Goal: Communication & Community: Ask a question

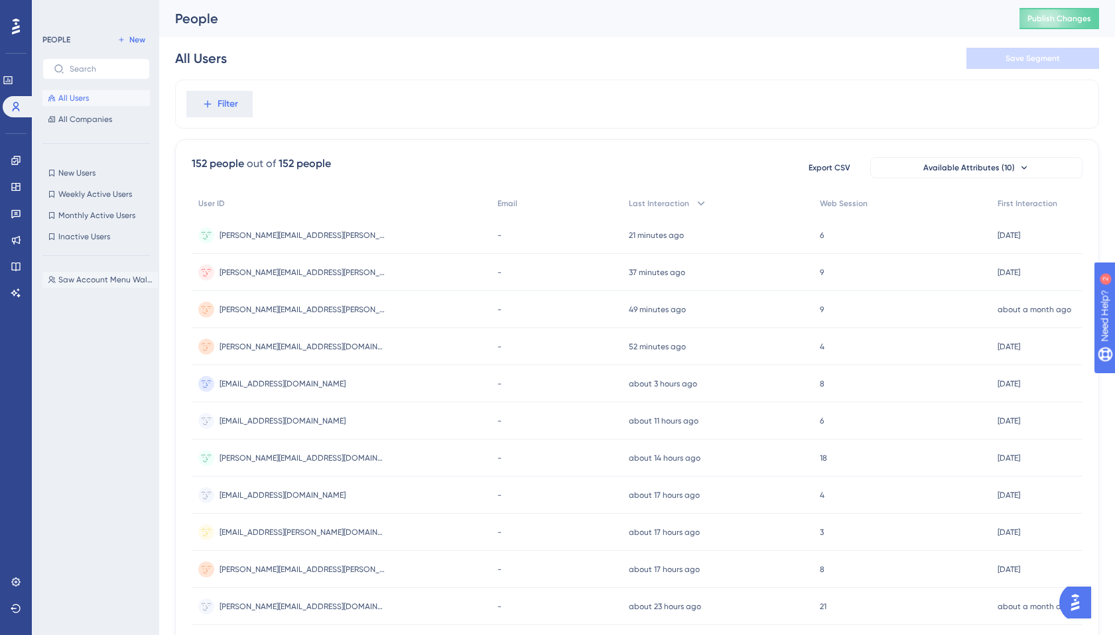
click at [113, 279] on span "Saw Account Menu Walkthrough" at bounding box center [105, 279] width 94 height 11
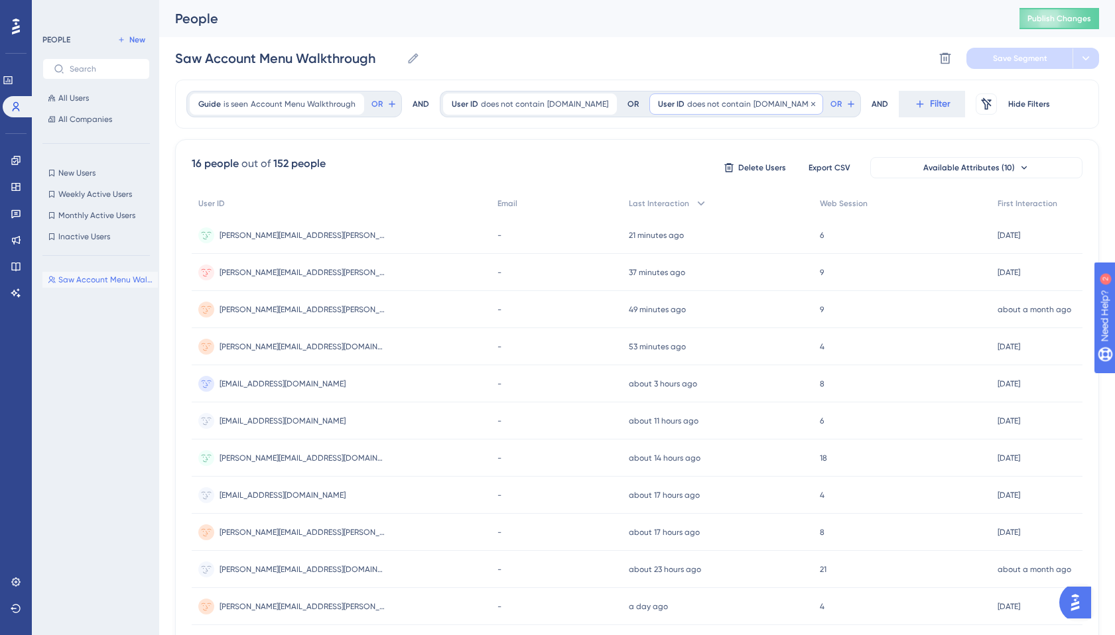
click at [754, 99] on span "[DOMAIN_NAME]" at bounding box center [783, 104] width 61 height 11
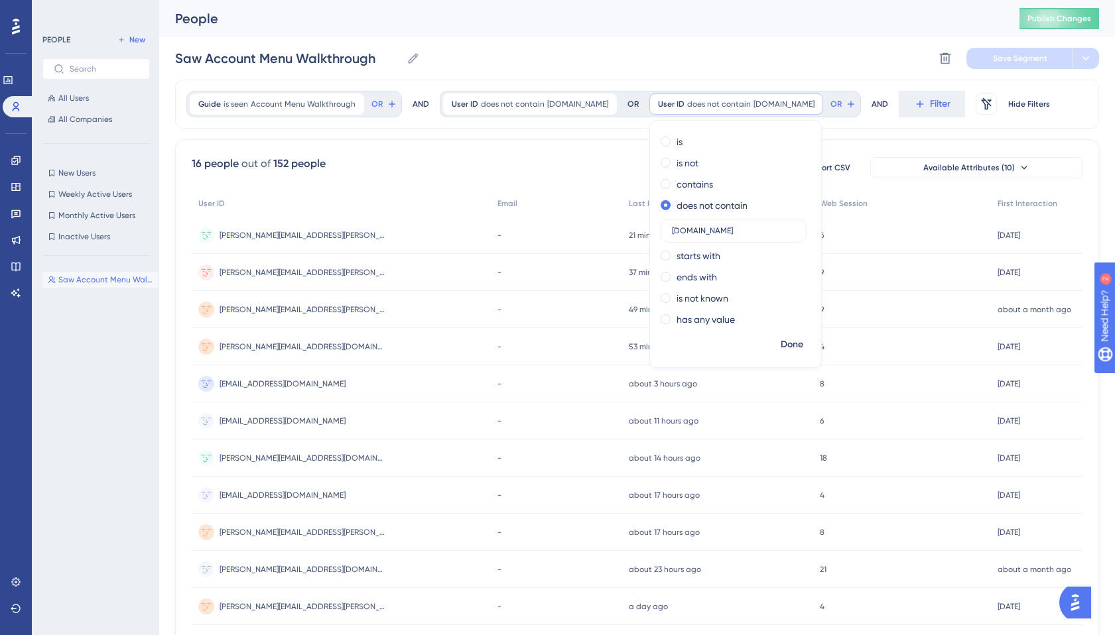
click at [745, 53] on div "Saw Account Menu Walkthrough Saw Account Menu Walkthrough Delete Segment Save S…" at bounding box center [637, 58] width 924 height 42
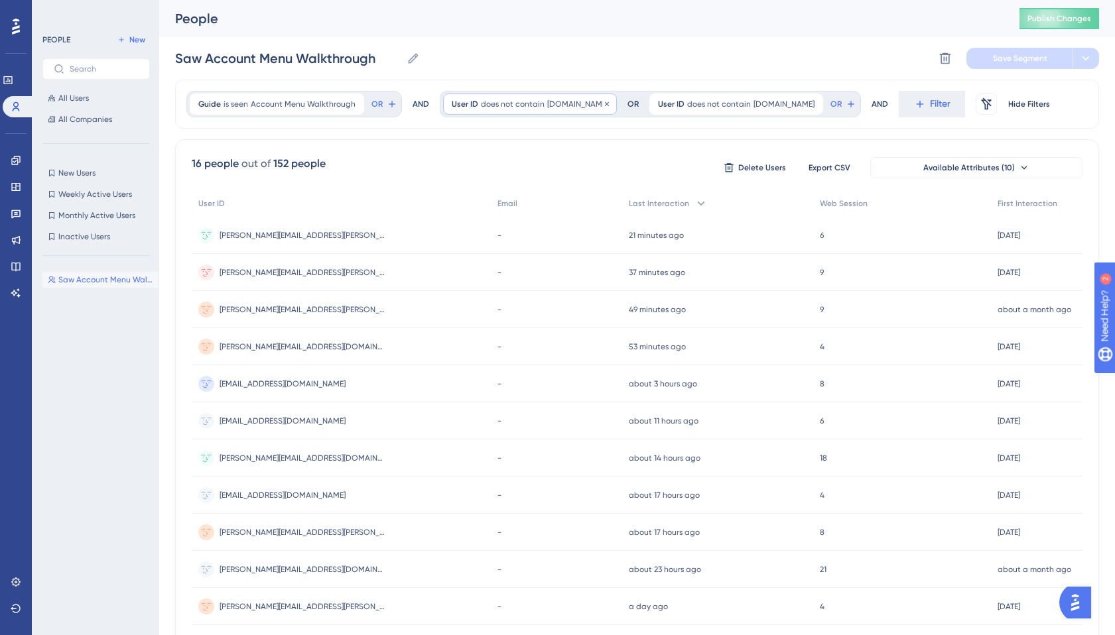
click at [522, 105] on span "does not contain" at bounding box center [513, 104] width 64 height 11
click at [483, 32] on div "People Publish Changes" at bounding box center [636, 18] width 955 height 37
click at [491, 101] on span "does not contain" at bounding box center [513, 104] width 64 height 11
click at [480, 36] on div "People Publish Changes" at bounding box center [636, 18] width 955 height 37
click at [18, 158] on icon at bounding box center [16, 160] width 11 height 11
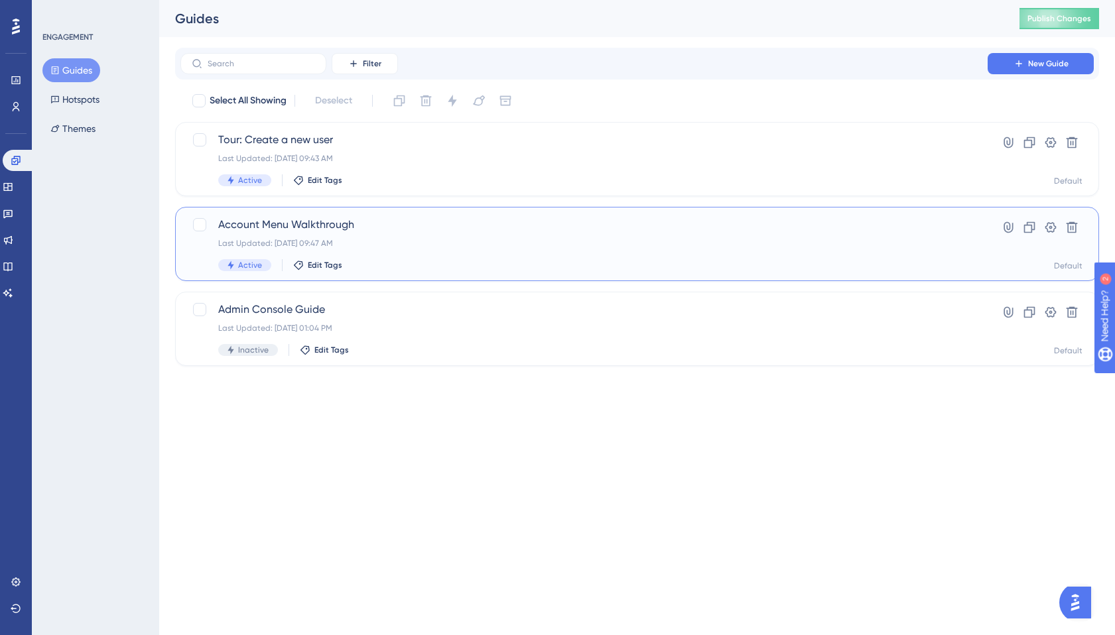
click at [283, 223] on span "Account Menu Walkthrough" at bounding box center [583, 225] width 731 height 16
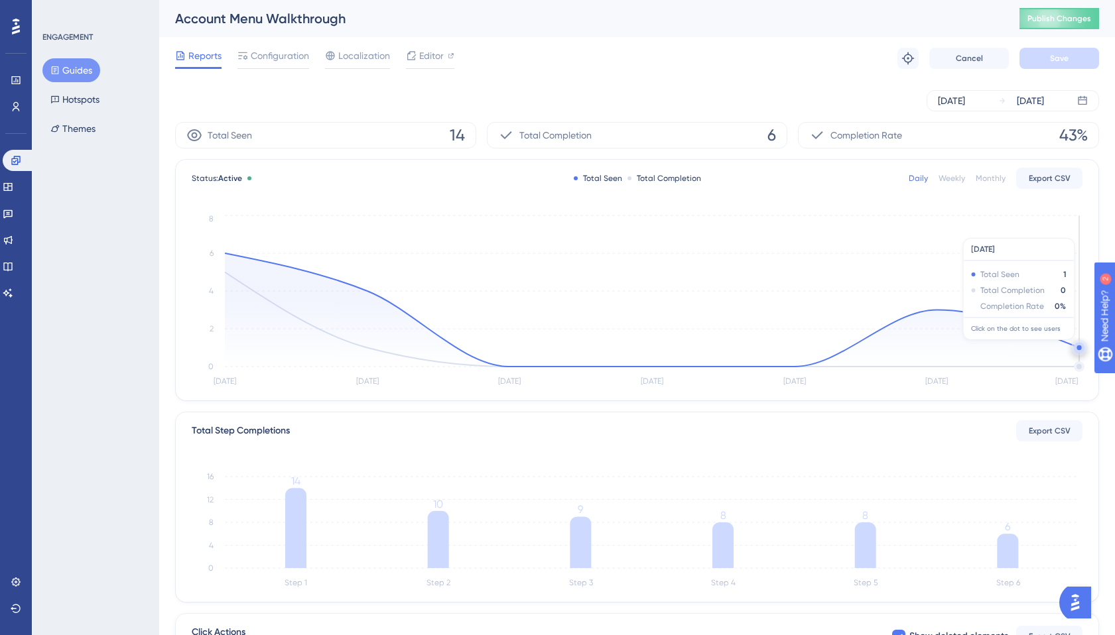
click at [1076, 347] on circle at bounding box center [1078, 347] width 5 height 5
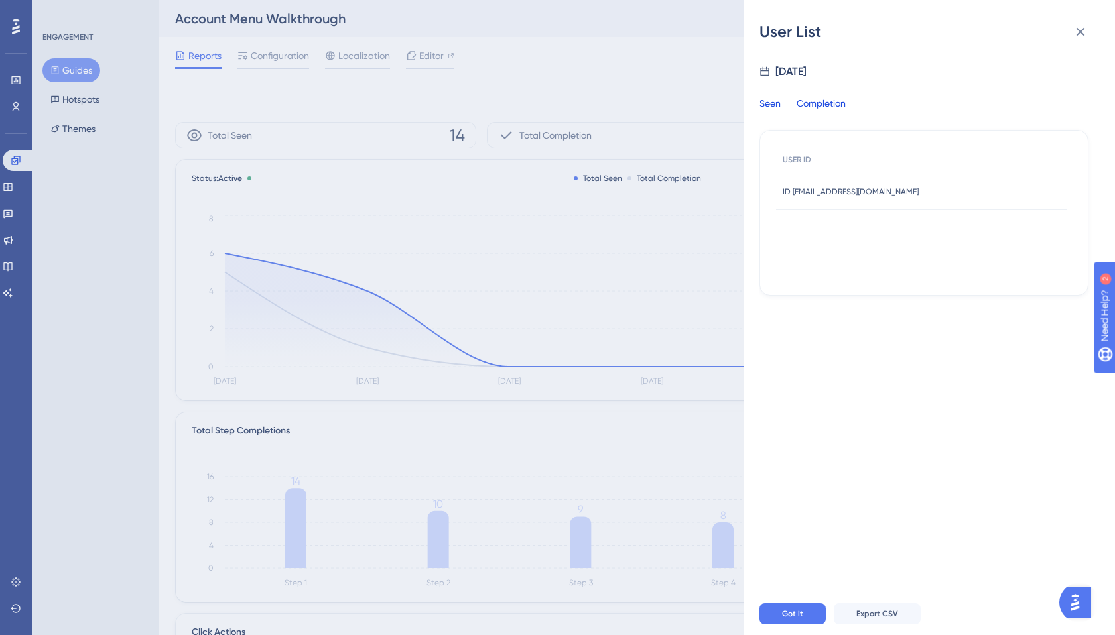
click at [810, 107] on div "Completion" at bounding box center [820, 107] width 49 height 24
click at [768, 107] on div "Seen" at bounding box center [769, 107] width 21 height 24
click at [1075, 27] on icon at bounding box center [1080, 32] width 16 height 16
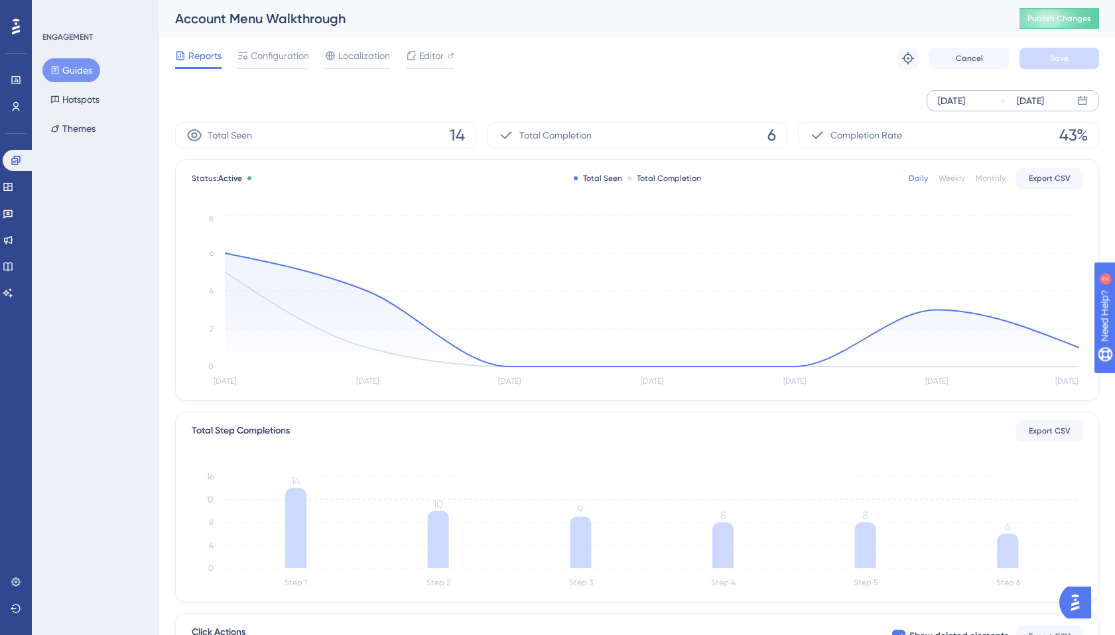
click at [965, 100] on div "[DATE]" at bounding box center [950, 101] width 27 height 16
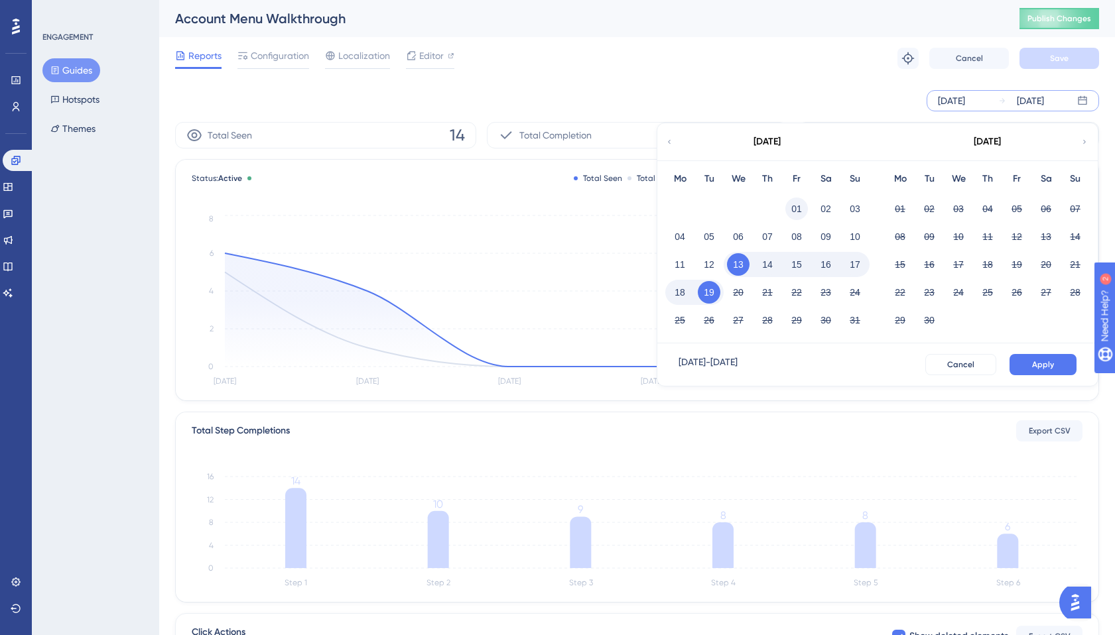
click at [794, 198] on button "01" at bounding box center [796, 209] width 23 height 23
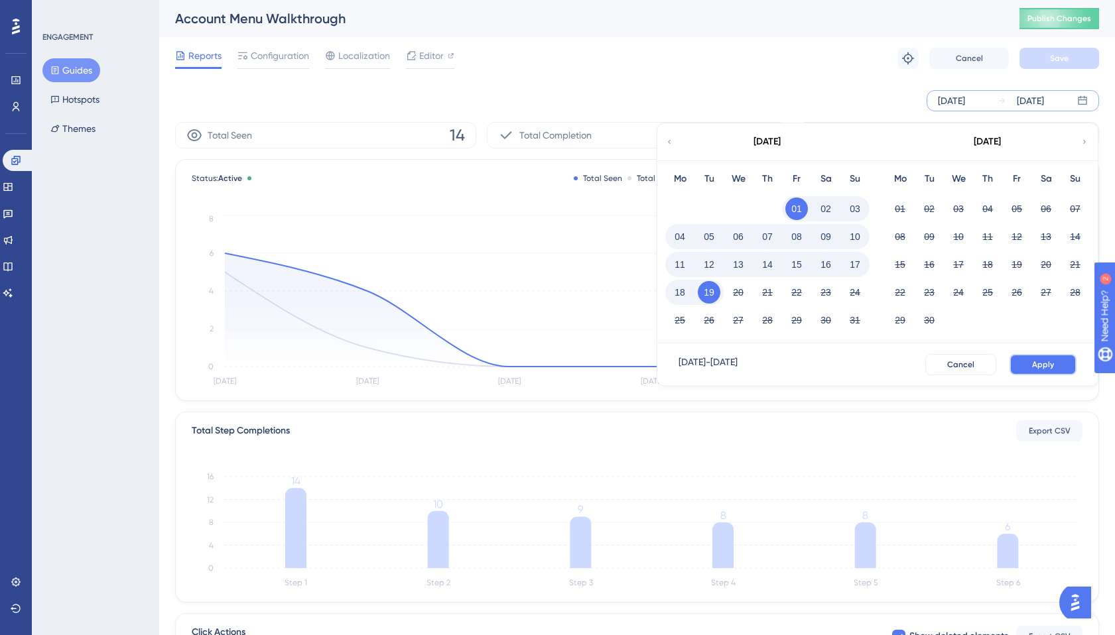
click at [1034, 369] on span "Apply" at bounding box center [1043, 364] width 22 height 11
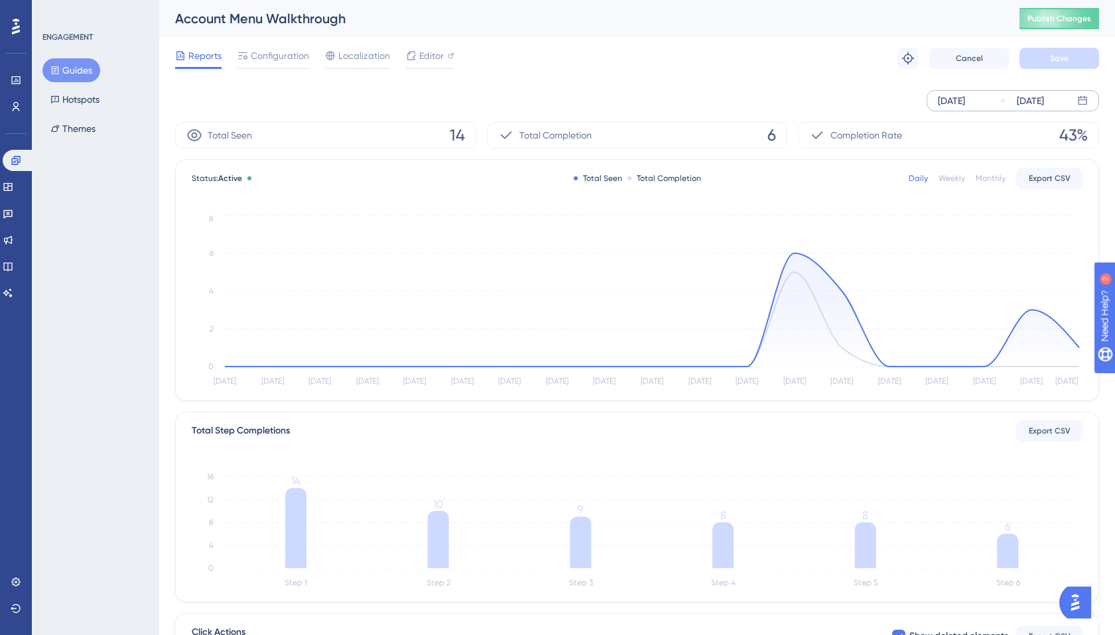
click at [456, 127] on span "14" at bounding box center [457, 135] width 15 height 21
click at [224, 137] on span "Total Seen" at bounding box center [230, 135] width 44 height 16
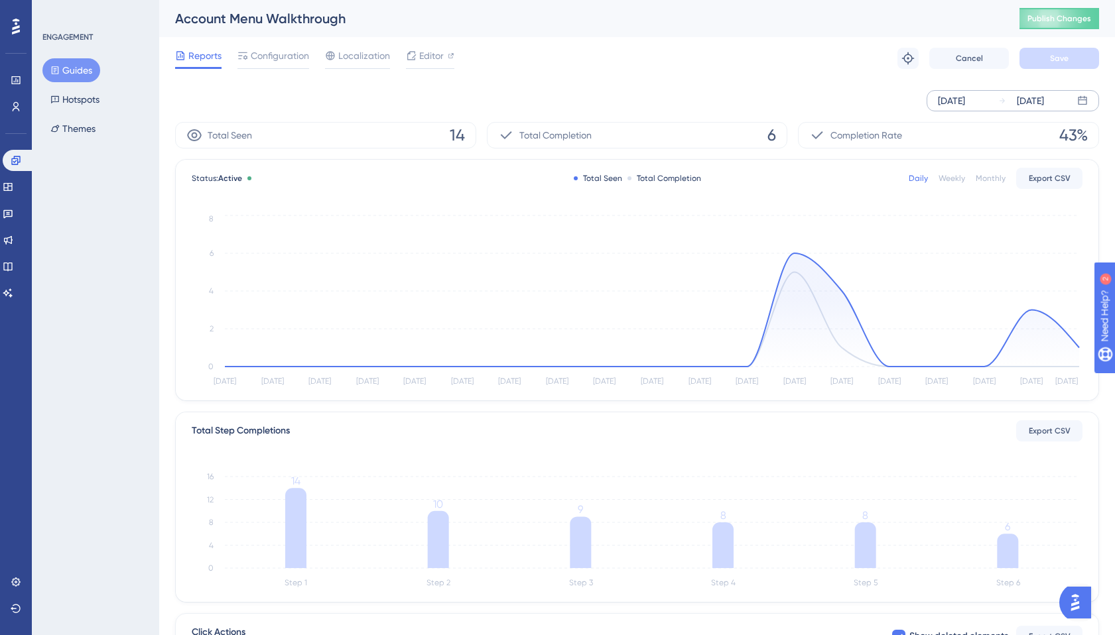
click at [955, 178] on div "Weekly" at bounding box center [951, 178] width 27 height 11
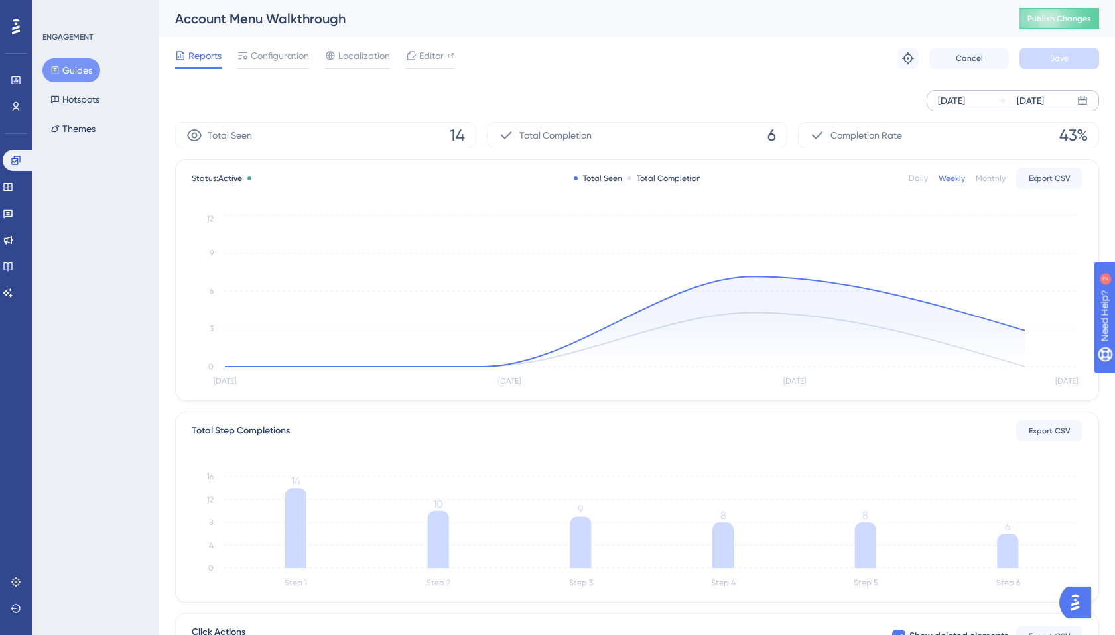
click at [989, 176] on div "Monthly" at bounding box center [990, 178] width 30 height 11
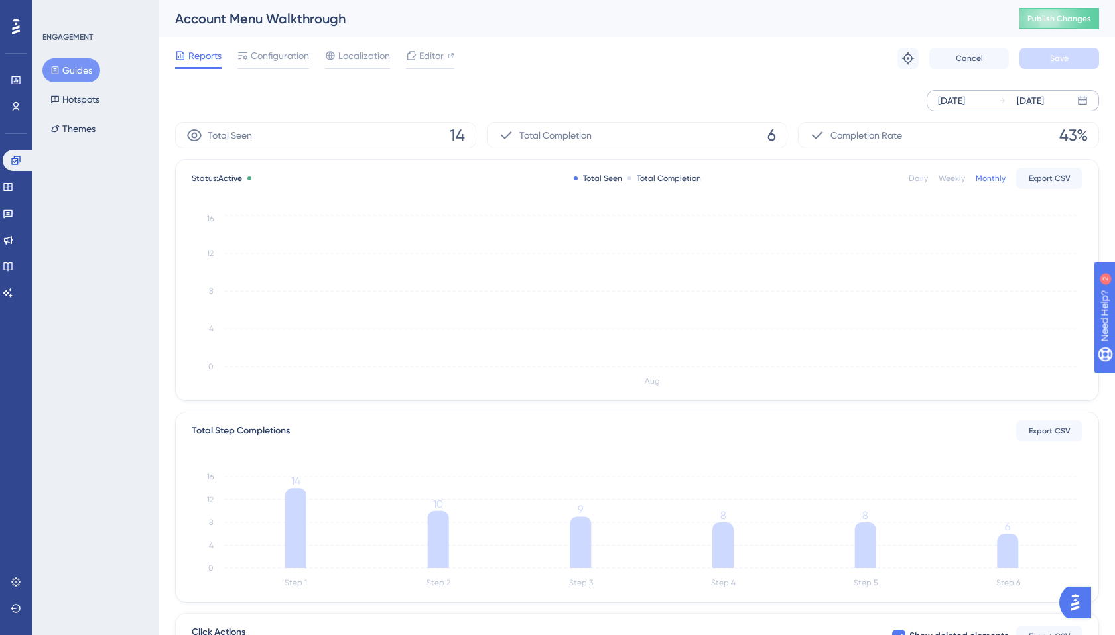
click at [949, 168] on div "Daily Weekly Monthly Export CSV" at bounding box center [995, 178] width 174 height 21
click at [953, 180] on div "Weekly" at bounding box center [951, 178] width 27 height 11
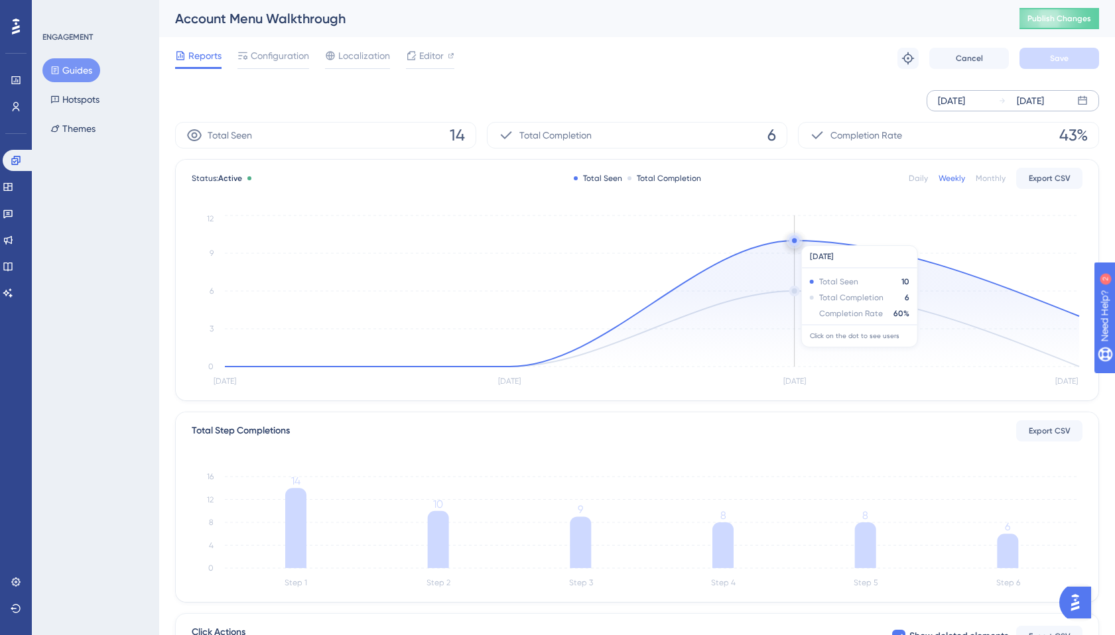
click at [792, 240] on circle at bounding box center [794, 242] width 5 height 5
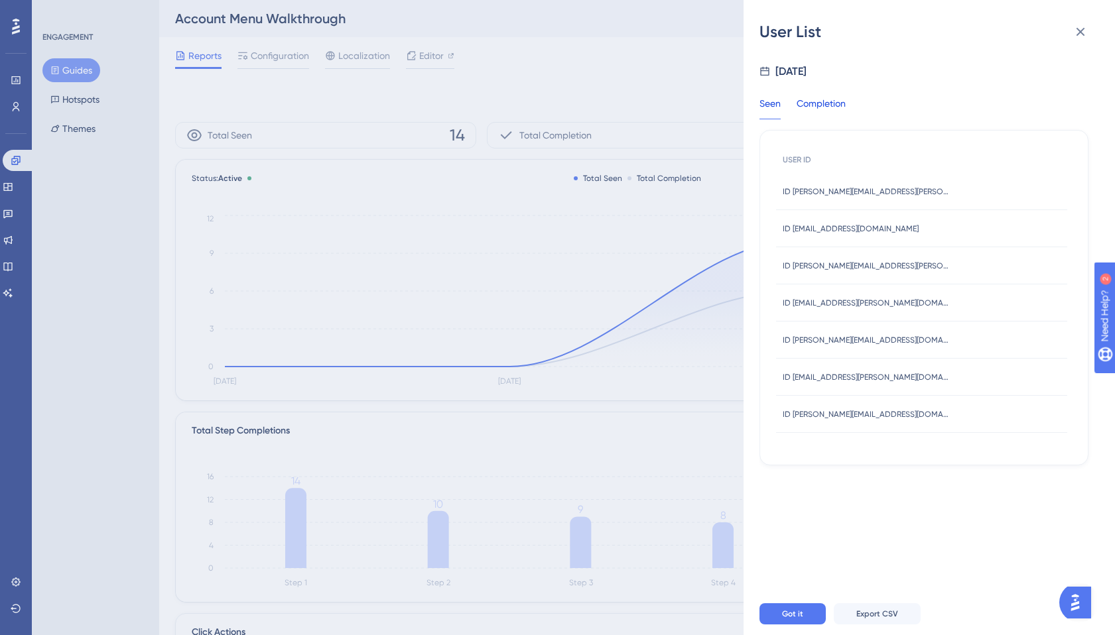
click at [827, 105] on div "Completion" at bounding box center [820, 107] width 49 height 24
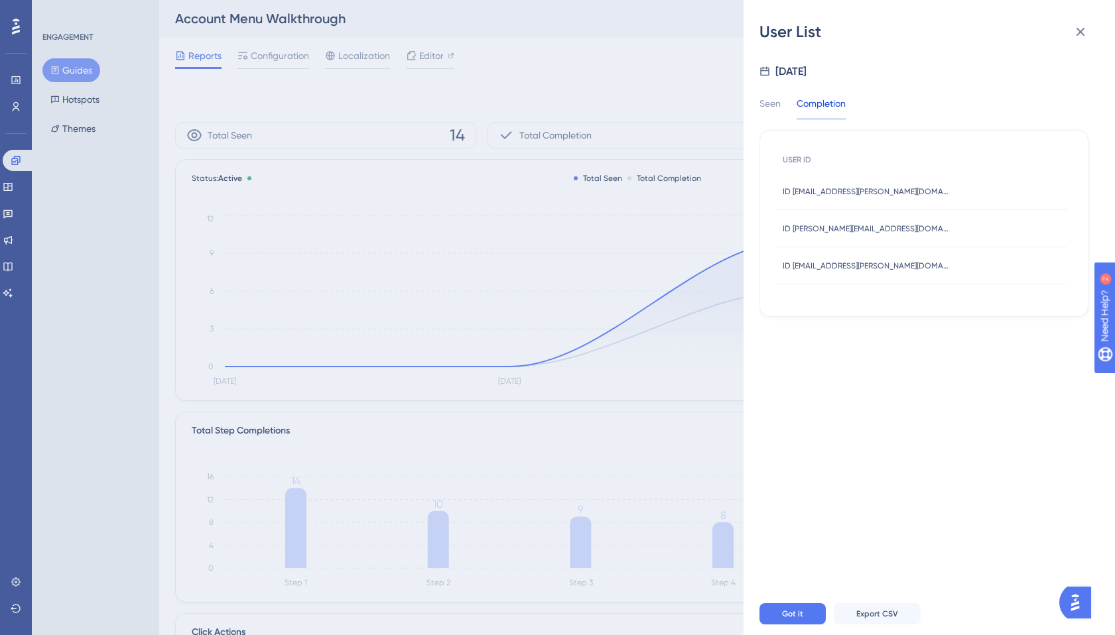
click at [783, 101] on div "Seen Completion" at bounding box center [810, 107] width 102 height 24
click at [775, 103] on div "Seen" at bounding box center [769, 107] width 21 height 24
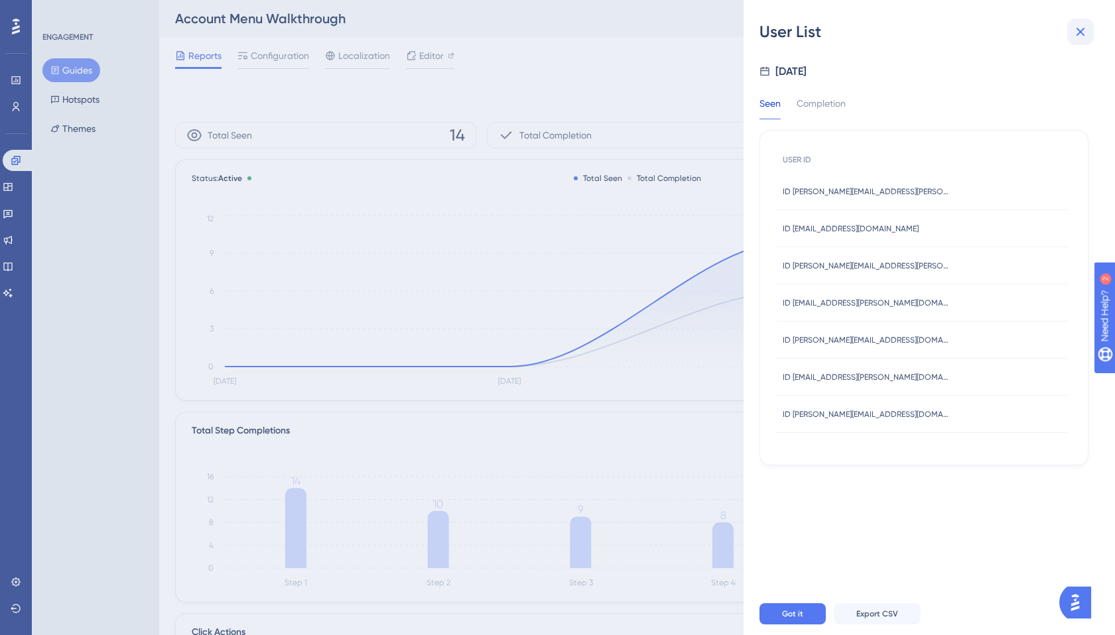
click at [1079, 36] on icon at bounding box center [1080, 32] width 16 height 16
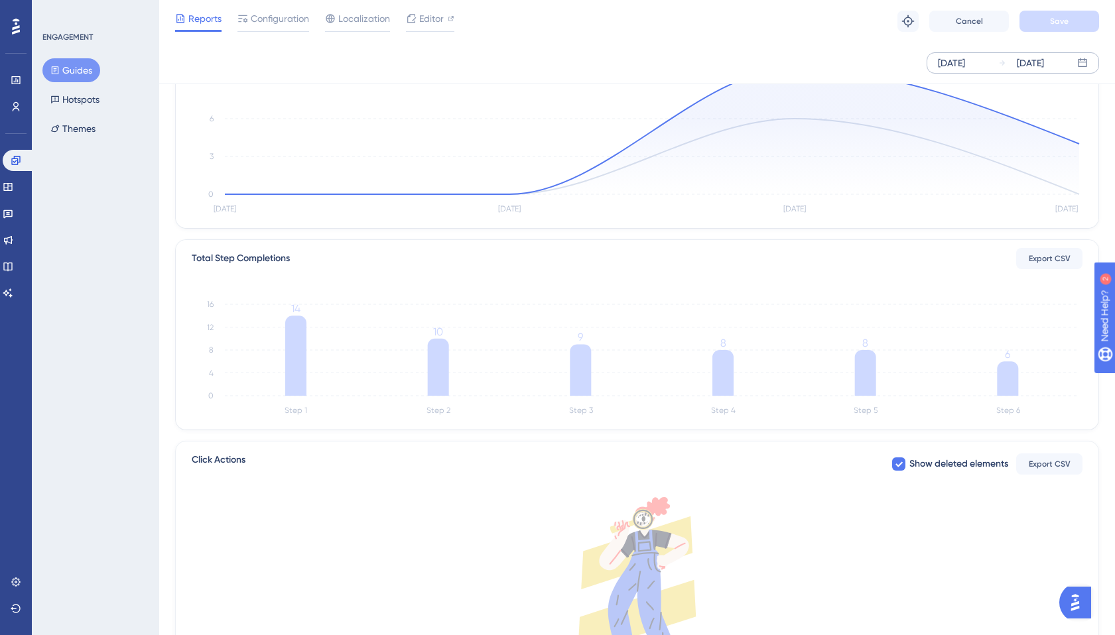
scroll to position [213, 0]
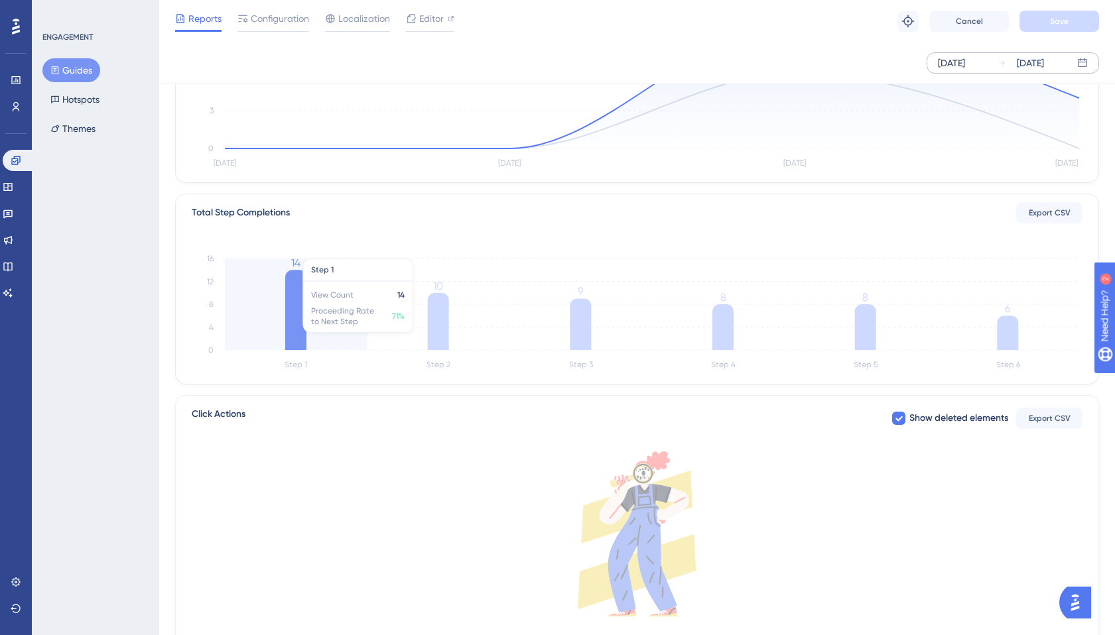
click at [322, 329] on icon "Step 1 Step 2 Step 3 Step 4 Step 5 Step 6 0 4 8 12 16 14 10 9 8 8 6" at bounding box center [637, 310] width 890 height 127
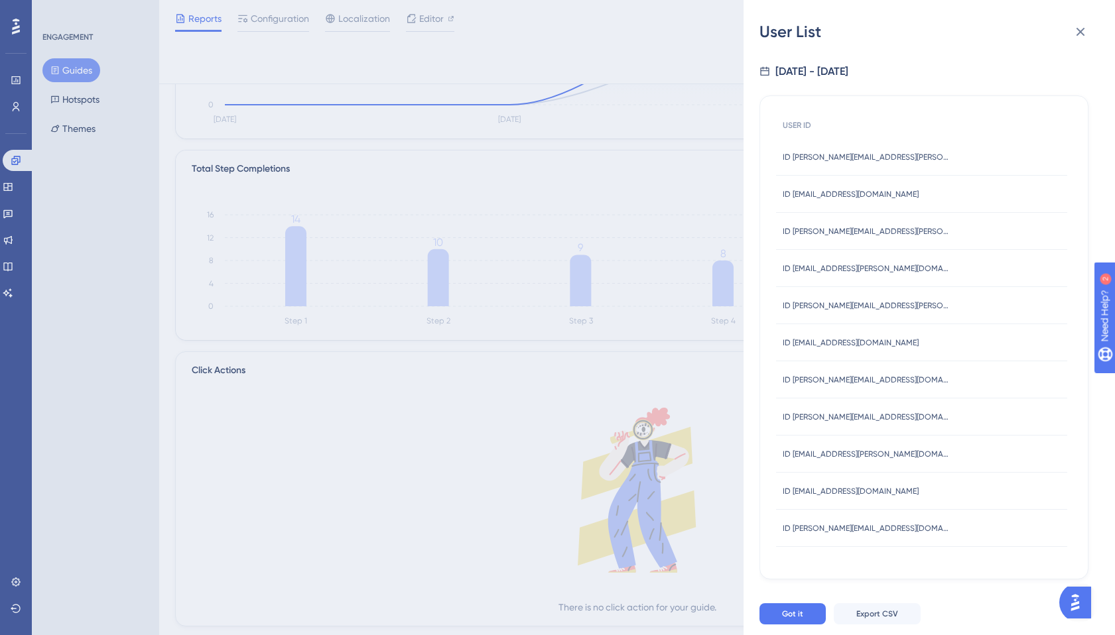
scroll to position [290, 0]
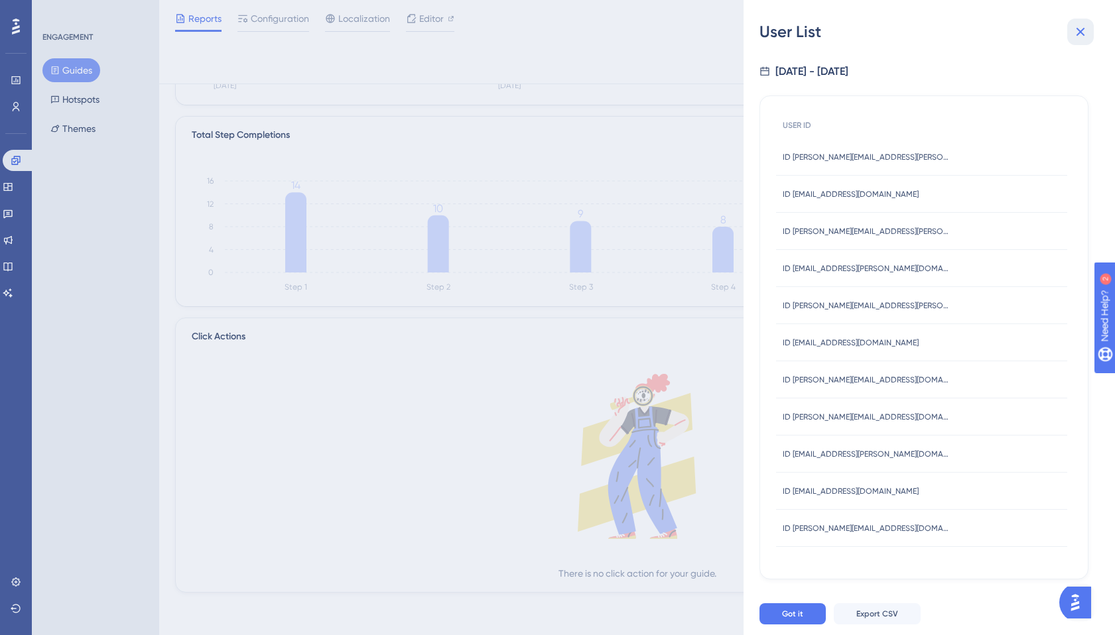
click at [1079, 31] on icon at bounding box center [1080, 32] width 9 height 9
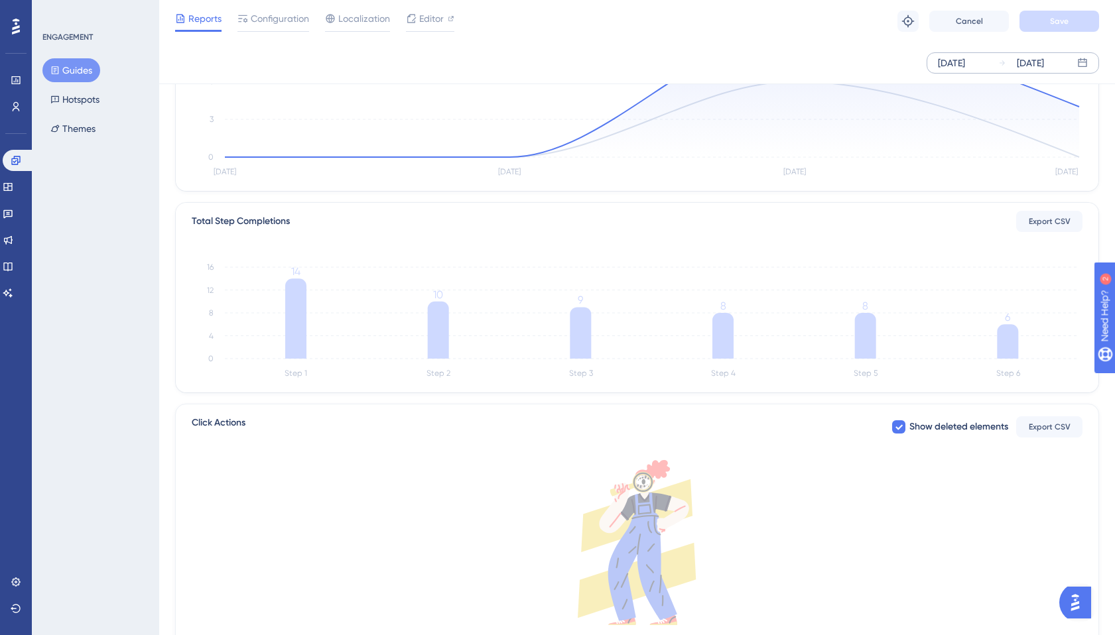
scroll to position [0, 0]
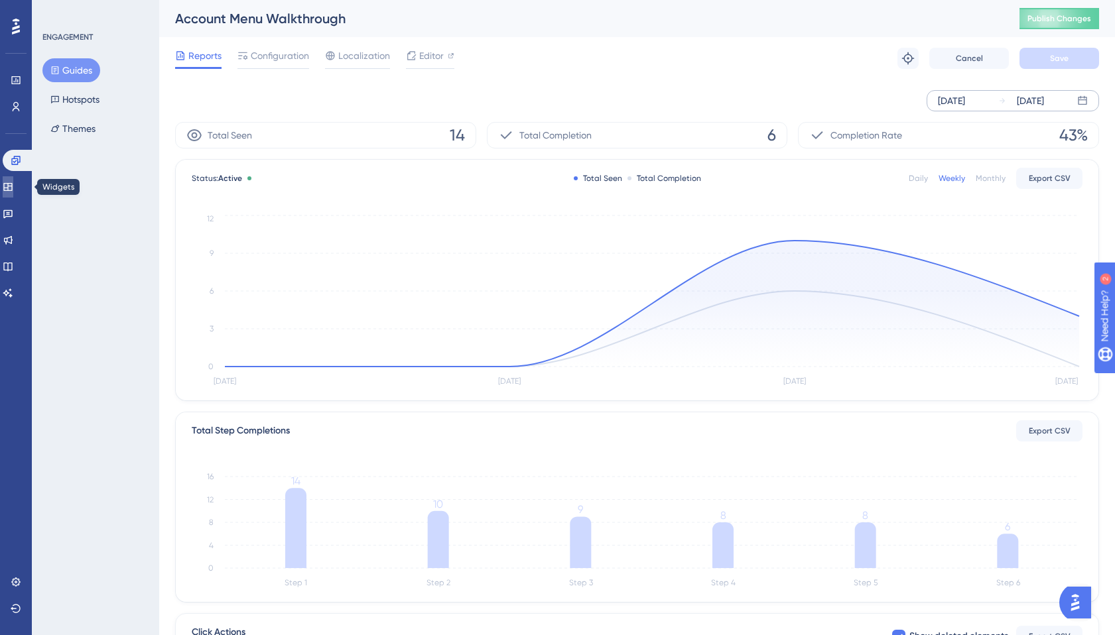
click at [13, 179] on link at bounding box center [8, 186] width 11 height 21
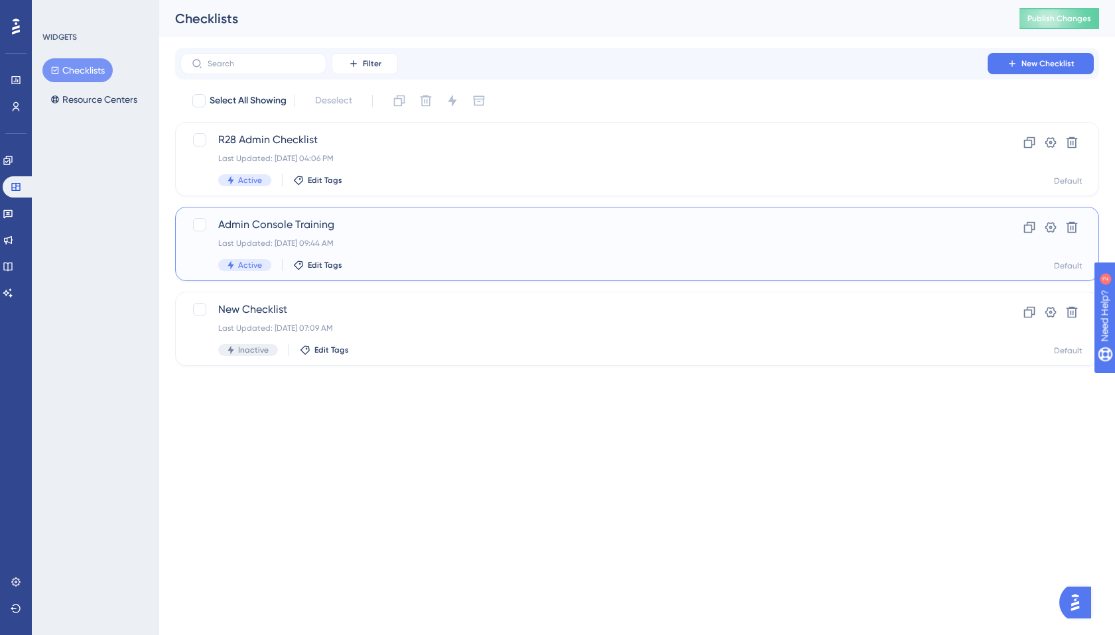
click at [286, 237] on div "Admin Console Training Last Updated: [DATE] 09:44 AM Active Edit Tags" at bounding box center [583, 244] width 731 height 54
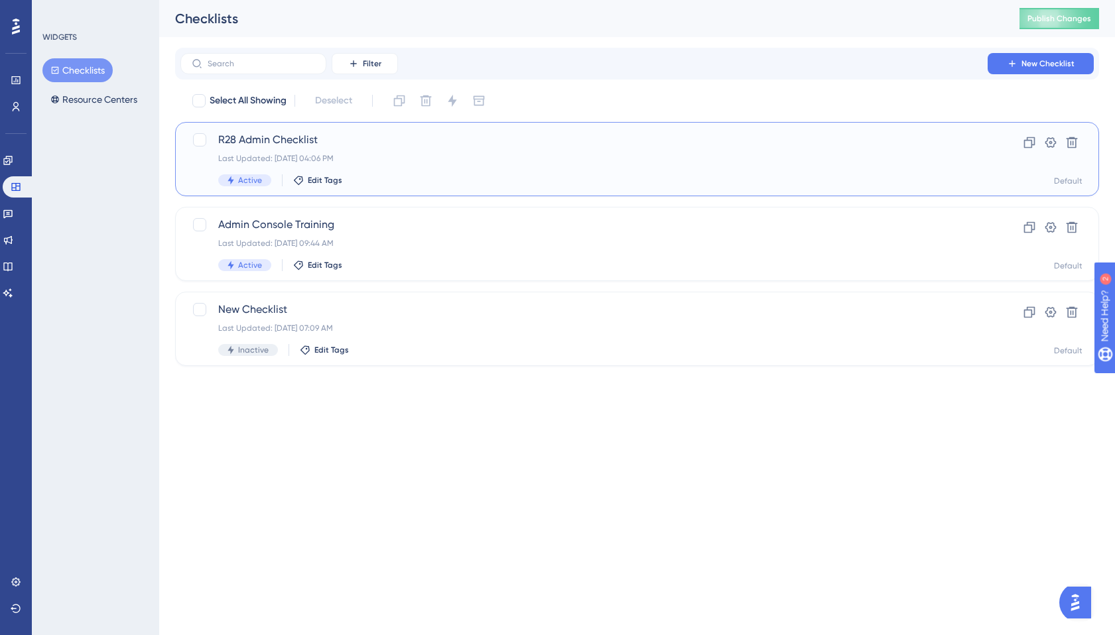
click at [343, 158] on div "Last Updated: [DATE] 04:06 PM" at bounding box center [583, 158] width 731 height 11
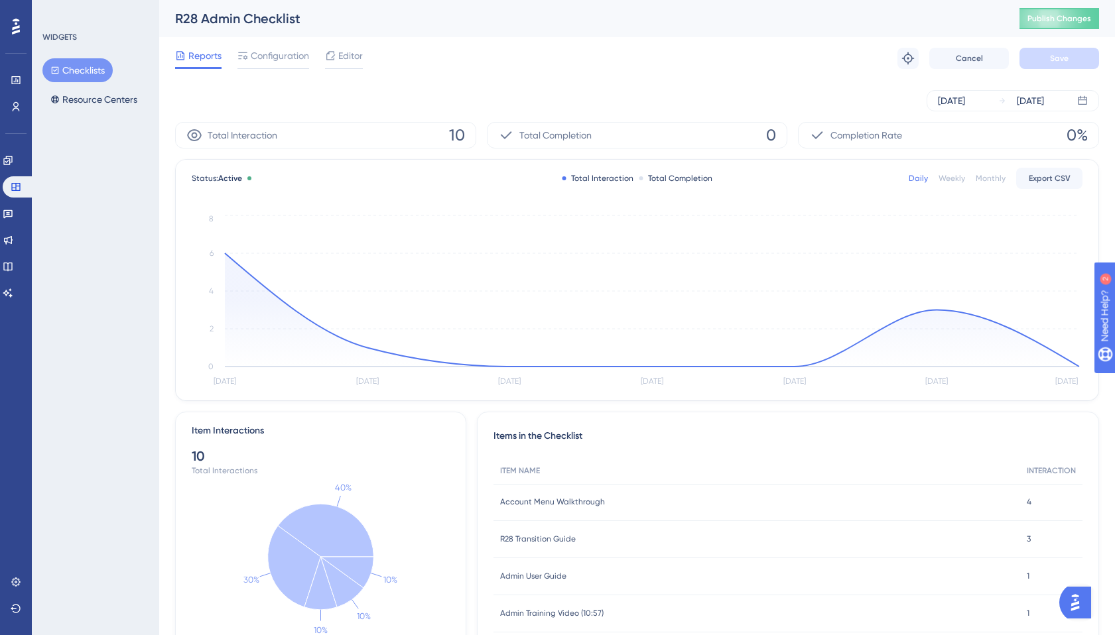
click at [949, 181] on div "Weekly" at bounding box center [951, 178] width 27 height 11
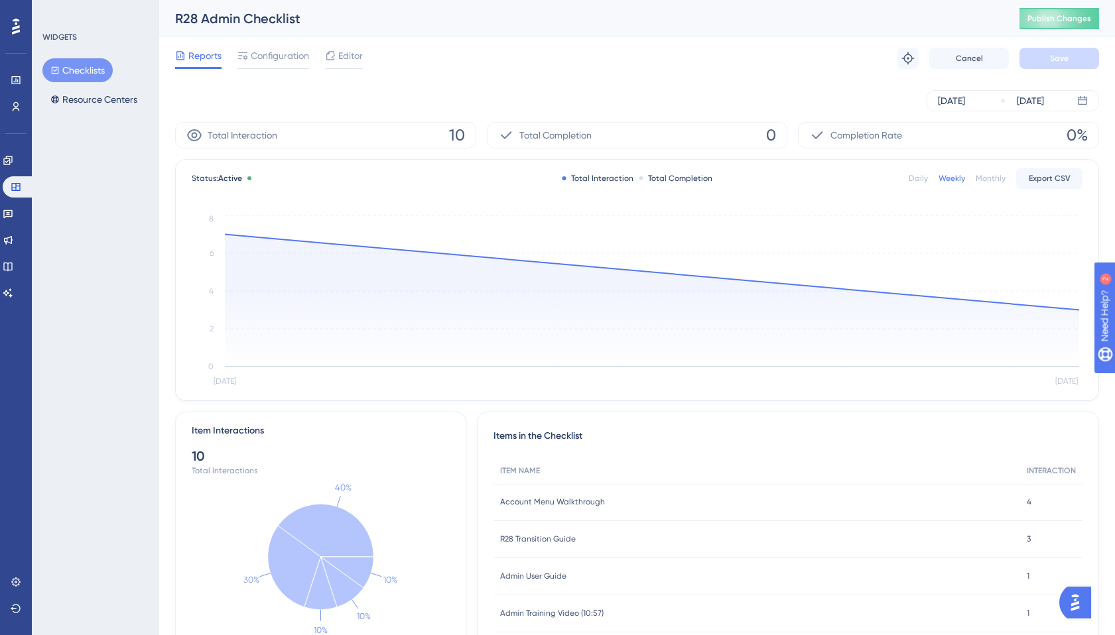
scroll to position [55, 0]
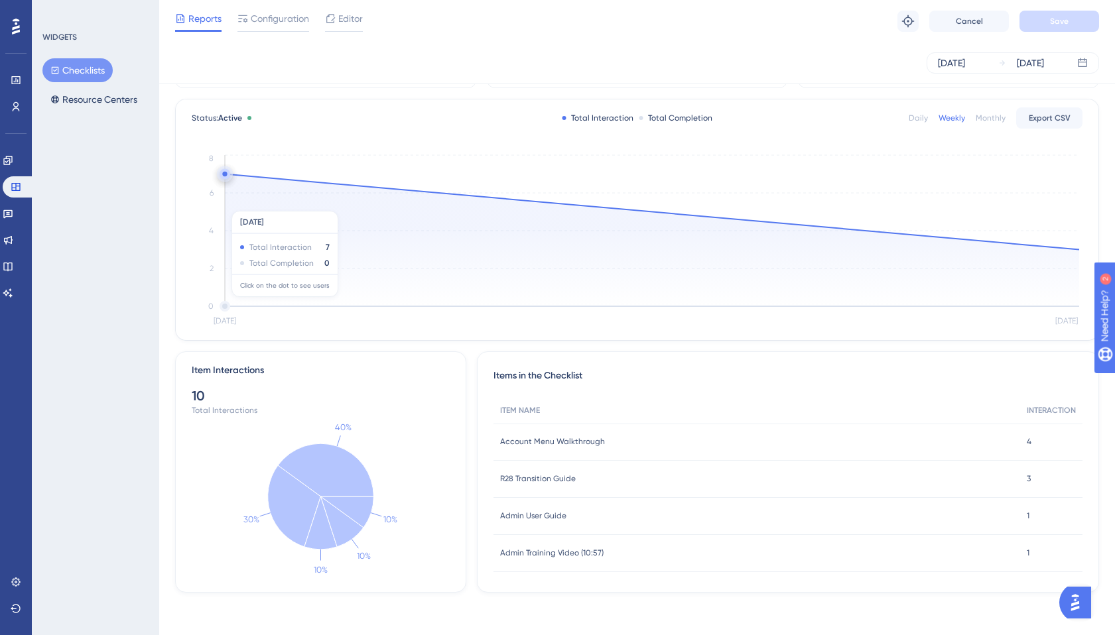
click at [555, 204] on icon at bounding box center [652, 240] width 854 height 133
click at [544, 195] on icon "Aug [DATE] 0 2 4 6 8" at bounding box center [637, 241] width 890 height 178
click at [225, 174] on circle at bounding box center [224, 174] width 5 height 5
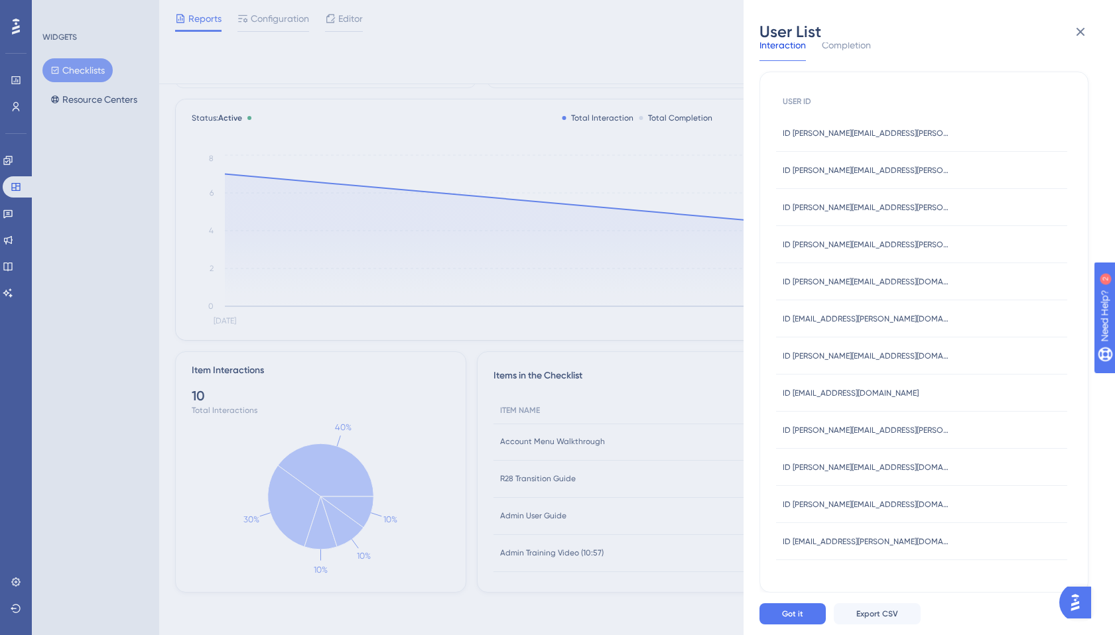
scroll to position [0, 0]
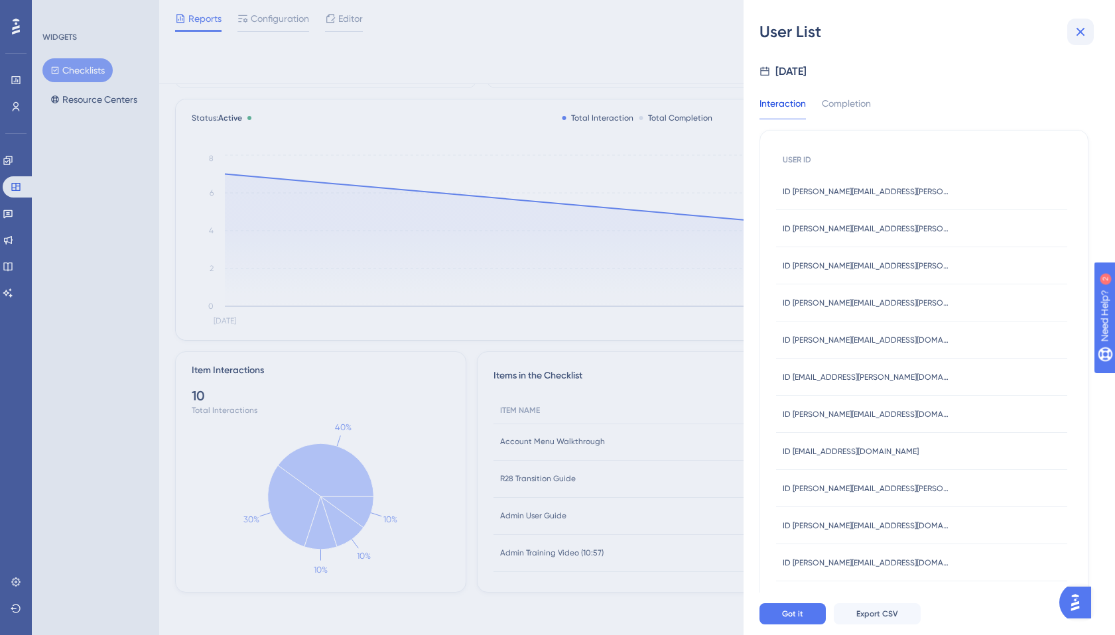
click at [1086, 29] on icon at bounding box center [1080, 32] width 16 height 16
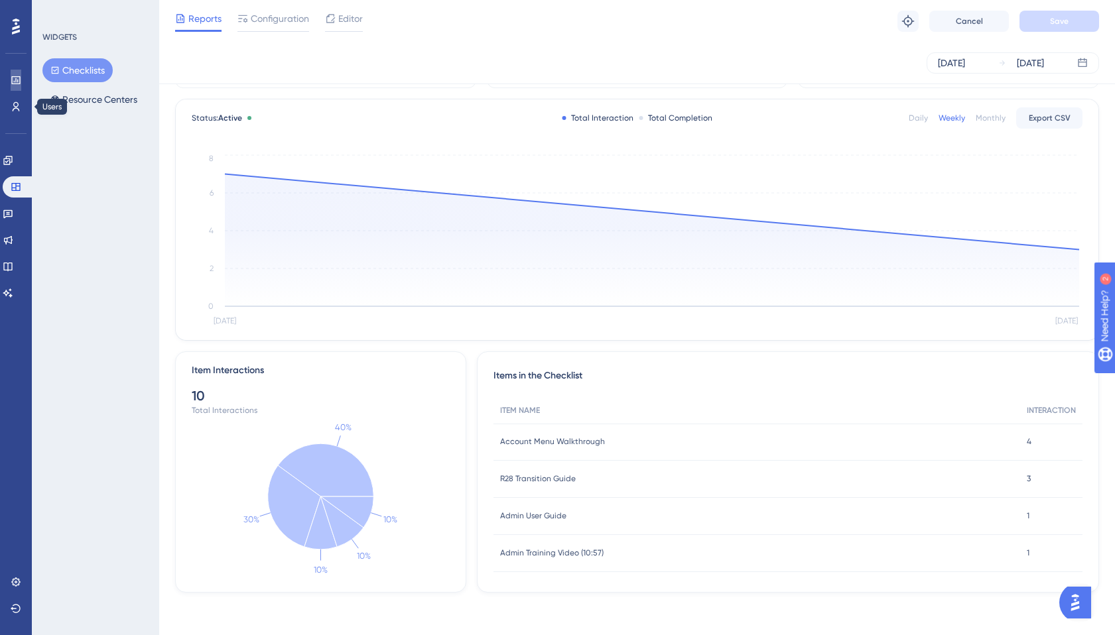
click at [16, 84] on icon at bounding box center [15, 80] width 9 height 8
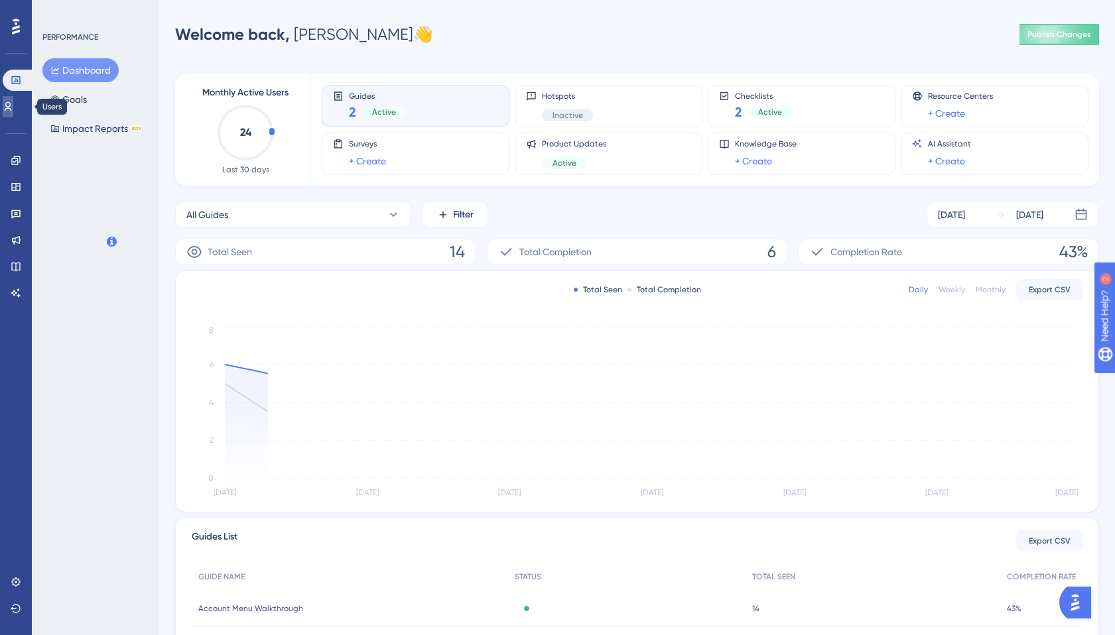
click at [13, 105] on icon at bounding box center [8, 106] width 11 height 11
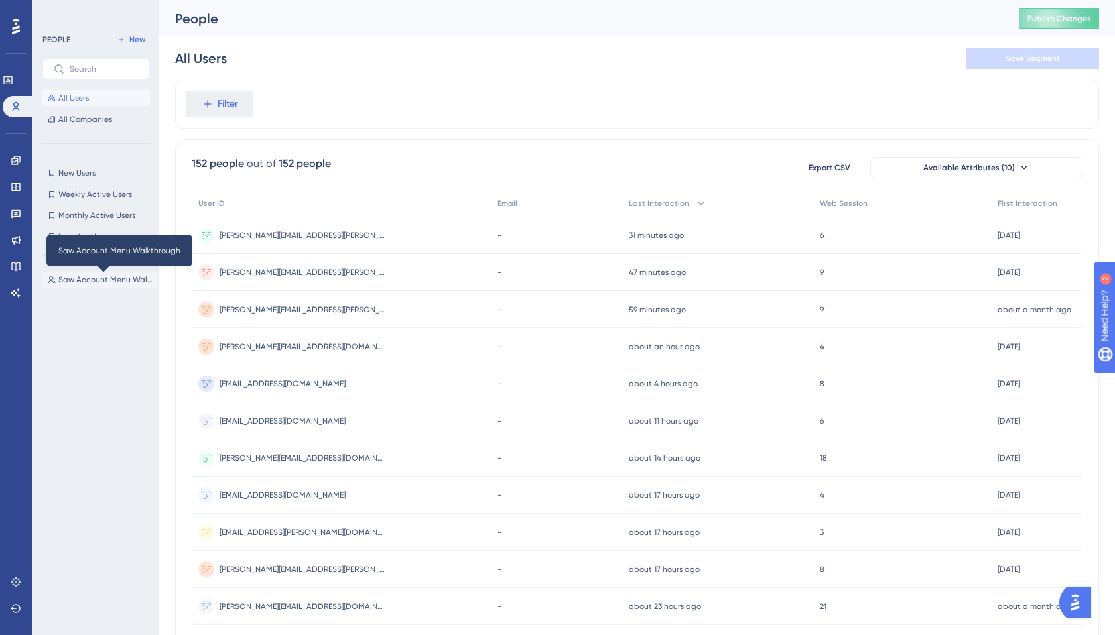
click at [109, 282] on span "Saw Account Menu Walkthrough" at bounding box center [105, 279] width 94 height 11
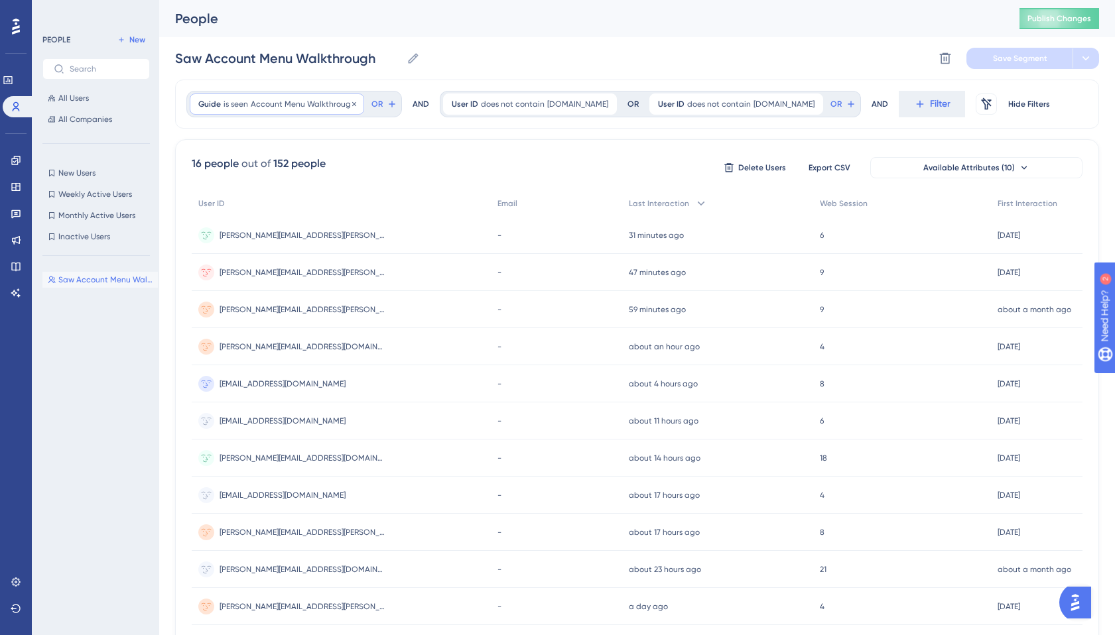
click at [337, 104] on span "Account Menu Walkthrough" at bounding box center [303, 104] width 105 height 11
click at [269, 167] on span "Account Menu Walkthrough" at bounding box center [264, 168] width 105 height 16
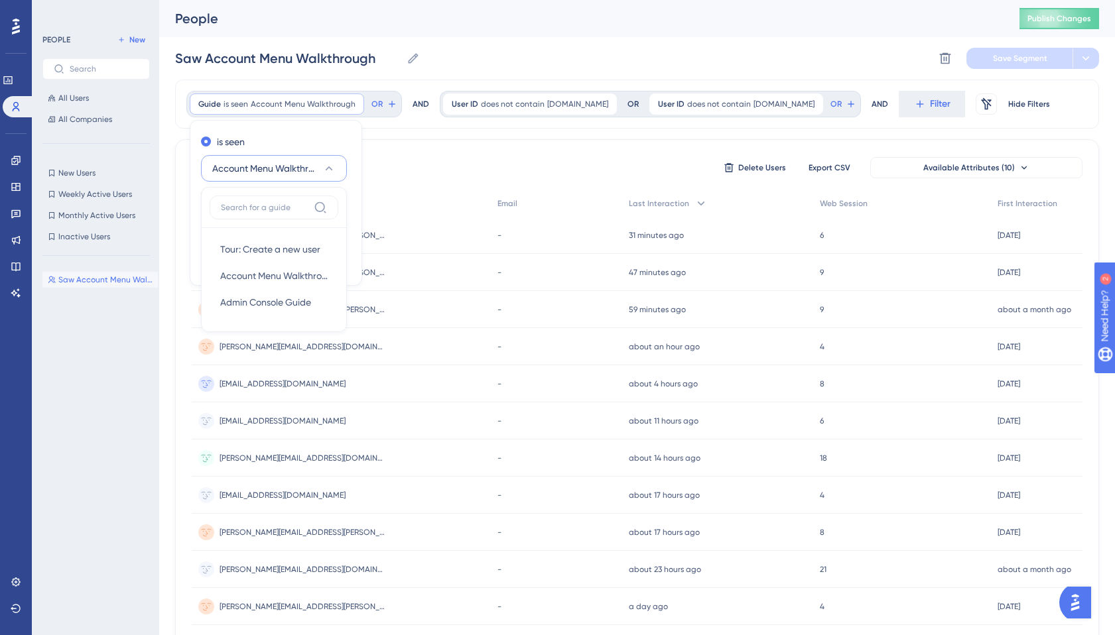
click at [269, 167] on span "Account Menu Walkthrough" at bounding box center [264, 168] width 105 height 16
click at [412, 104] on div "AND" at bounding box center [420, 103] width 17 height 27
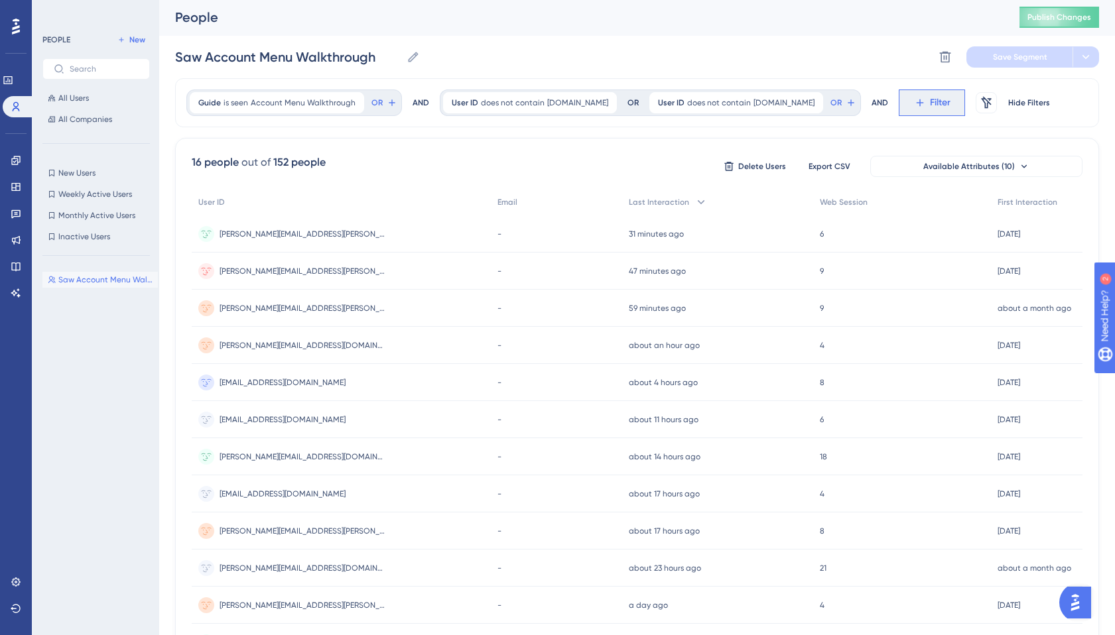
click at [914, 98] on icon at bounding box center [920, 103] width 12 height 12
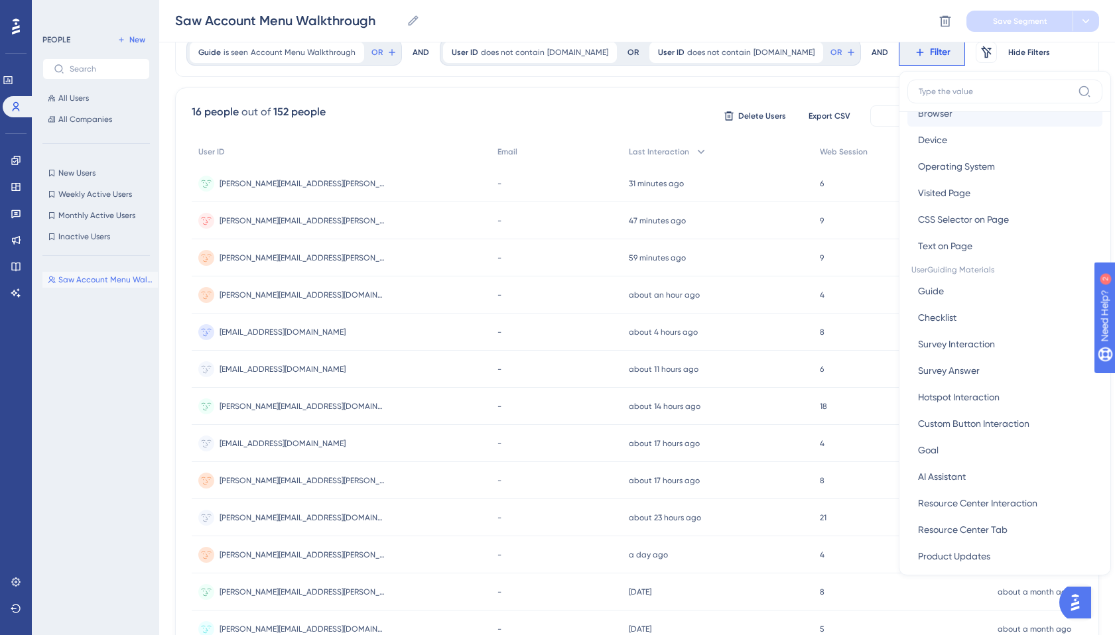
scroll to position [68, 0]
click at [918, 306] on span "Checklist" at bounding box center [937, 314] width 38 height 16
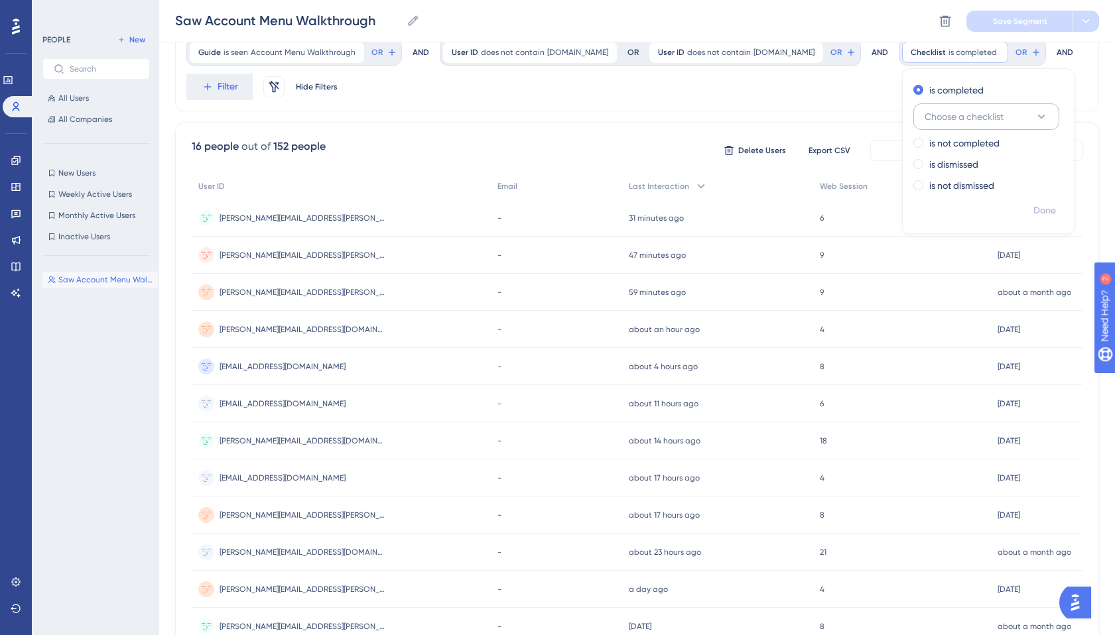
click at [924, 115] on span "Choose a checklist" at bounding box center [963, 117] width 79 height 16
click at [940, 202] on span "R28 Admin Checklist" at bounding box center [975, 198] width 86 height 16
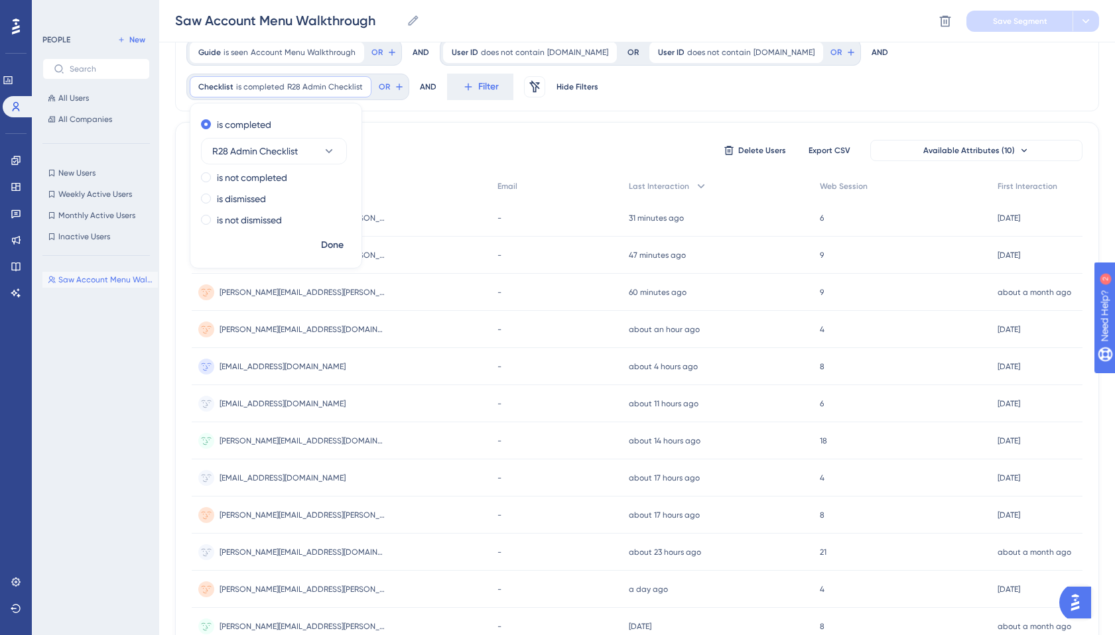
click at [428, 115] on div "Guide is seen Account Menu Walkthrough Account Menu Walkthrough Remove OR AND U…" at bounding box center [637, 427] width 924 height 798
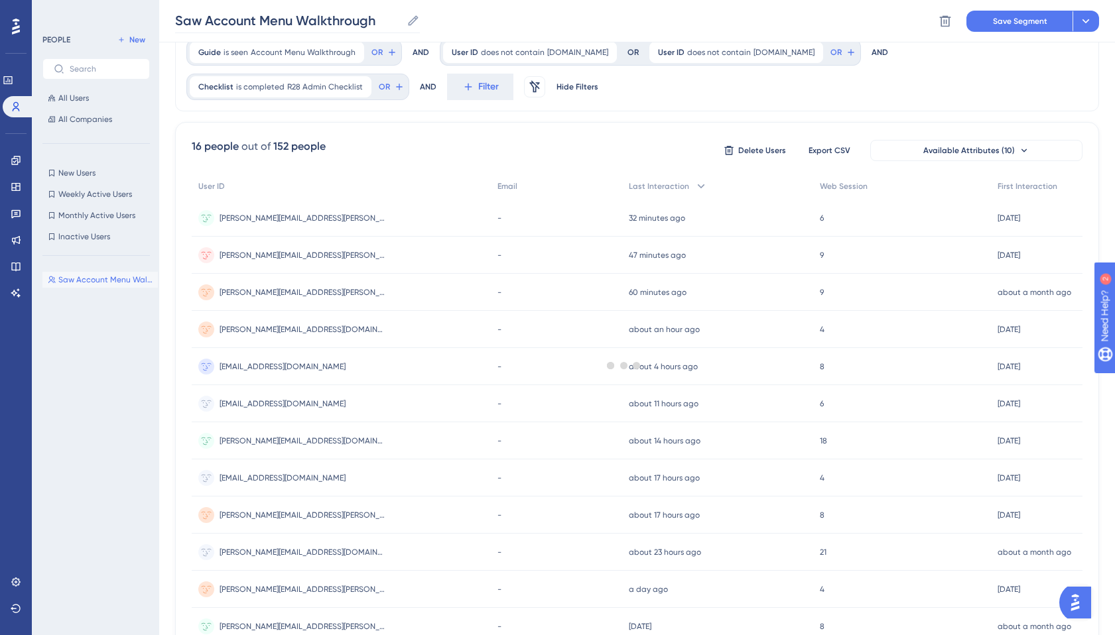
scroll to position [0, 0]
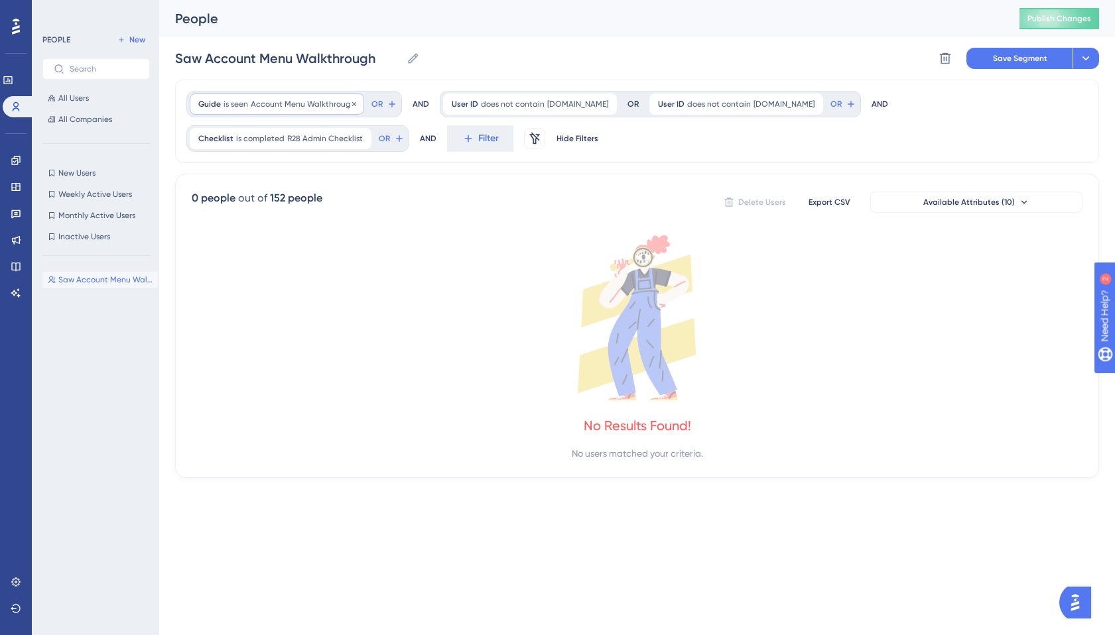
click at [339, 97] on div "Guide is seen Account Menu Walkthrough Account Menu Walkthrough Remove" at bounding box center [277, 103] width 174 height 21
click at [384, 91] on div "Guide is seen Account Menu Walkthrough Account Menu Walkthrough Remove is seen …" at bounding box center [293, 104] width 215 height 27
click at [395, 100] on div "Guide is seen Account Menu Walkthrough Account Menu Walkthrough Remove OR" at bounding box center [293, 104] width 215 height 27
click at [387, 97] on button "OR" at bounding box center [383, 103] width 29 height 21
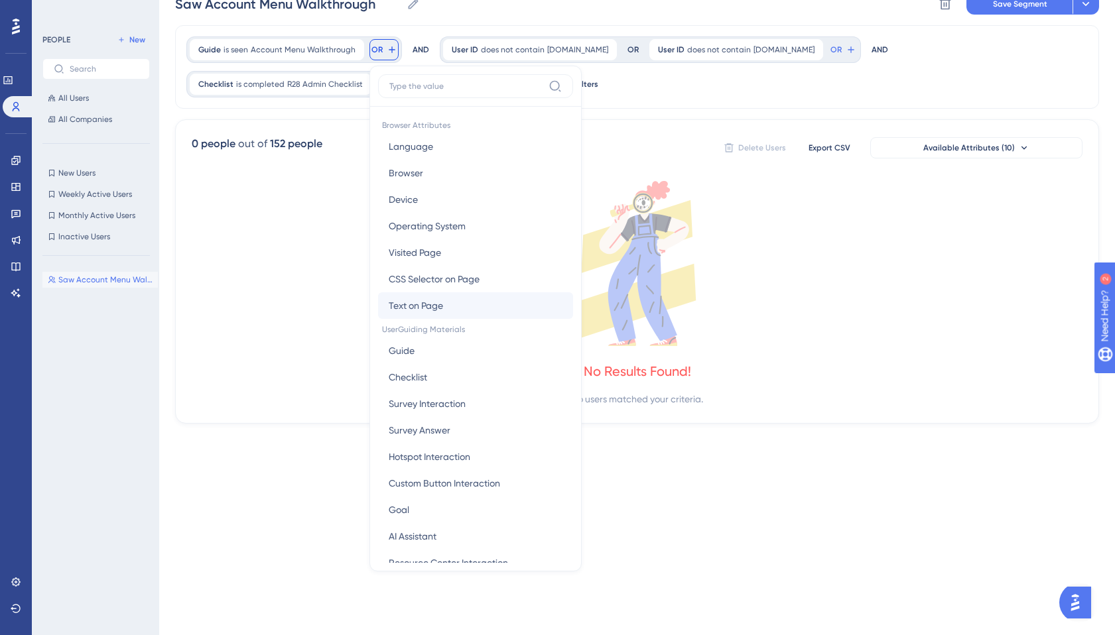
scroll to position [403, 0]
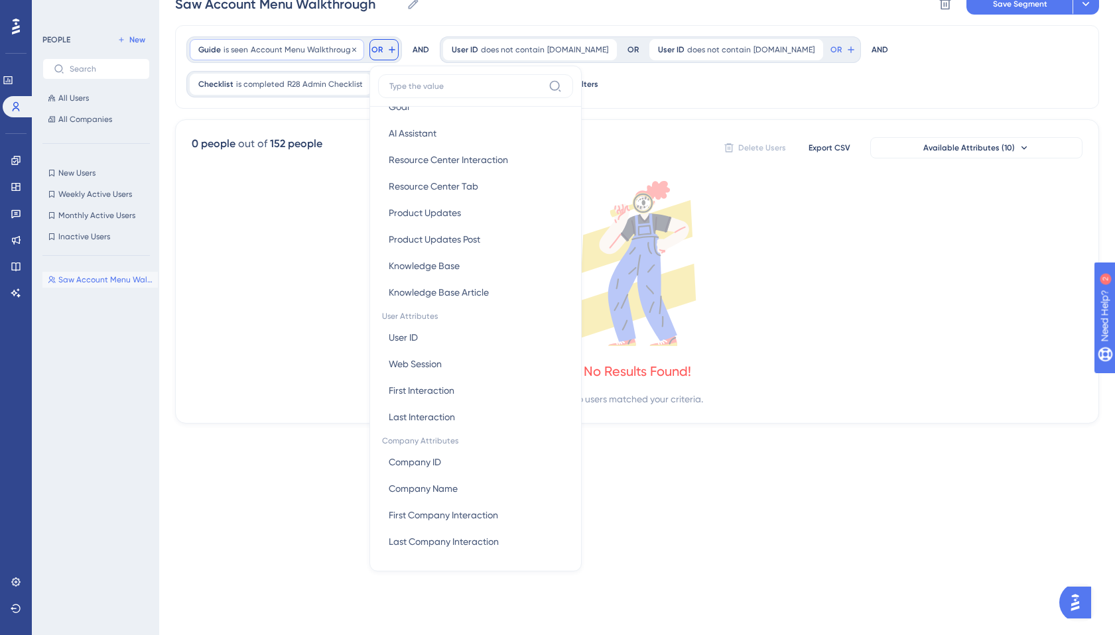
click at [310, 52] on span "Account Menu Walkthrough" at bounding box center [303, 49] width 105 height 11
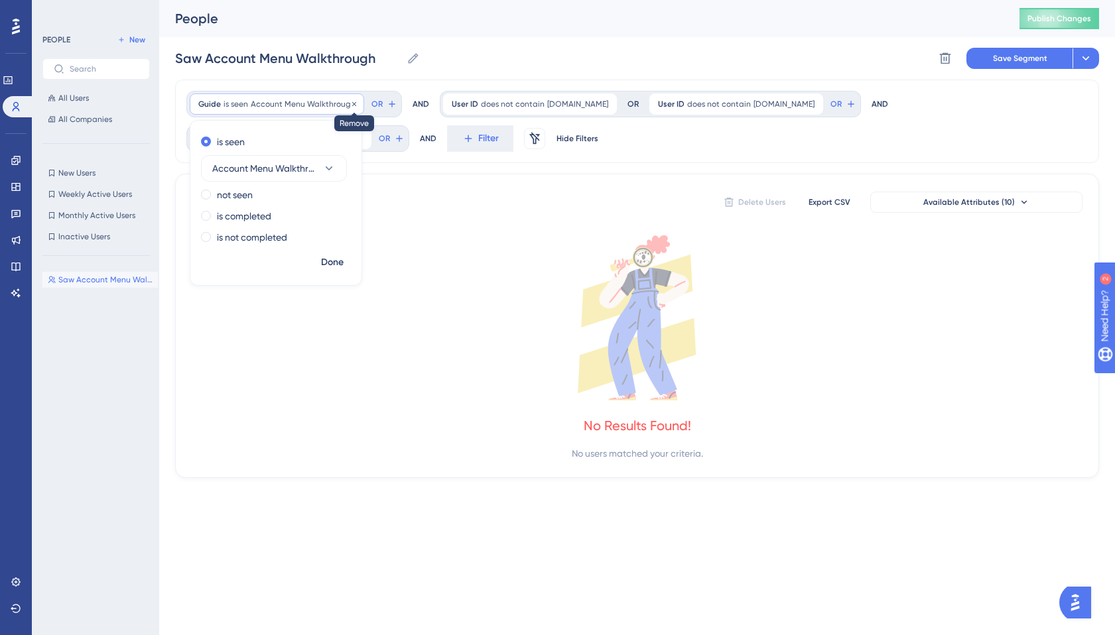
click at [352, 105] on icon at bounding box center [354, 104] width 8 height 8
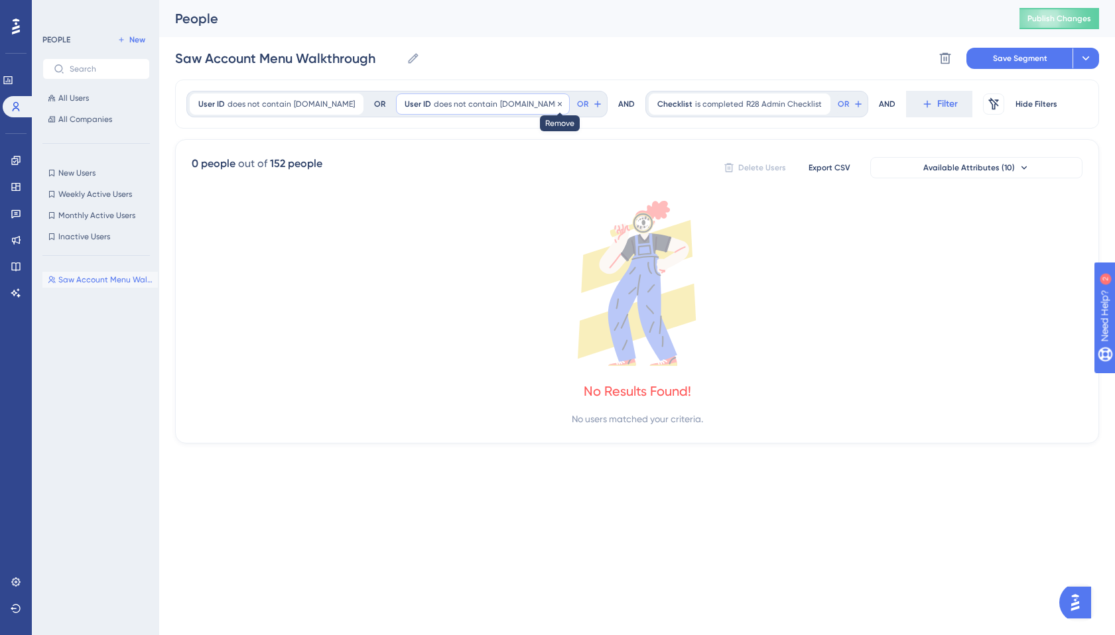
click at [556, 100] on icon at bounding box center [560, 104] width 8 height 8
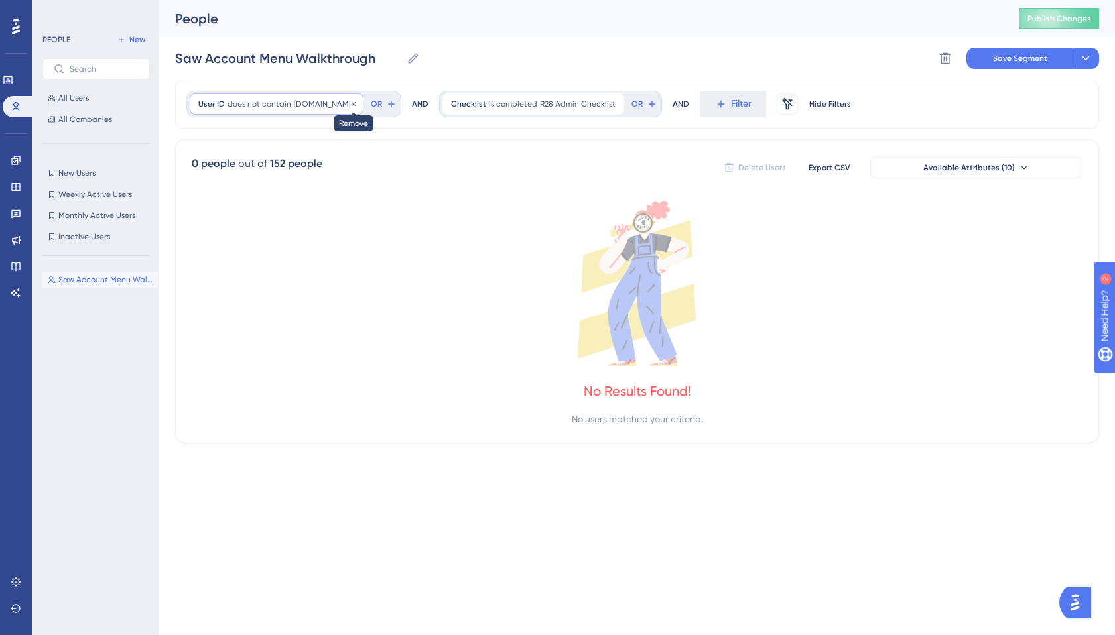
click at [349, 100] on icon at bounding box center [353, 104] width 8 height 8
click at [467, 215] on icon at bounding box center [637, 283] width 890 height 165
click at [339, 105] on span "R28 Admin Checklist" at bounding box center [325, 104] width 76 height 11
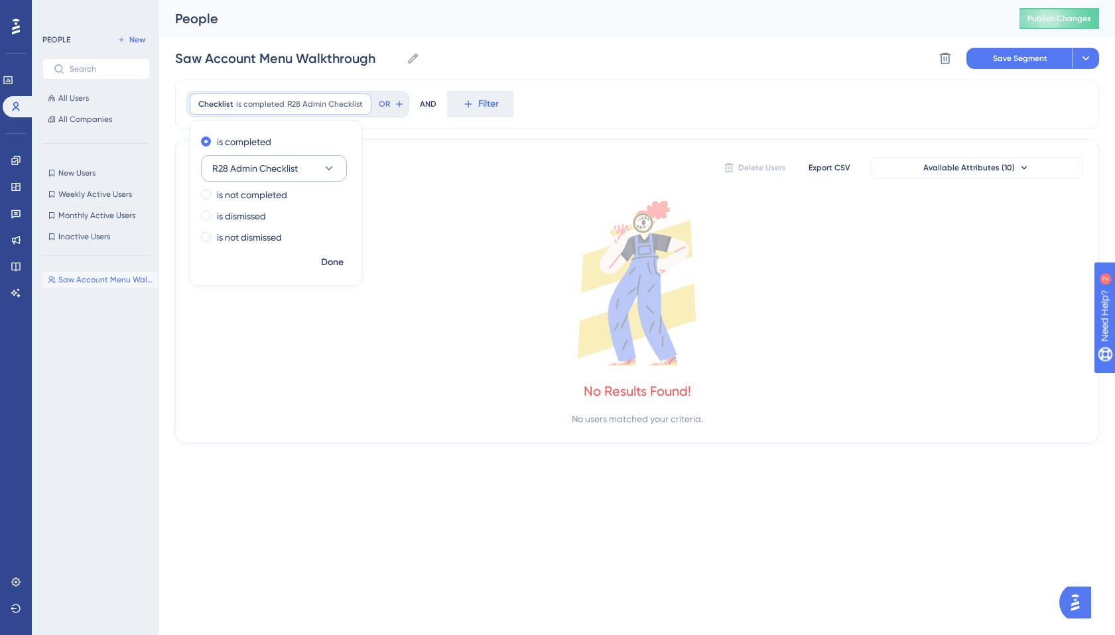
click at [326, 168] on icon at bounding box center [328, 168] width 13 height 13
click at [410, 129] on div "Checklist is completed R28 Admin Checklist R28 Admin Checklist Remove is comple…" at bounding box center [637, 262] width 924 height 364
click at [1081, 54] on icon at bounding box center [1085, 58] width 13 height 13
click at [1036, 94] on span "Save as a New Segment" at bounding box center [1023, 96] width 102 height 16
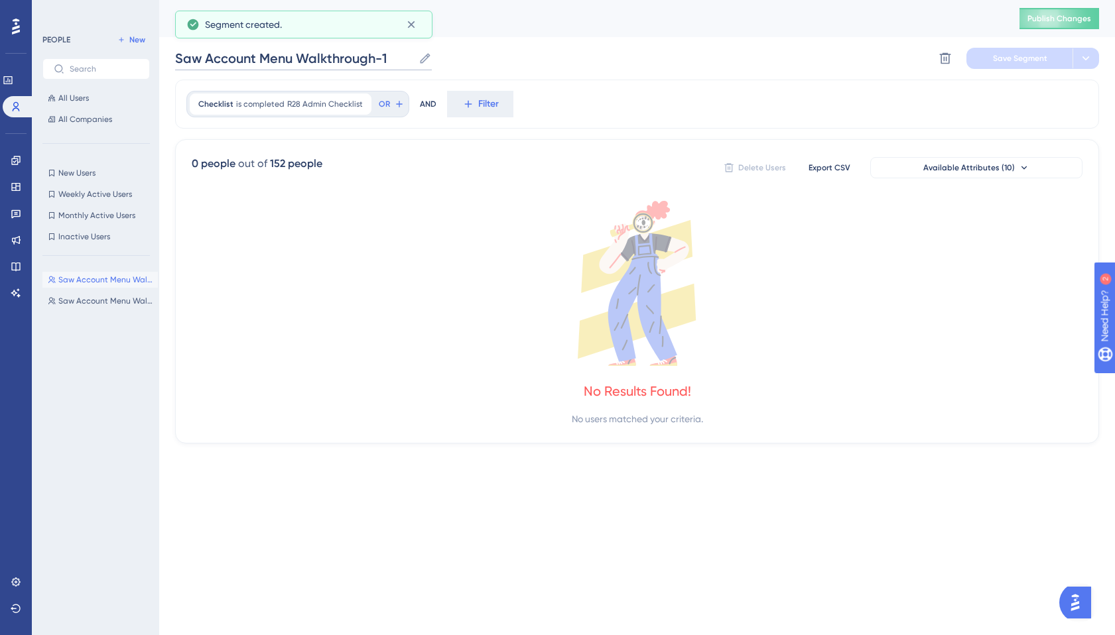
click at [383, 54] on input "Saw Account Menu Walkthrough-1" at bounding box center [294, 58] width 238 height 19
drag, startPoint x: 384, startPoint y: 55, endPoint x: 95, endPoint y: 49, distance: 289.1
click at [159, 49] on div "Performance Users Engagement Widgets Feedback Product Updates Knowledge Base AI…" at bounding box center [636, 232] width 955 height 465
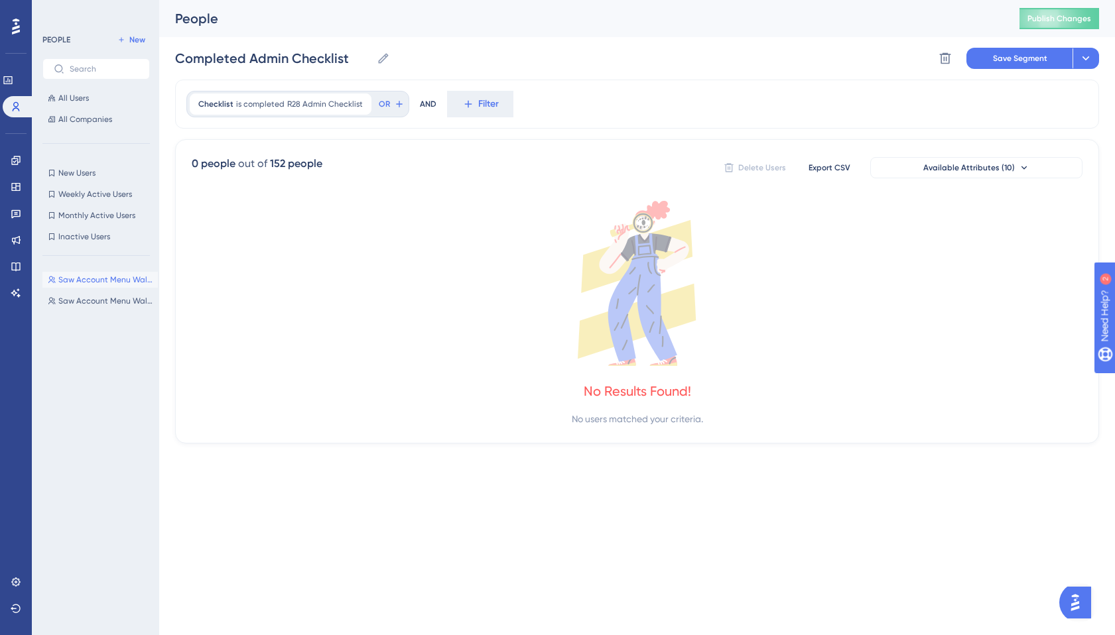
click at [430, 18] on div "People" at bounding box center [580, 18] width 811 height 19
click at [1026, 52] on button "Save Segment" at bounding box center [1019, 58] width 106 height 21
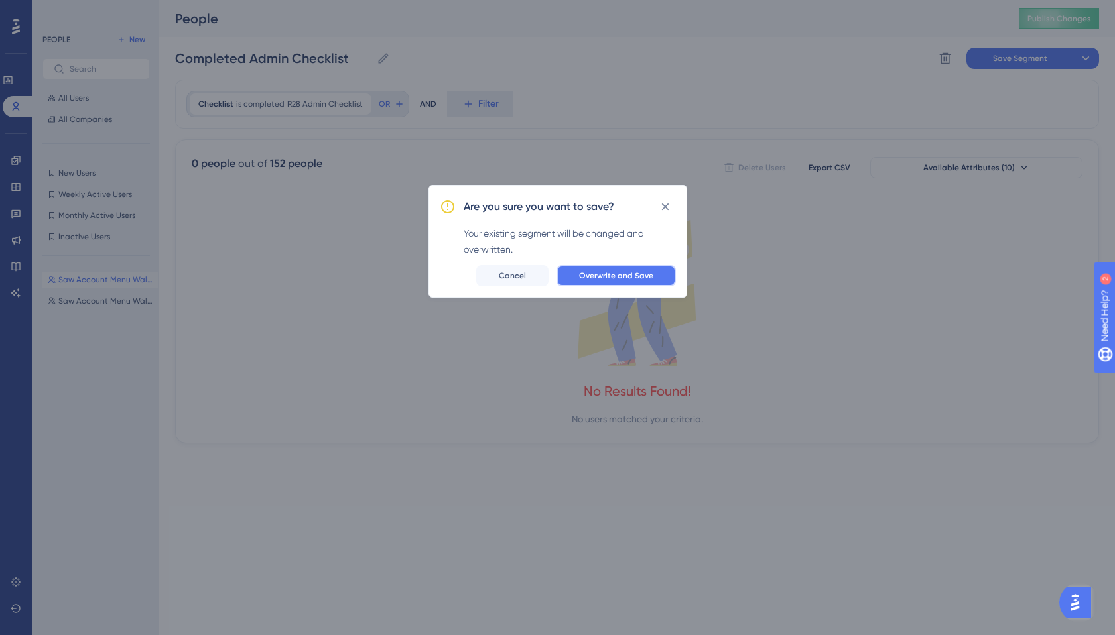
click at [597, 271] on span "Overwrite and Save" at bounding box center [616, 276] width 74 height 11
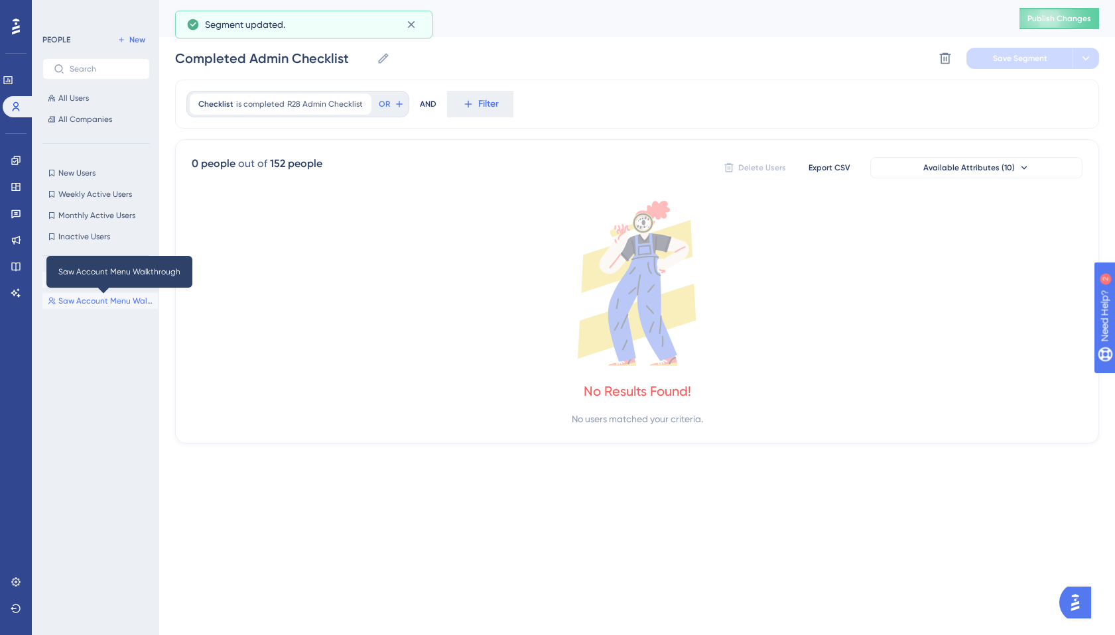
click at [115, 304] on span "Saw Account Menu Walkthrough" at bounding box center [105, 301] width 94 height 11
type input "Saw Account Menu Walkthrough"
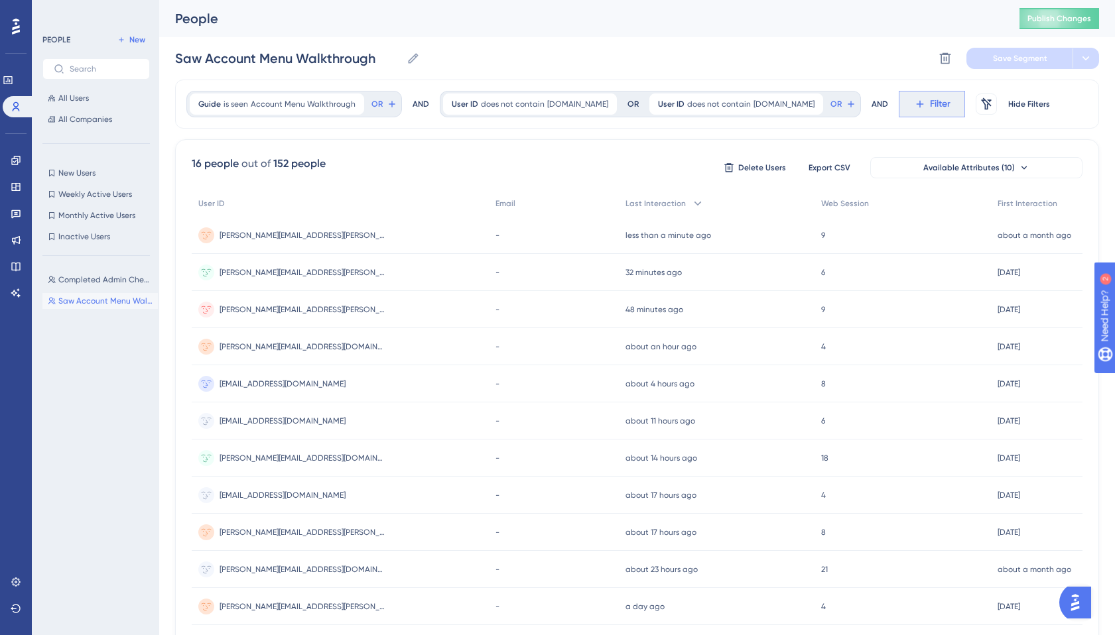
click at [914, 105] on icon at bounding box center [920, 104] width 12 height 12
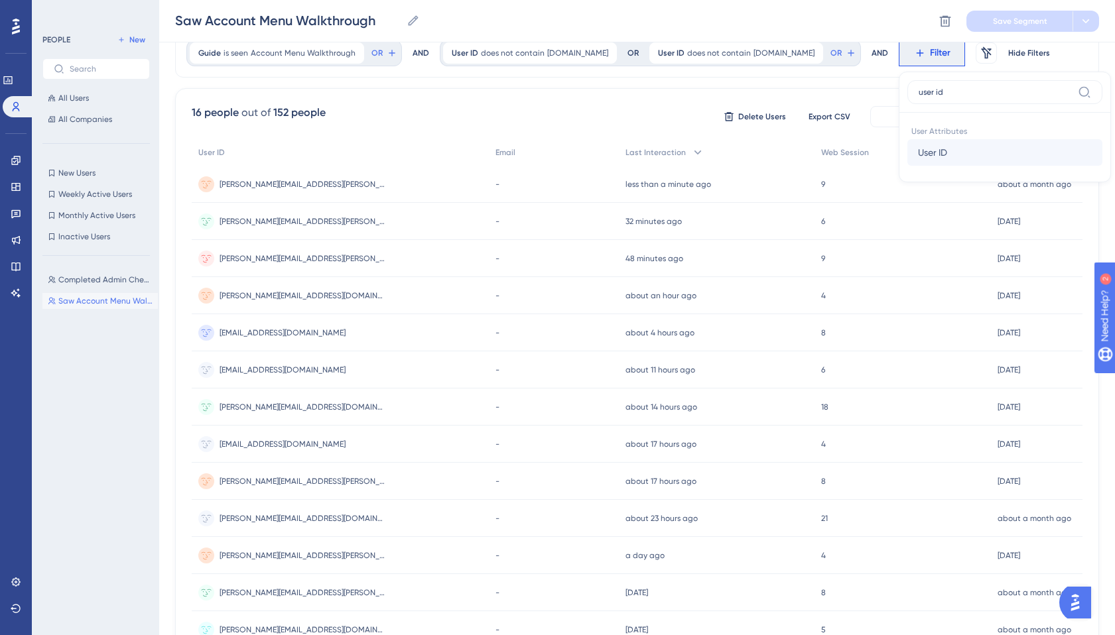
type input "user id"
click at [907, 160] on button "User ID User ID" at bounding box center [1004, 152] width 195 height 27
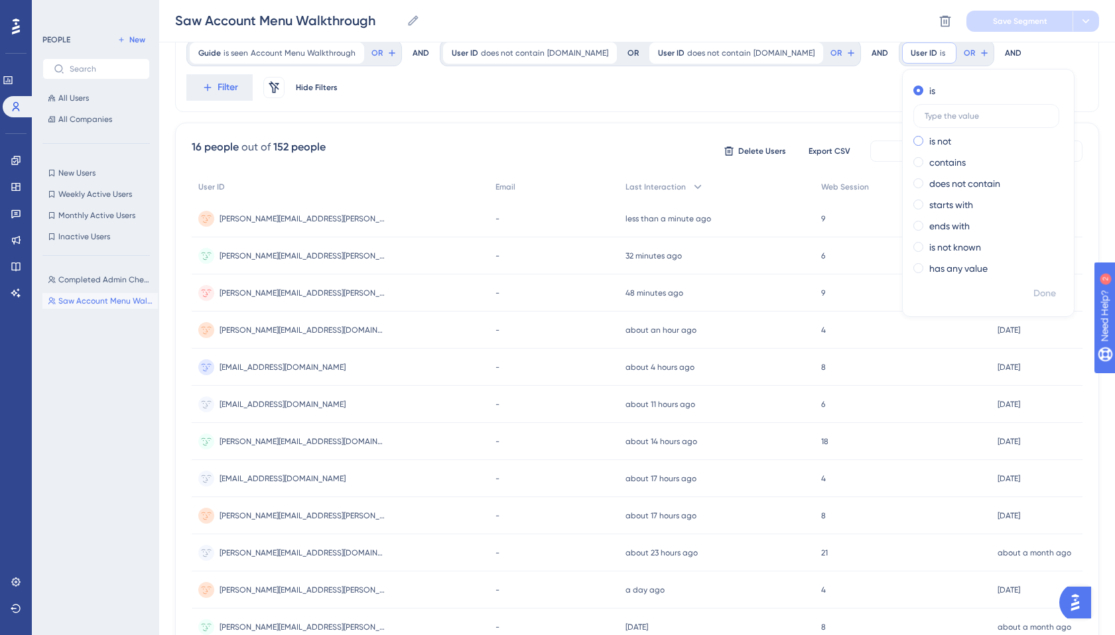
click at [929, 145] on label "is not" at bounding box center [940, 141] width 22 height 16
click at [929, 191] on label "does not contain" at bounding box center [964, 184] width 71 height 16
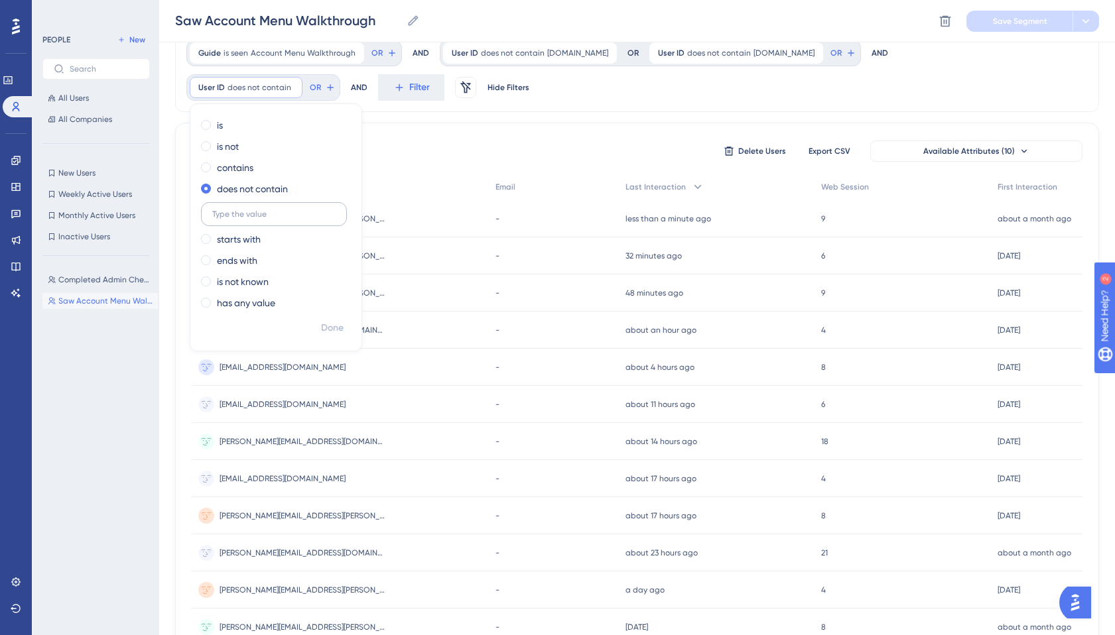
click at [335, 210] on input "text" at bounding box center [273, 214] width 123 height 9
type input "[DOMAIN_NAME]"
click at [396, 107] on div "Guide is seen Account Menu Walkthrough Account Menu Walkthrough Remove OR AND U…" at bounding box center [637, 71] width 924 height 84
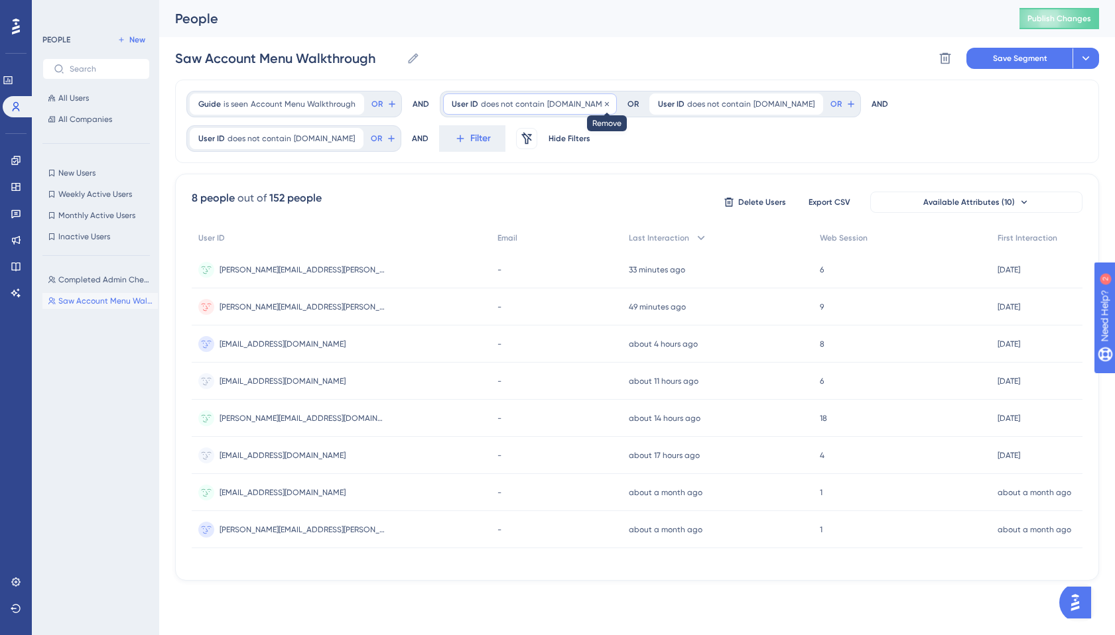
click at [603, 100] on icon at bounding box center [607, 104] width 8 height 8
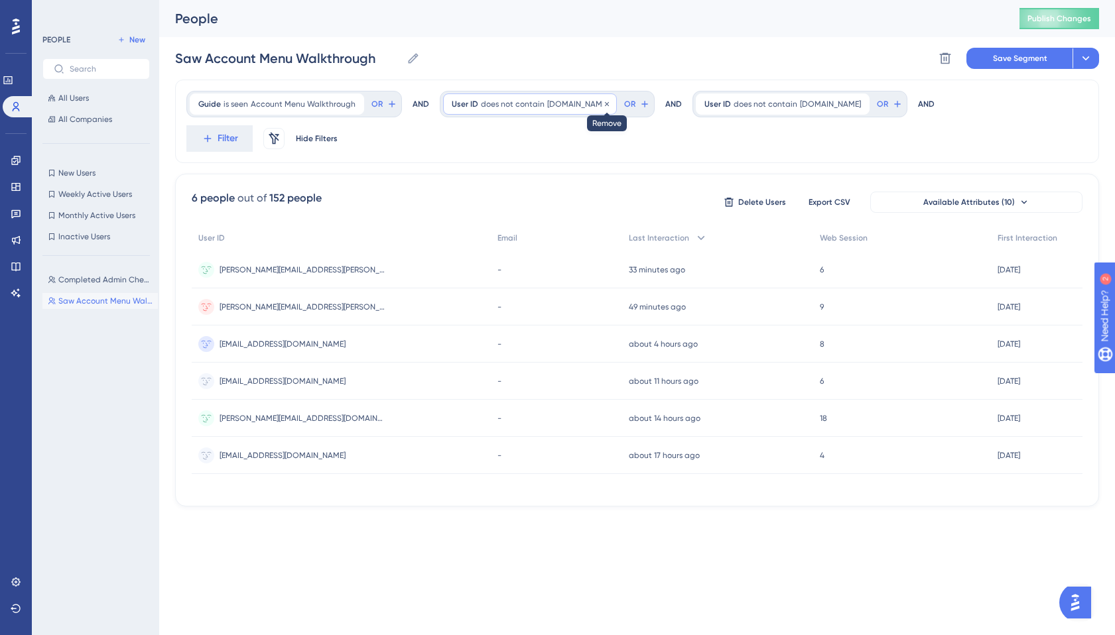
click at [603, 101] on icon at bounding box center [607, 104] width 8 height 8
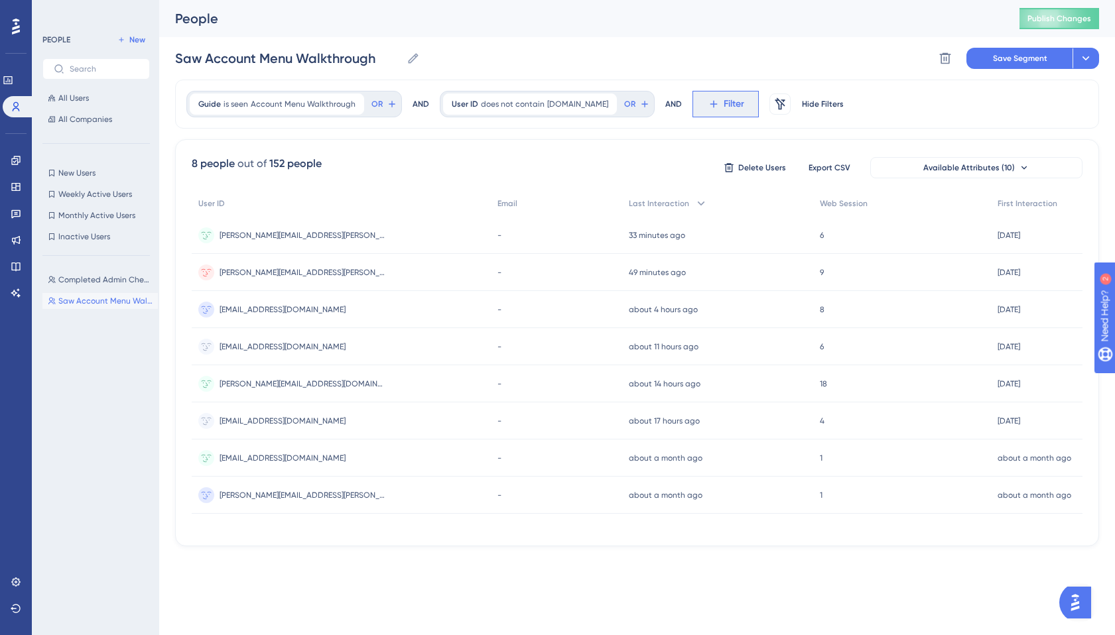
click at [707, 105] on icon at bounding box center [713, 104] width 12 height 12
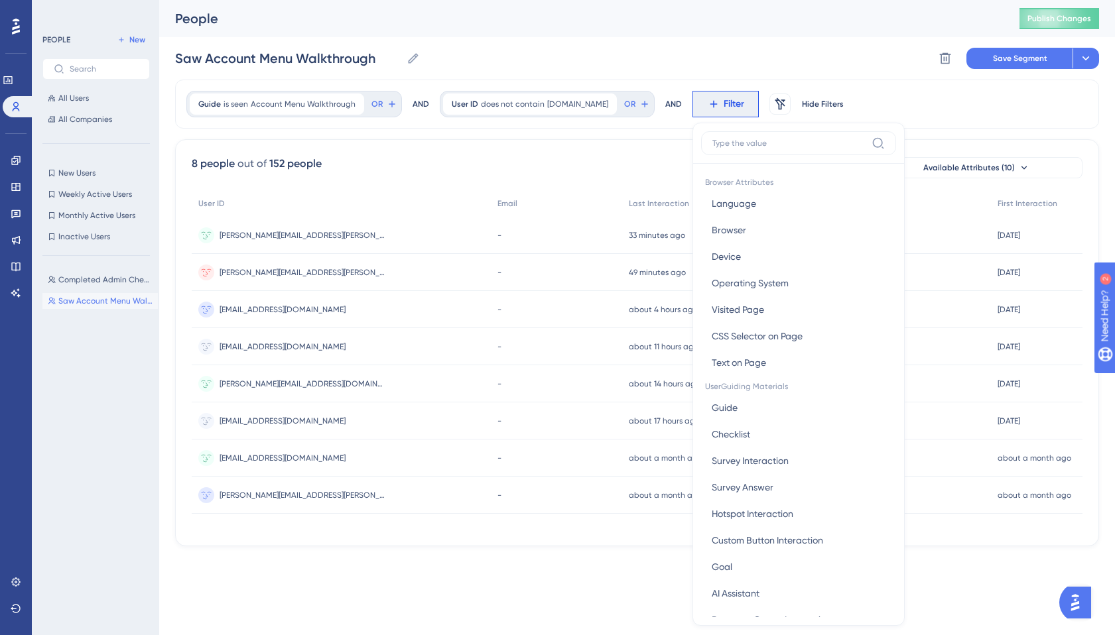
scroll to position [56, 0]
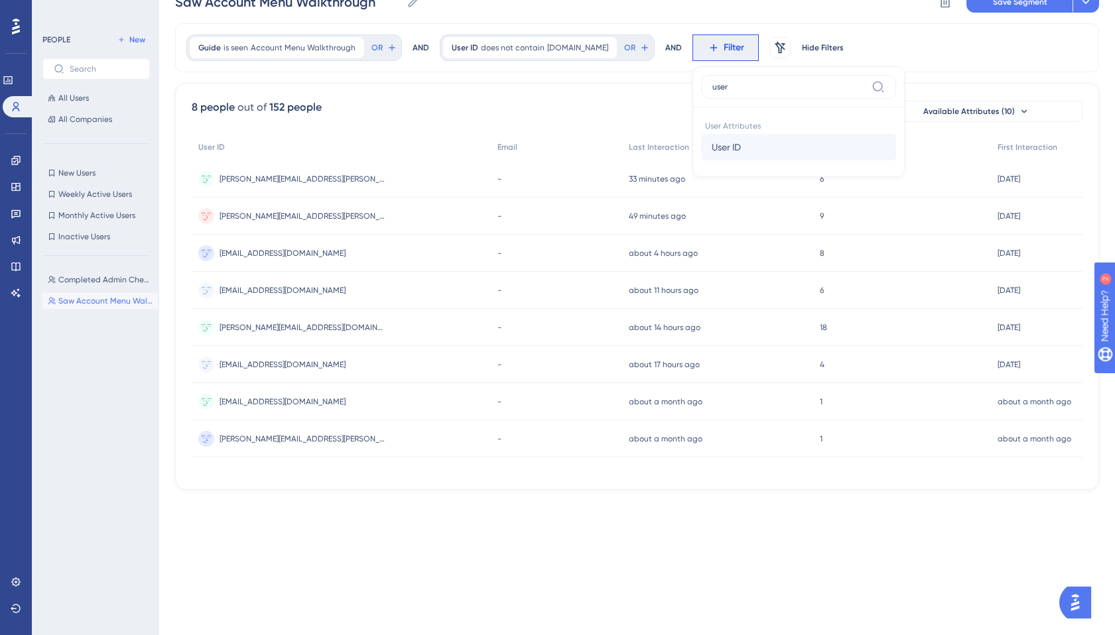
type input "user"
click at [711, 148] on span "User ID" at bounding box center [725, 147] width 29 height 16
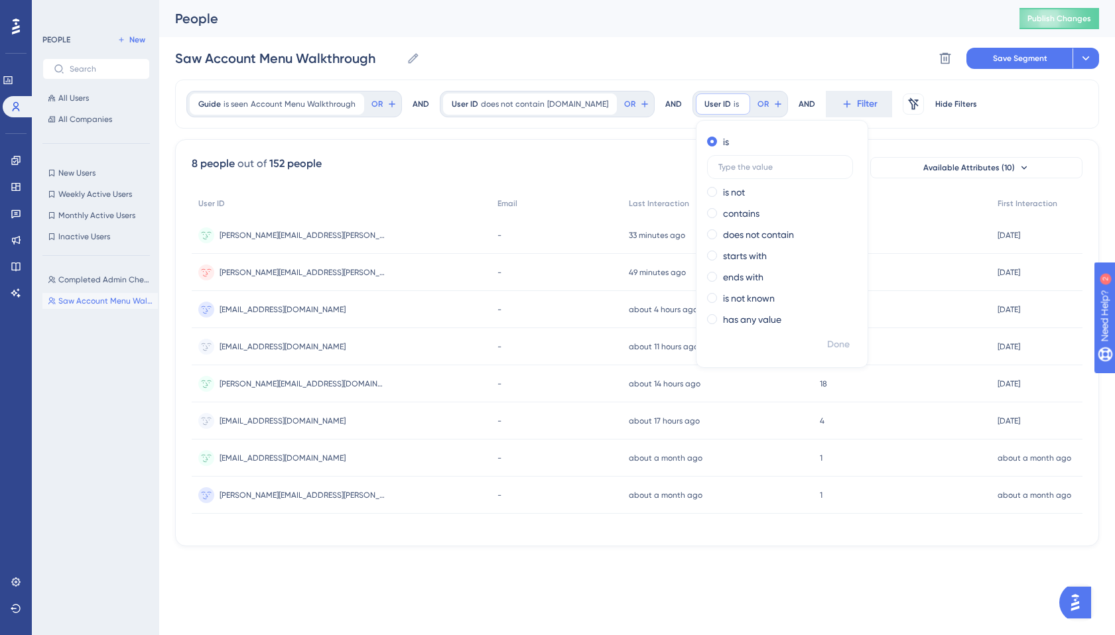
scroll to position [0, 0]
click at [727, 235] on label "does not contain" at bounding box center [758, 235] width 71 height 16
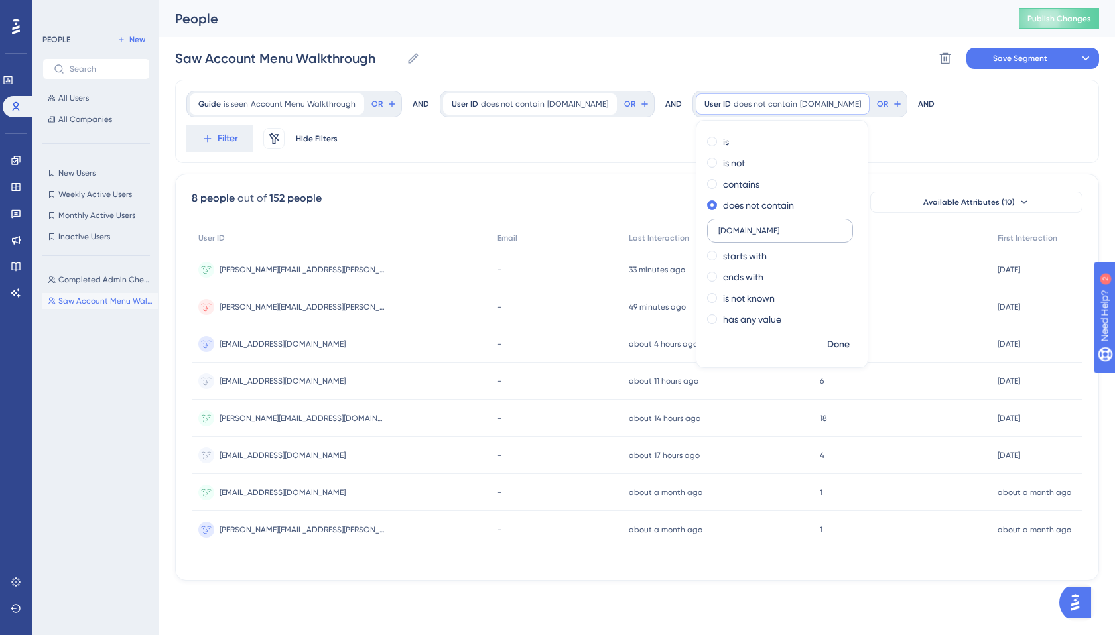
type input "[DOMAIN_NAME]"
click at [817, 68] on div "Saw Account Menu Walkthrough Saw Account Menu Walkthrough Delete Segment Save S…" at bounding box center [637, 58] width 924 height 42
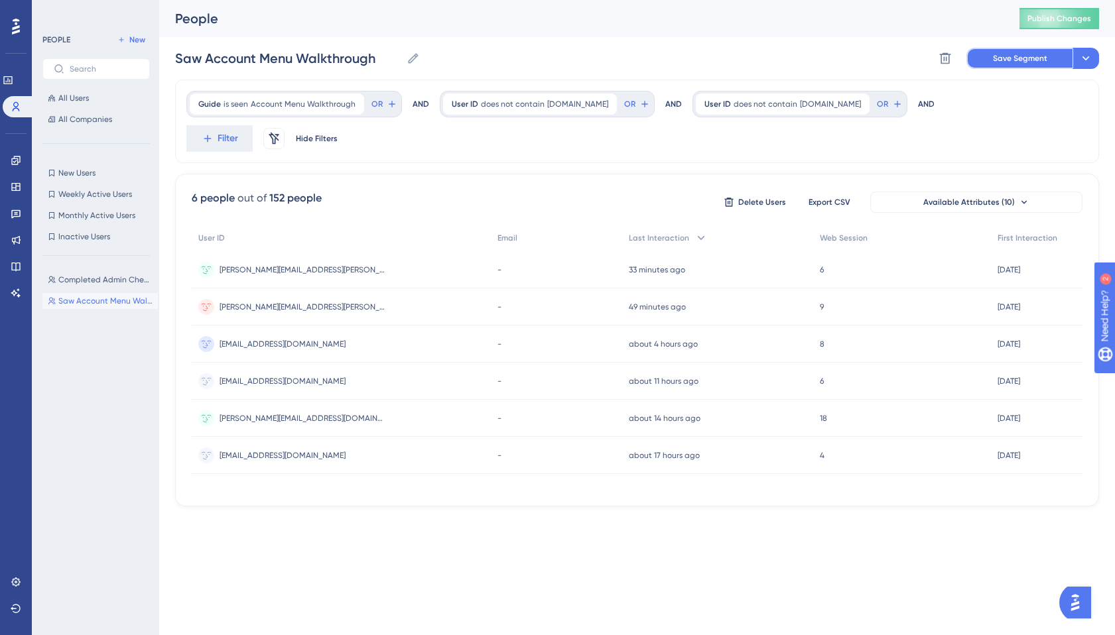
click at [1032, 56] on span "Save Segment" at bounding box center [1020, 58] width 54 height 11
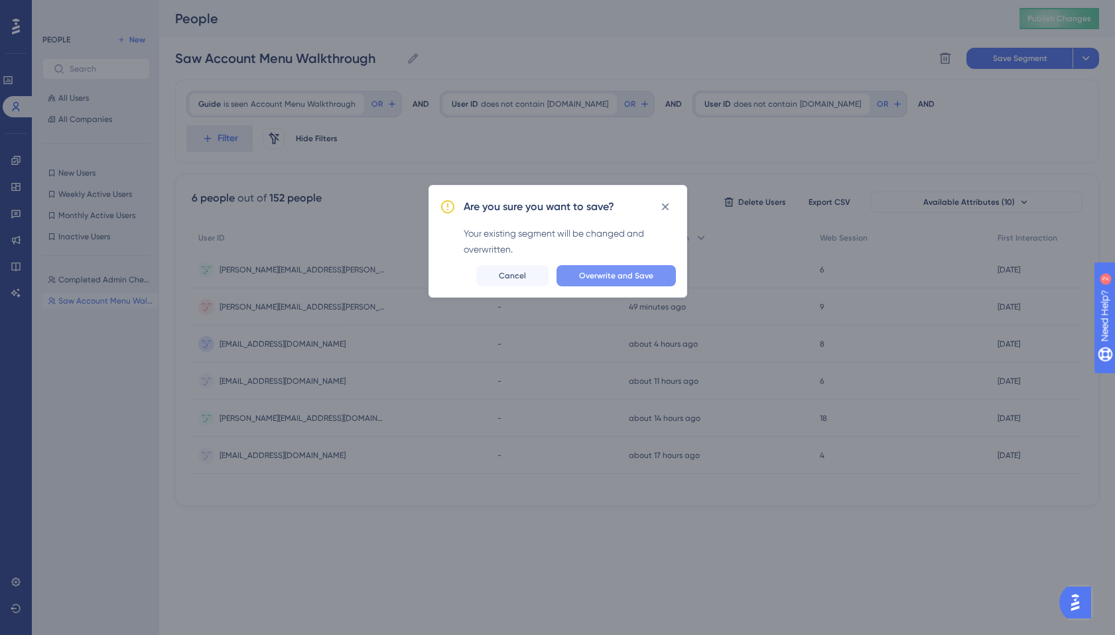
click at [589, 275] on span "Overwrite and Save" at bounding box center [616, 276] width 74 height 11
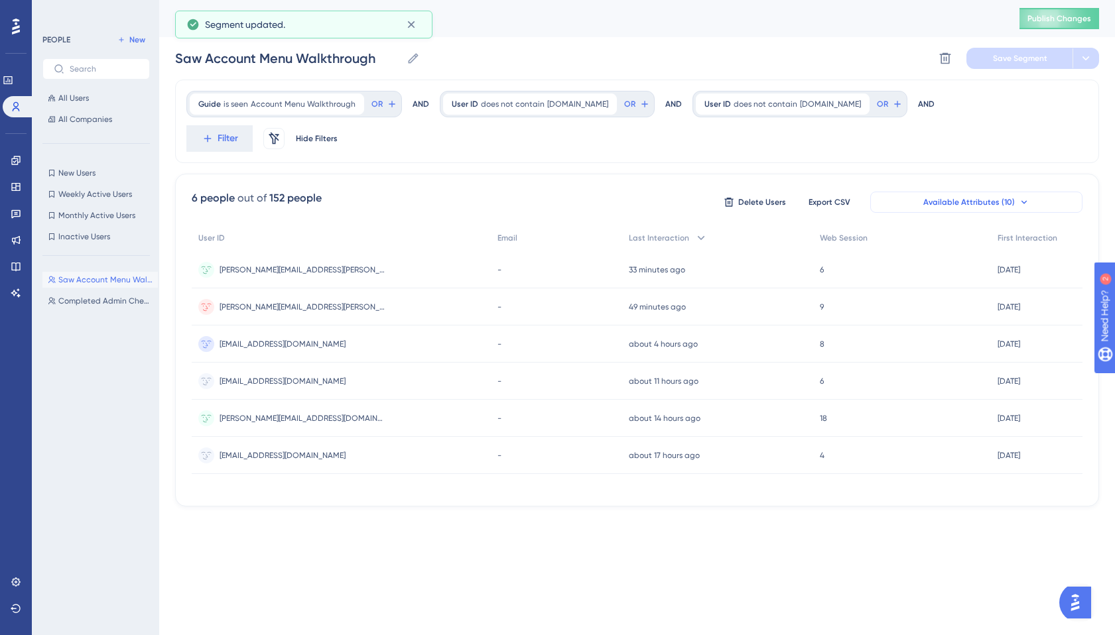
click at [922, 192] on button "Available Attributes (10)" at bounding box center [976, 202] width 212 height 21
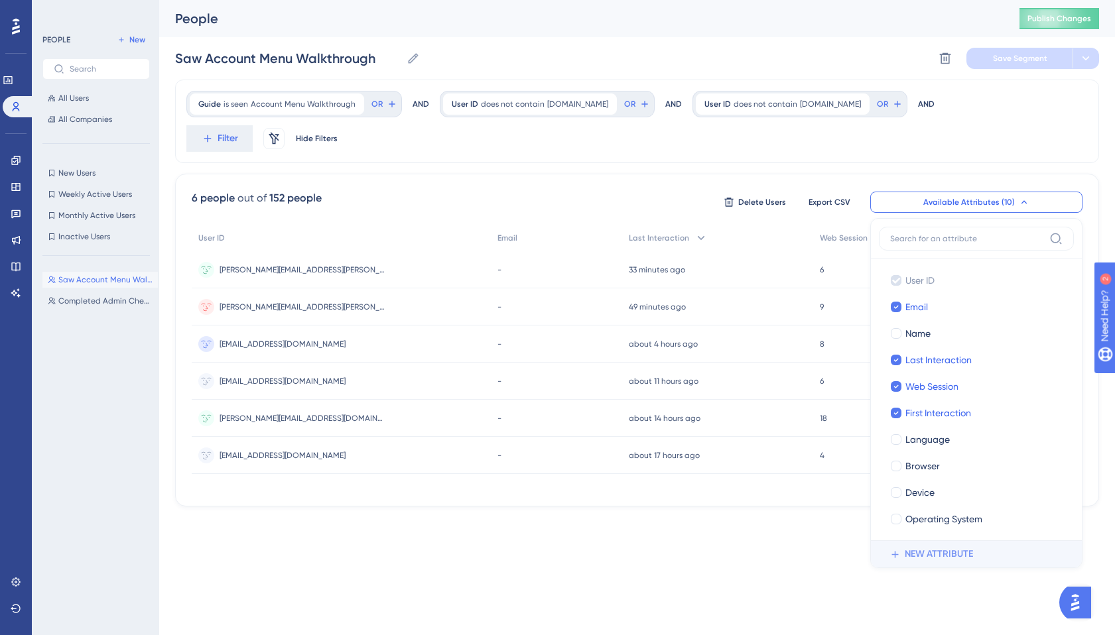
click at [935, 546] on span "NEW ATTRIBUTE" at bounding box center [938, 554] width 68 height 16
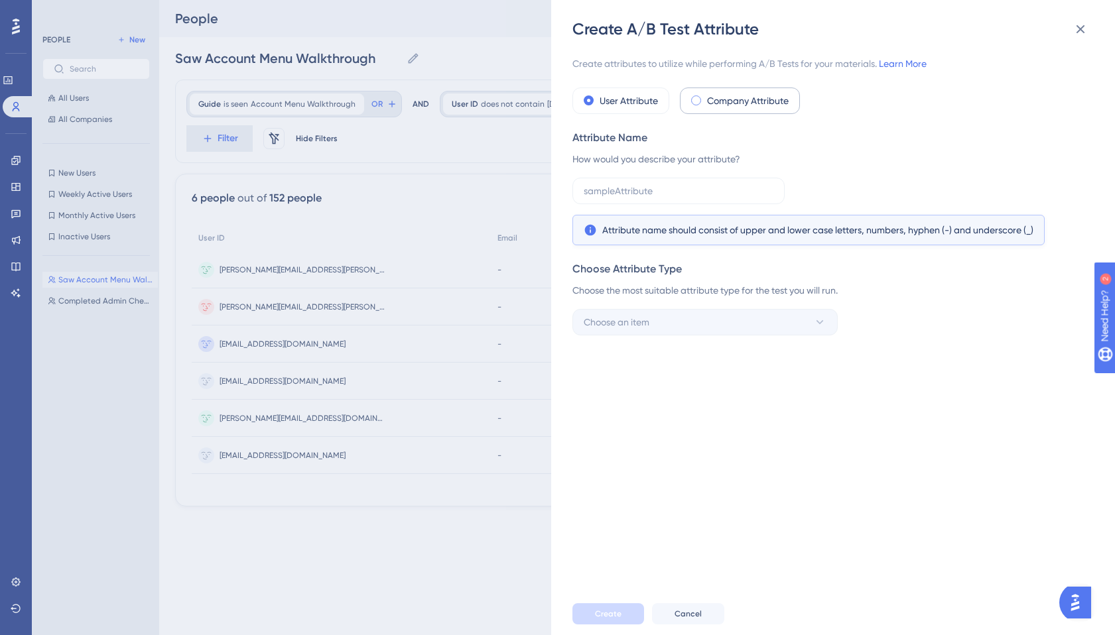
click at [747, 106] on label "Company Attribute" at bounding box center [748, 101] width 82 height 16
click at [1080, 26] on icon at bounding box center [1080, 29] width 16 height 16
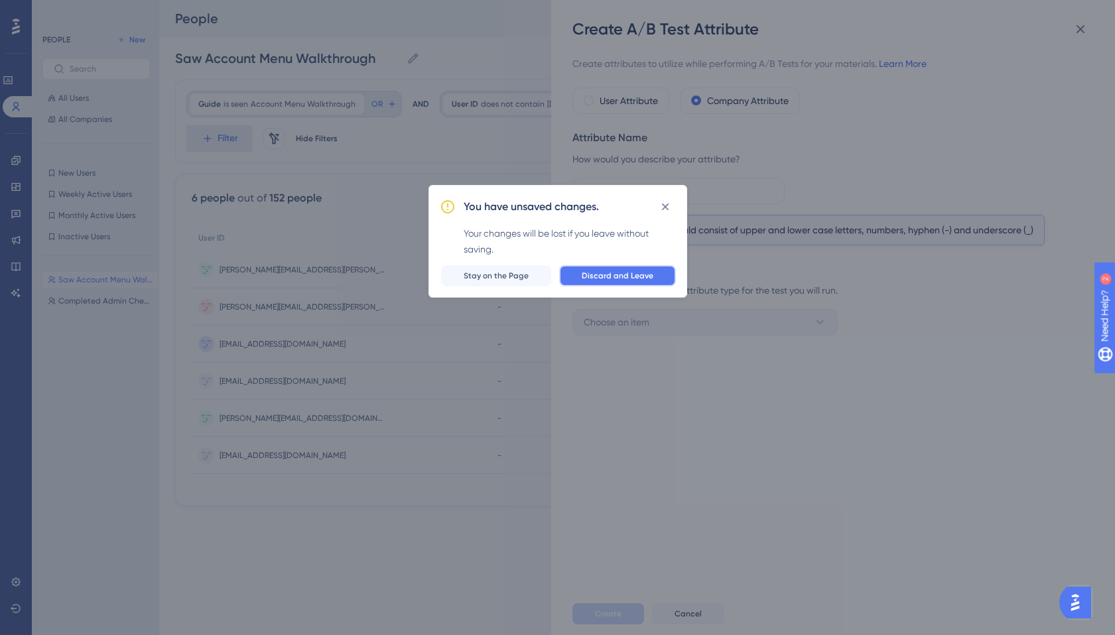
click at [593, 280] on span "Discard and Leave" at bounding box center [617, 276] width 72 height 11
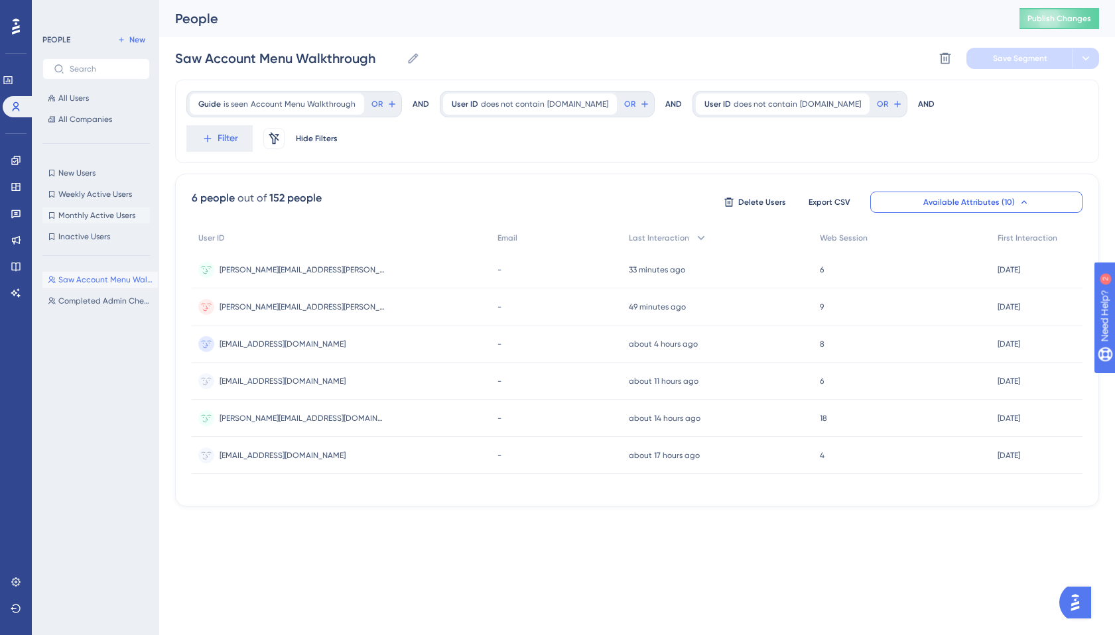
click at [89, 215] on span "Monthly Active Users" at bounding box center [96, 215] width 77 height 11
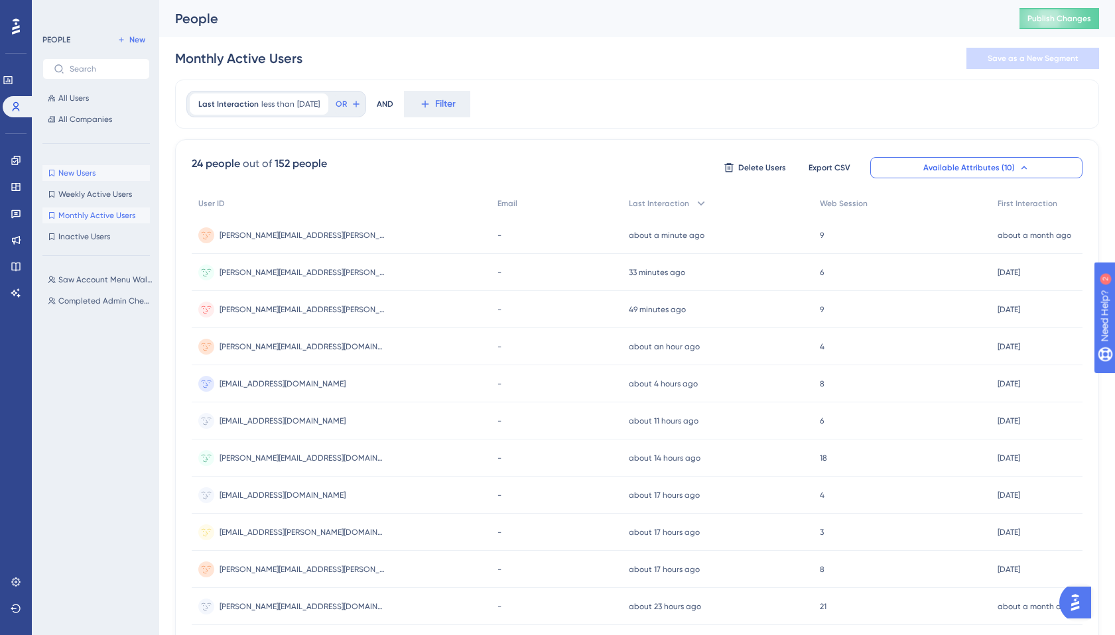
click at [79, 172] on span "New Users" at bounding box center [76, 173] width 37 height 11
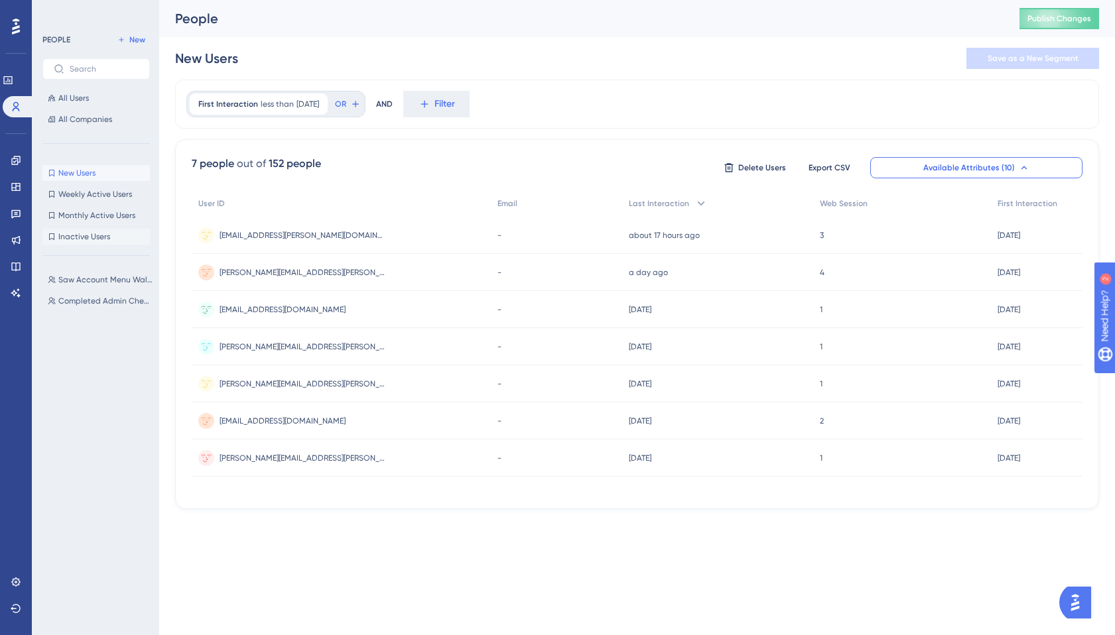
click at [91, 236] on span "Inactive Users" at bounding box center [84, 236] width 52 height 11
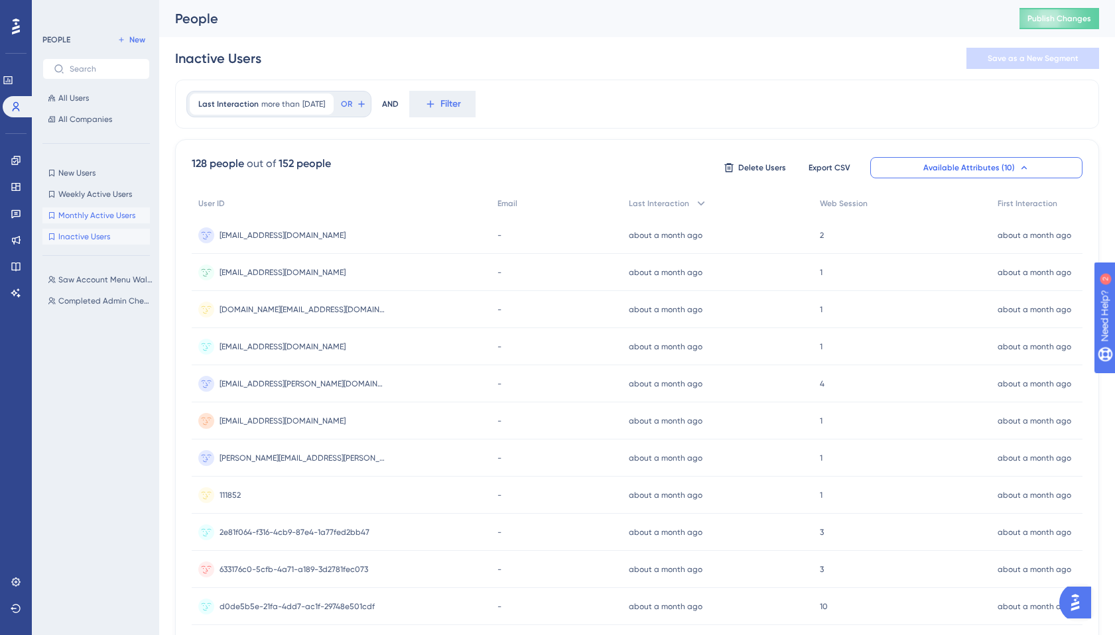
click at [97, 217] on span "Monthly Active Users" at bounding box center [96, 215] width 77 height 11
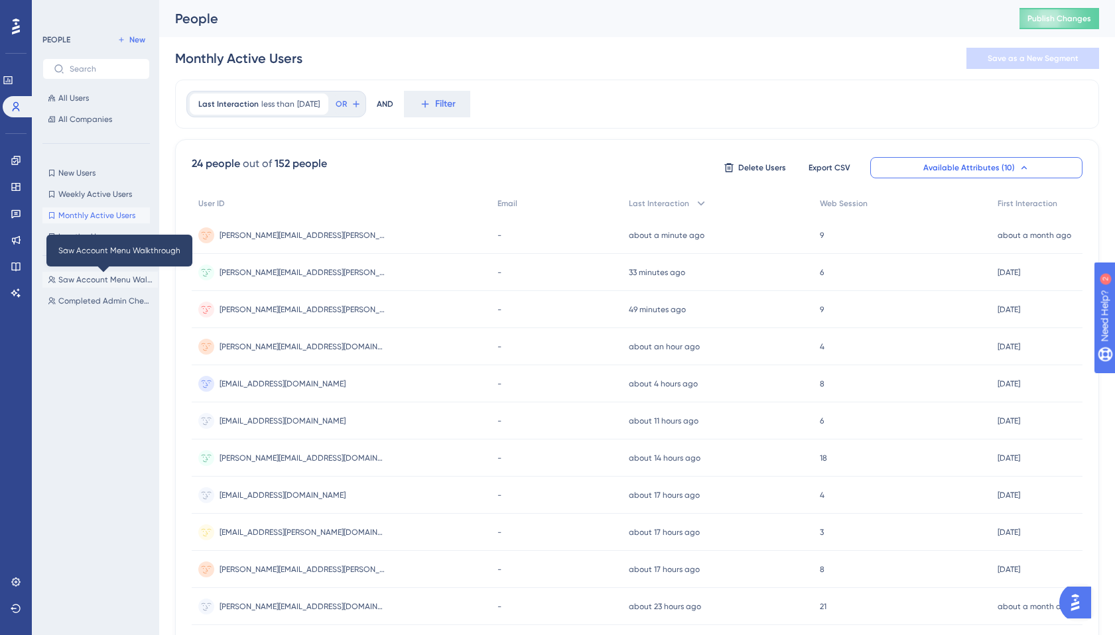
click at [101, 280] on span "Saw Account Menu Walkthrough" at bounding box center [105, 279] width 94 height 11
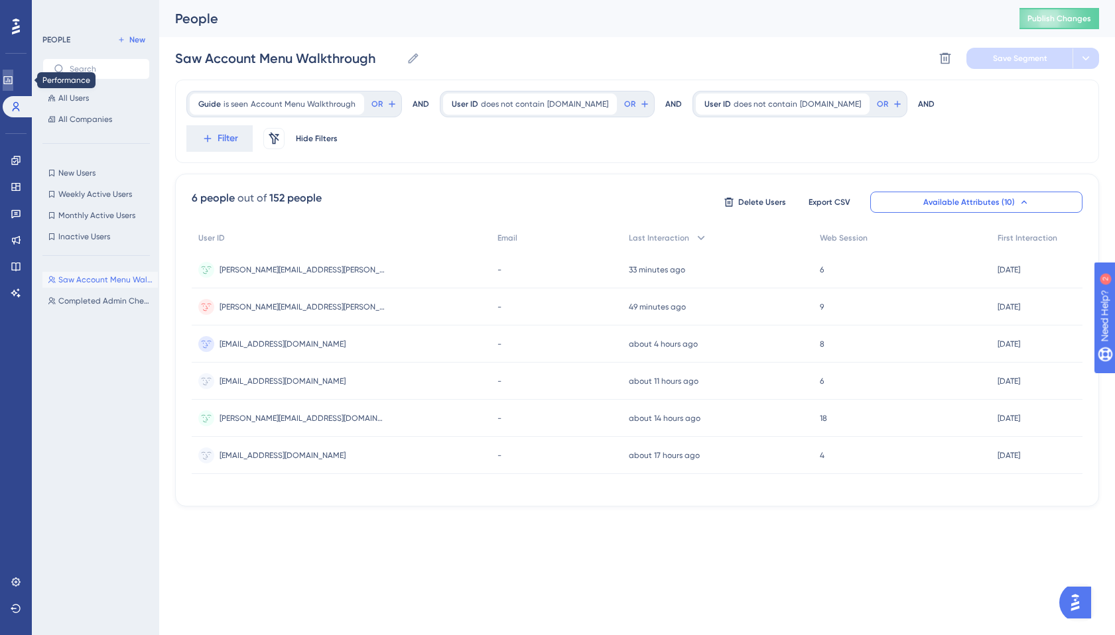
click at [12, 77] on icon at bounding box center [7, 80] width 9 height 8
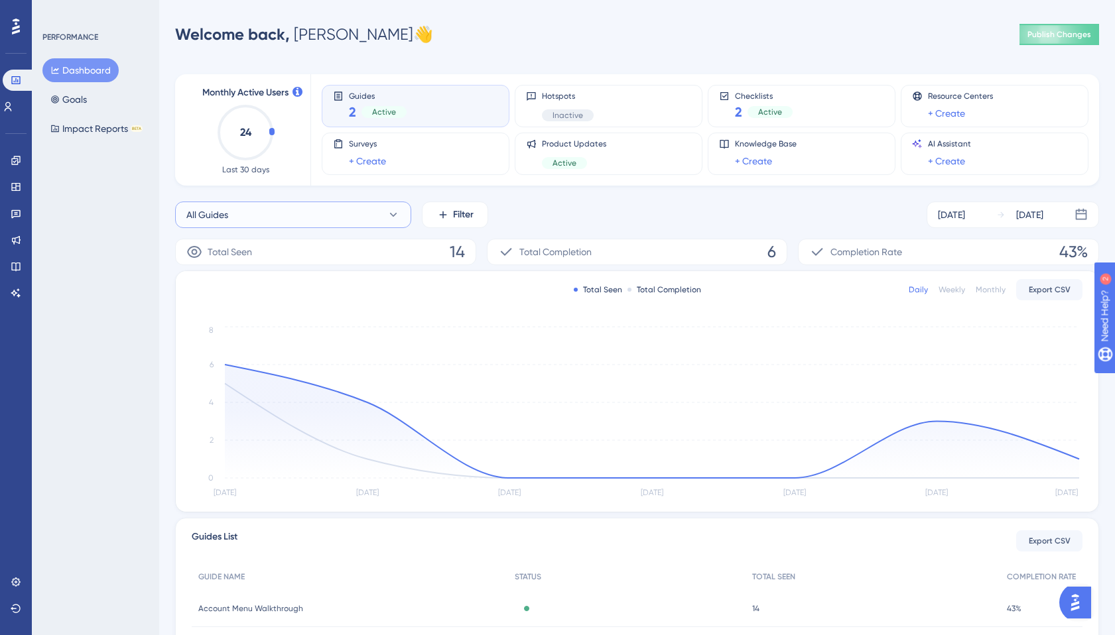
click at [376, 219] on button "All Guides" at bounding box center [293, 215] width 236 height 27
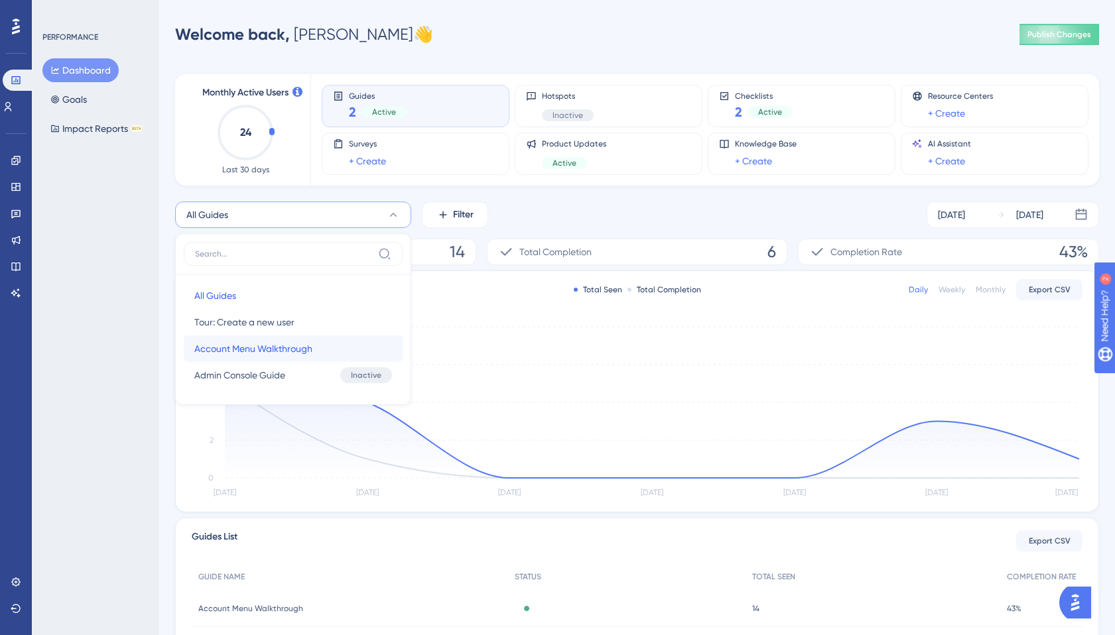
click at [278, 341] on span "Account Menu Walkthrough" at bounding box center [253, 349] width 118 height 16
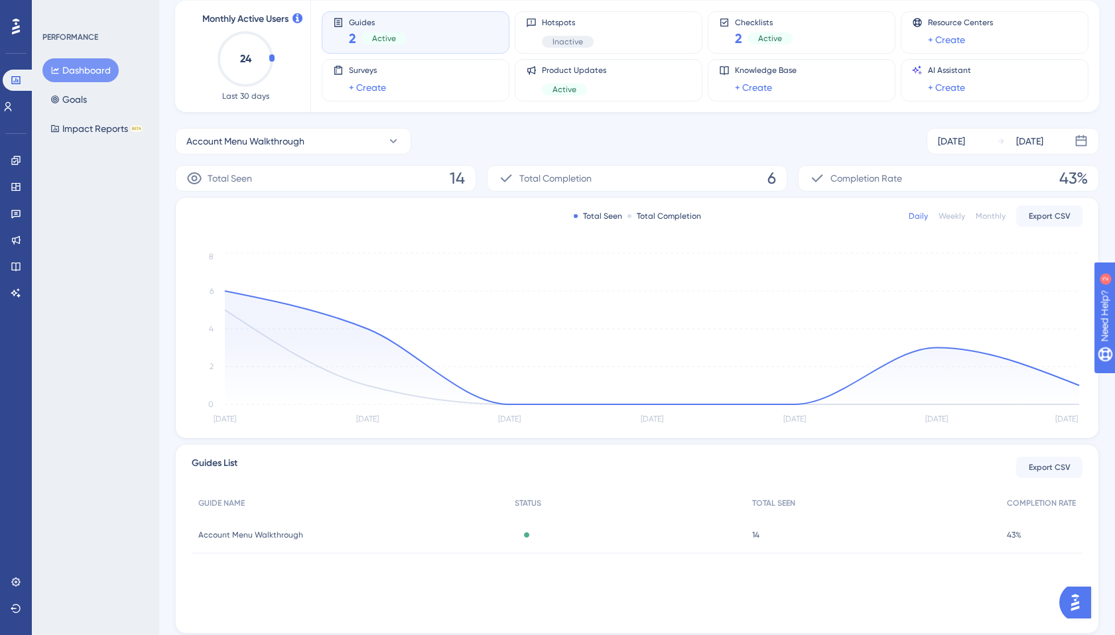
scroll to position [115, 0]
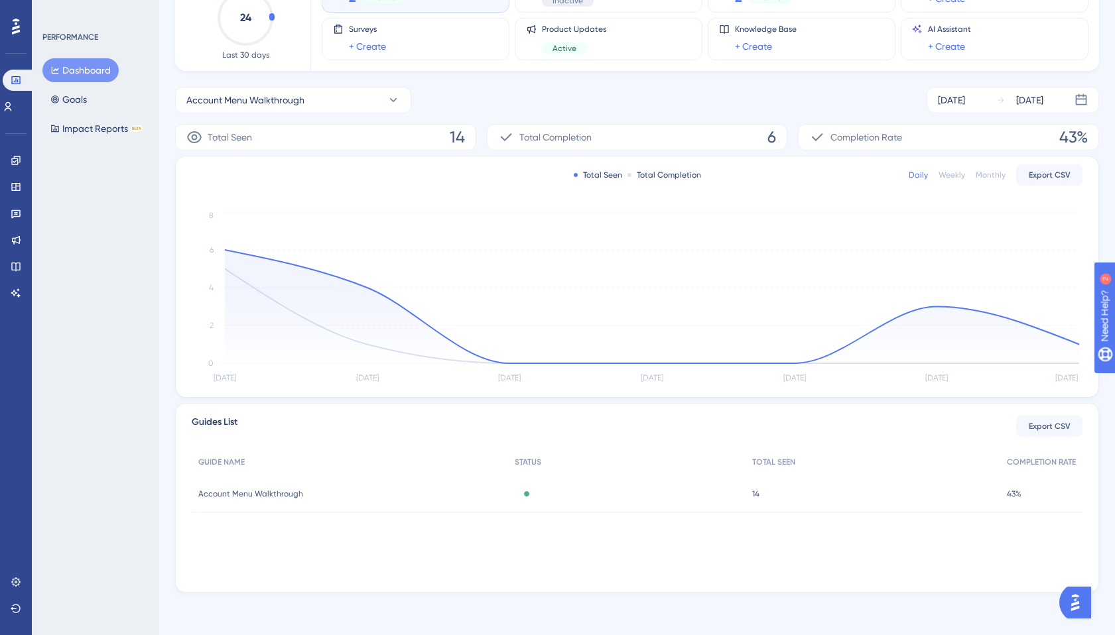
click at [749, 499] on div "14 14" at bounding box center [872, 493] width 255 height 37
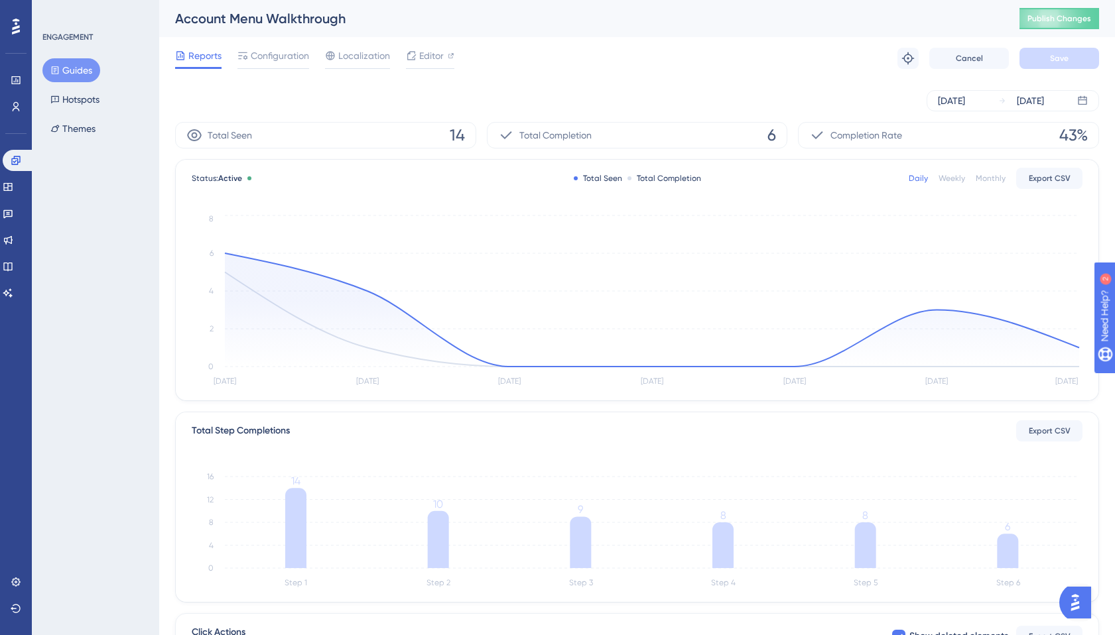
click at [306, 139] on div "Total Seen 14" at bounding box center [325, 135] width 301 height 27
click at [955, 177] on div "Weekly" at bounding box center [951, 178] width 27 height 11
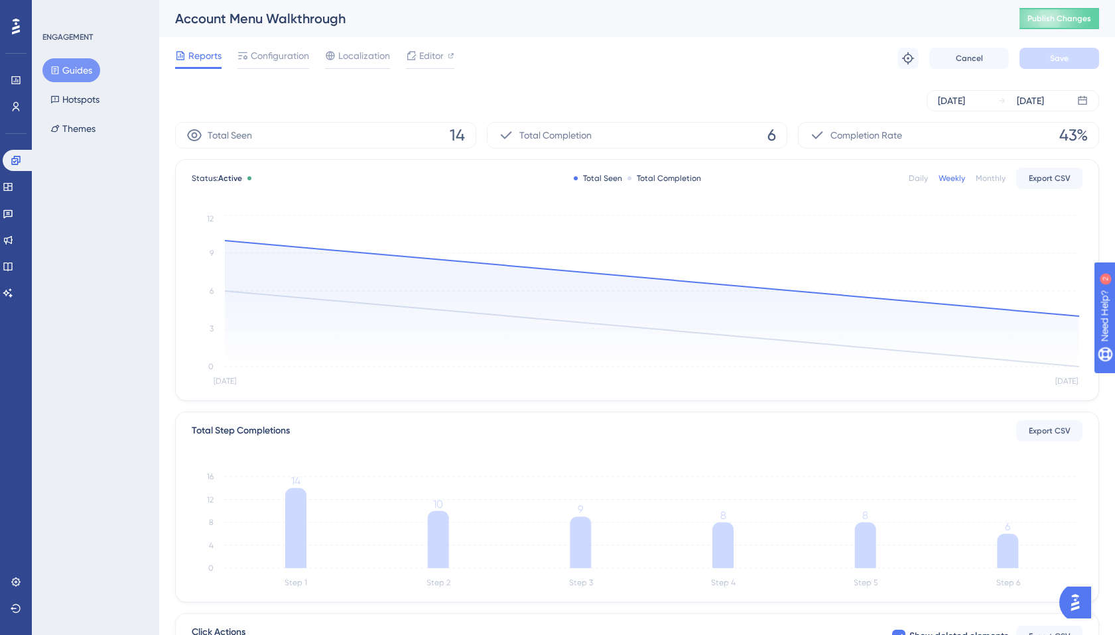
click at [1079, 319] on icon "Aug [DATE] 0 3 6 9 12" at bounding box center [637, 301] width 890 height 178
click at [1077, 315] on circle at bounding box center [1078, 316] width 5 height 5
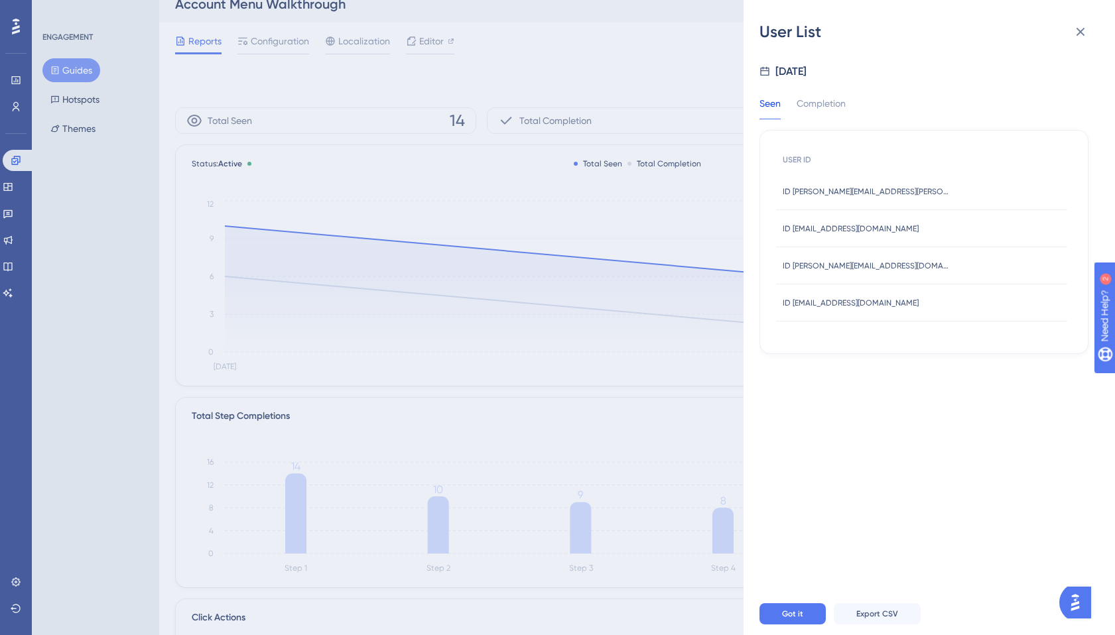
scroll to position [12, 0]
click at [823, 112] on div "Completion" at bounding box center [820, 107] width 49 height 24
click at [678, 202] on div "User List [DATE] Seen Completion USER ID ID [PERSON_NAME][EMAIL_ADDRESS][PERSON…" at bounding box center [557, 317] width 1115 height 635
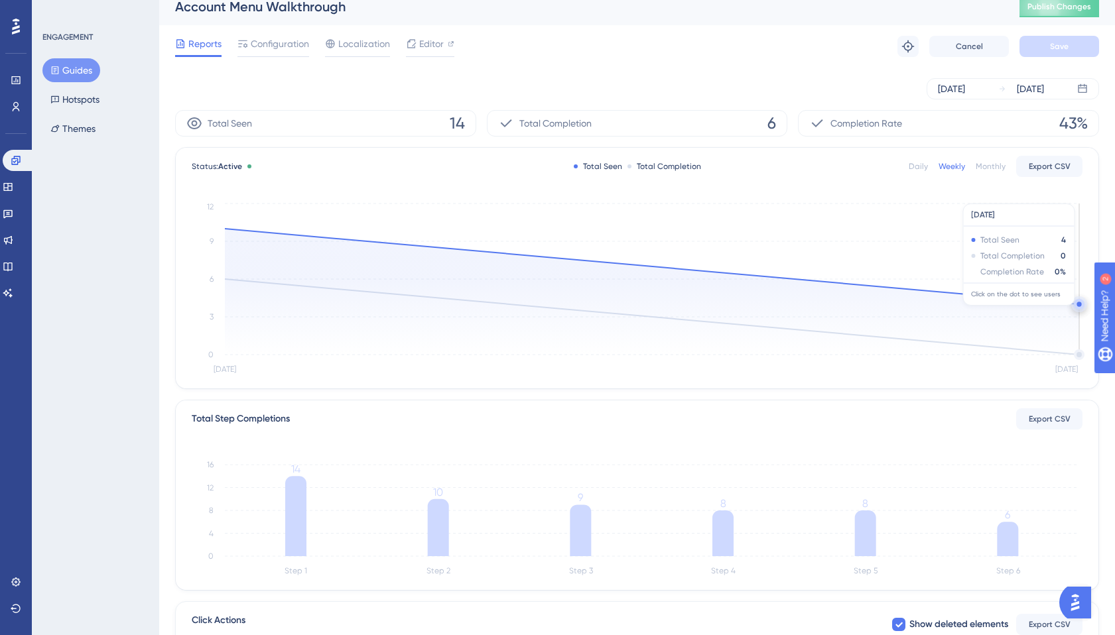
click at [1074, 303] on circle at bounding box center [1078, 304] width 11 height 11
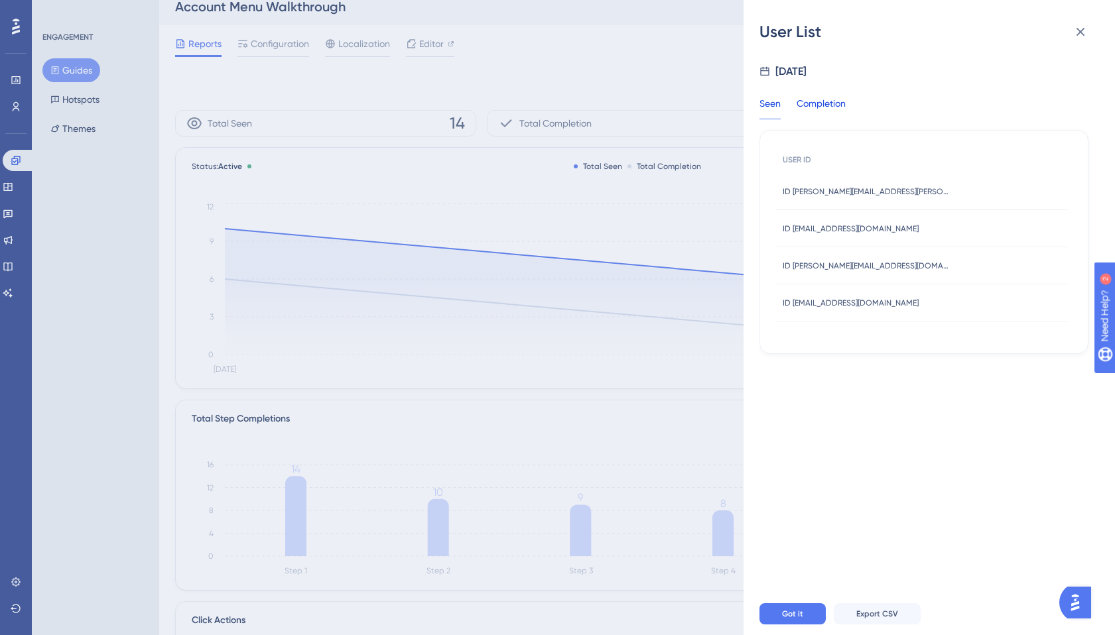
click at [822, 101] on div "Completion" at bounding box center [820, 107] width 49 height 24
click at [162, 210] on div "User List [DATE] Seen Completion USER ID ID [PERSON_NAME][EMAIL_ADDRESS][PERSON…" at bounding box center [557, 317] width 1115 height 635
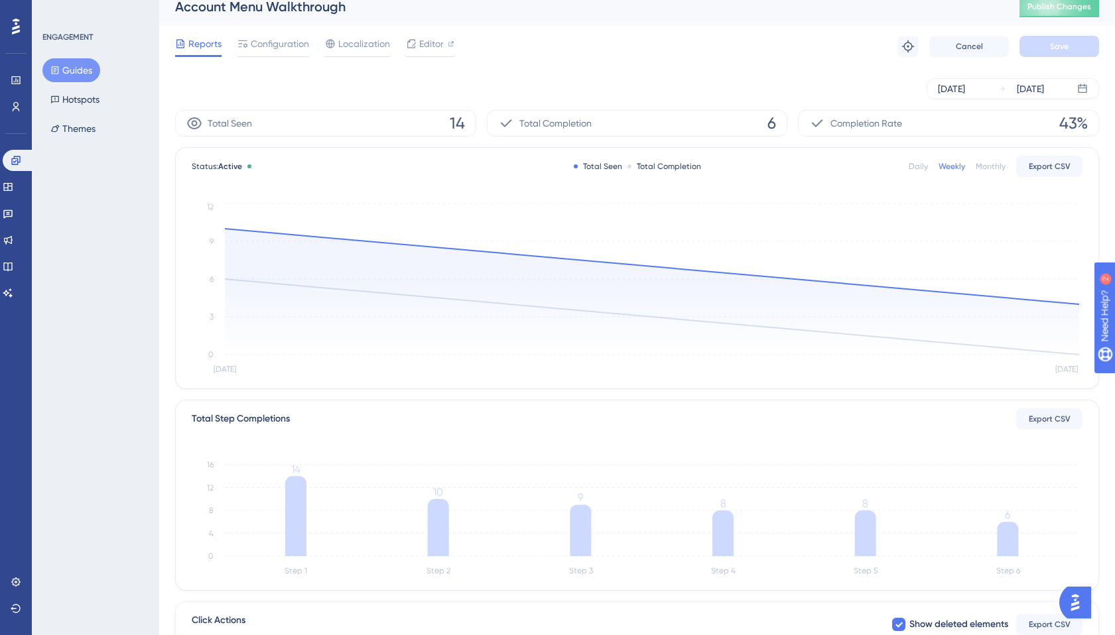
scroll to position [0, 0]
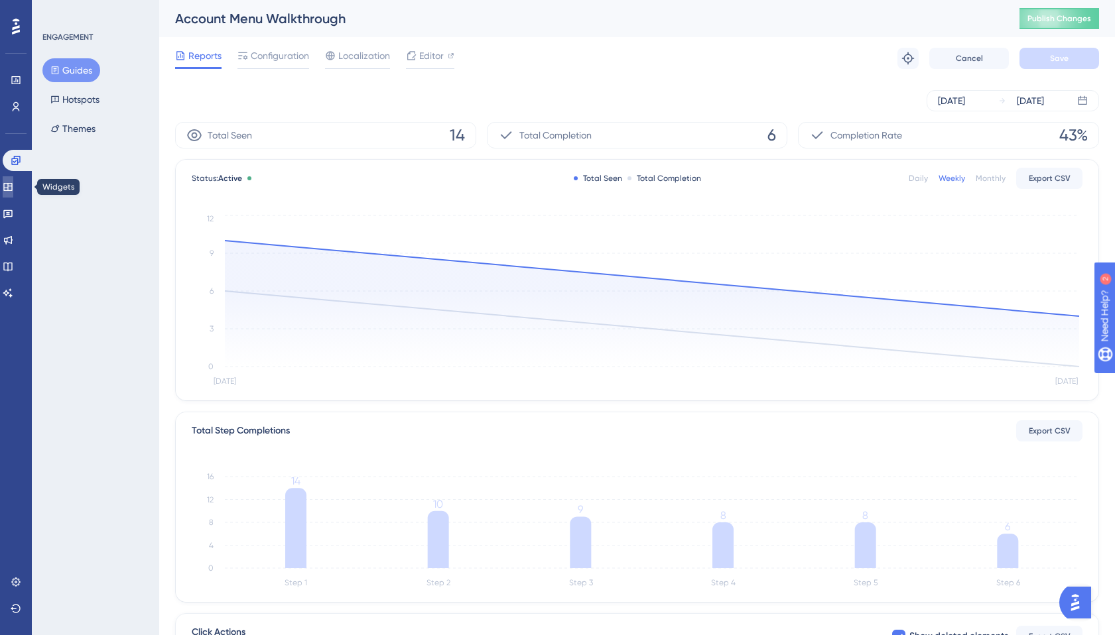
click at [13, 180] on link at bounding box center [8, 186] width 11 height 21
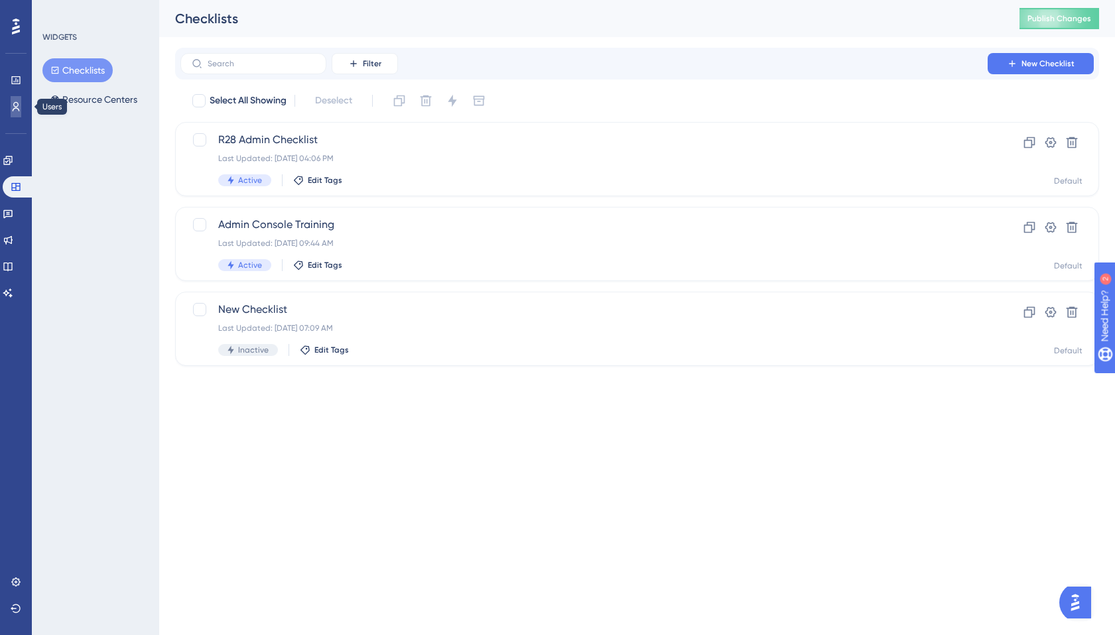
click at [11, 107] on icon at bounding box center [16, 106] width 11 height 11
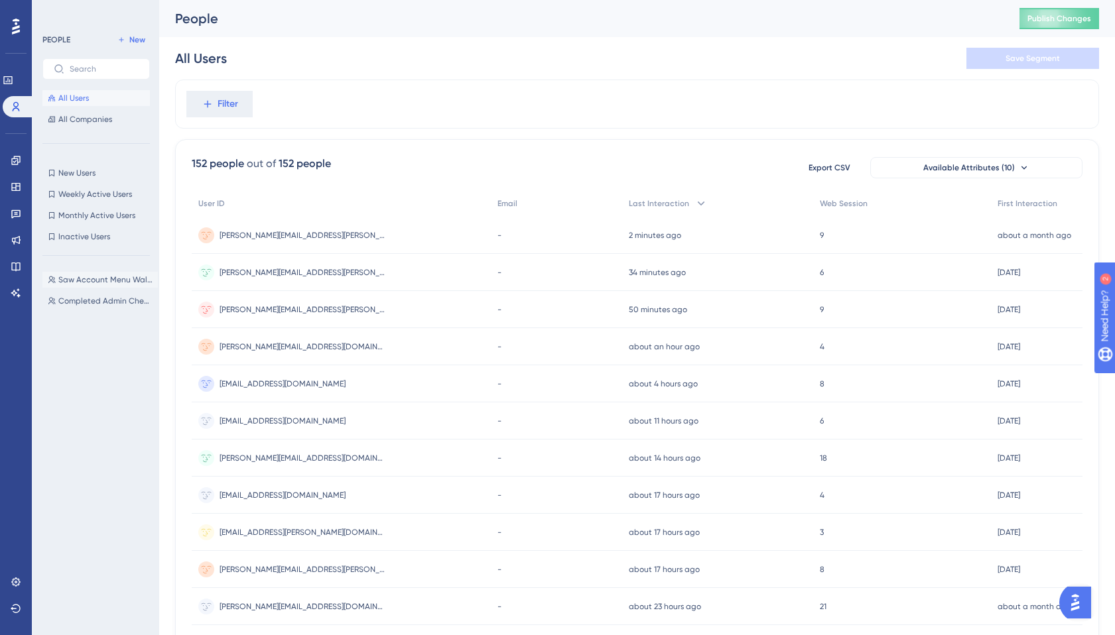
click at [80, 272] on button "Saw Account Menu Walkthrough Saw Account Menu Walkthrough" at bounding box center [99, 280] width 115 height 16
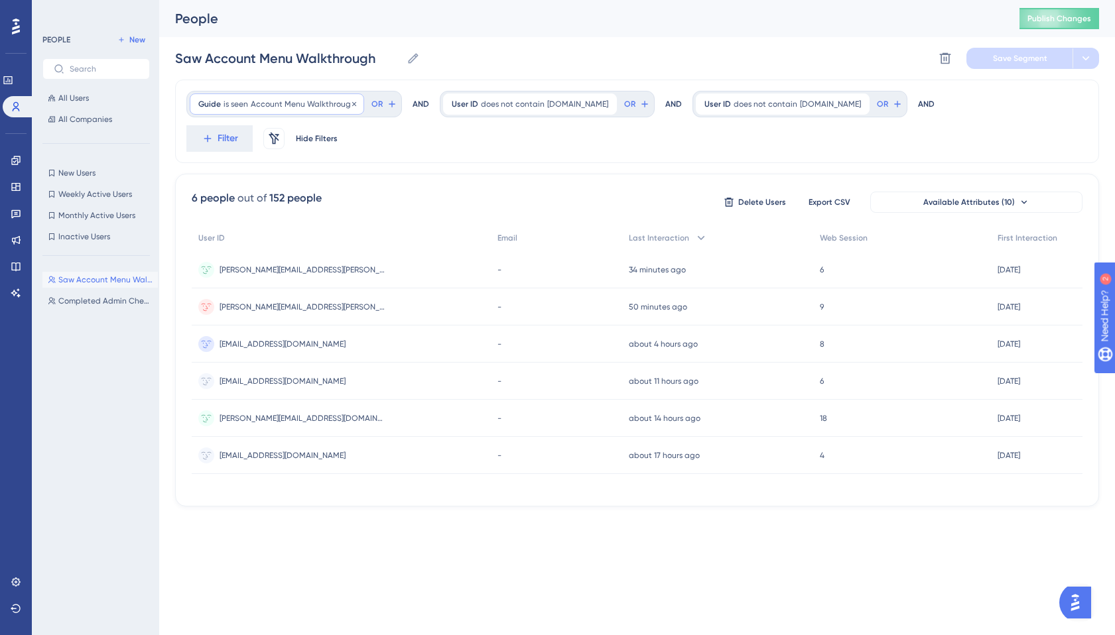
click at [282, 106] on span "Account Menu Walkthrough" at bounding box center [303, 104] width 105 height 11
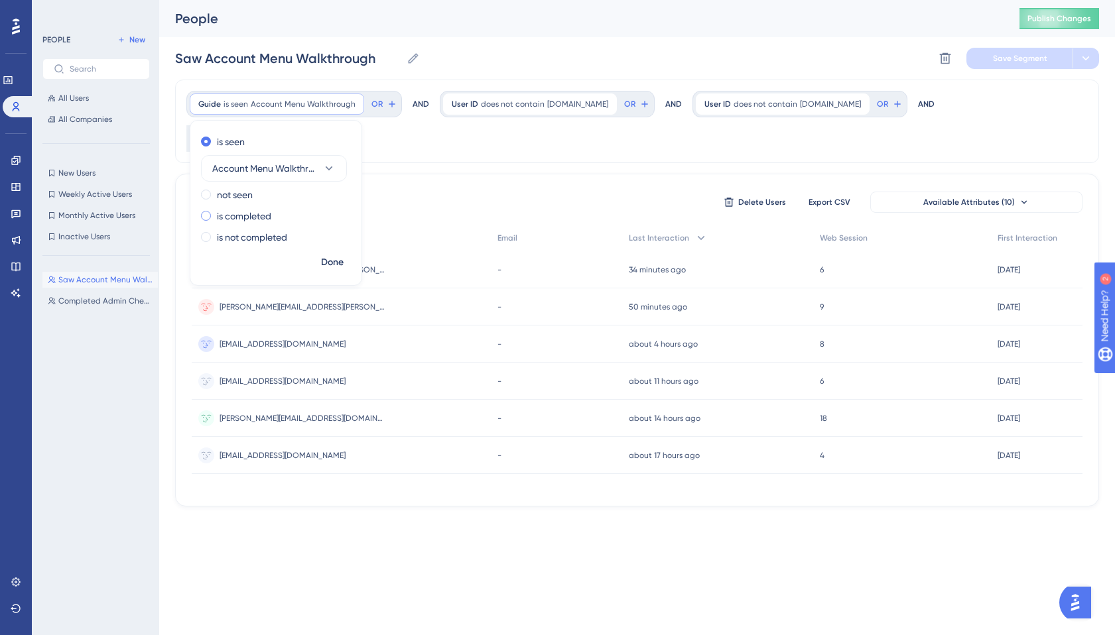
click at [253, 215] on label "is completed" at bounding box center [244, 216] width 54 height 16
click at [334, 260] on span "Done" at bounding box center [332, 263] width 23 height 16
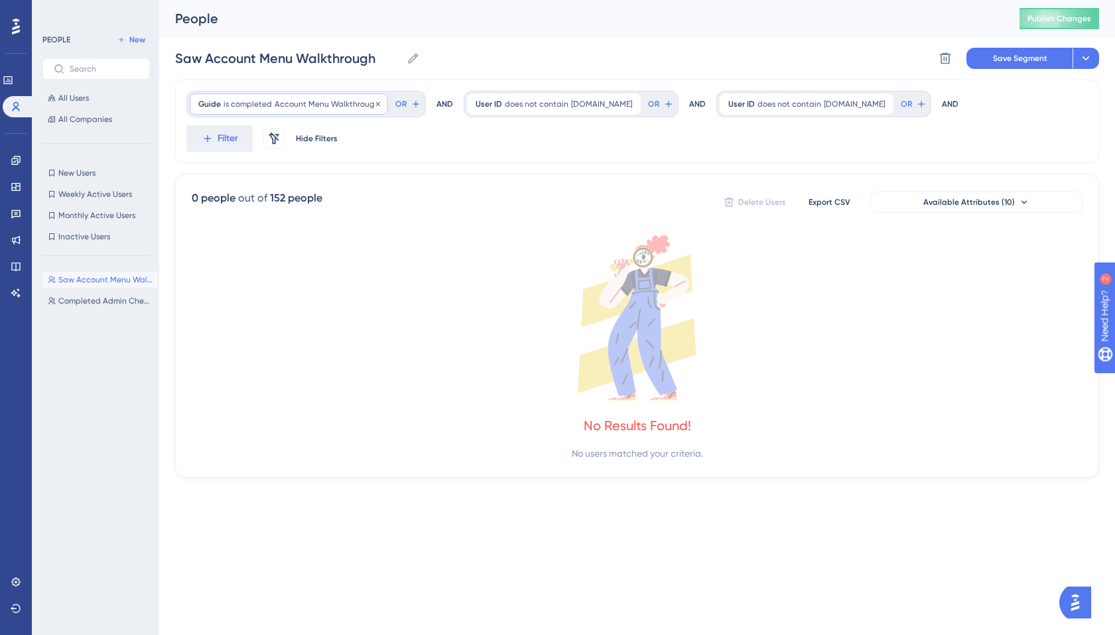
click at [330, 105] on span "Account Menu Walkthrough" at bounding box center [326, 104] width 105 height 11
click at [243, 141] on label "is seen" at bounding box center [231, 142] width 28 height 16
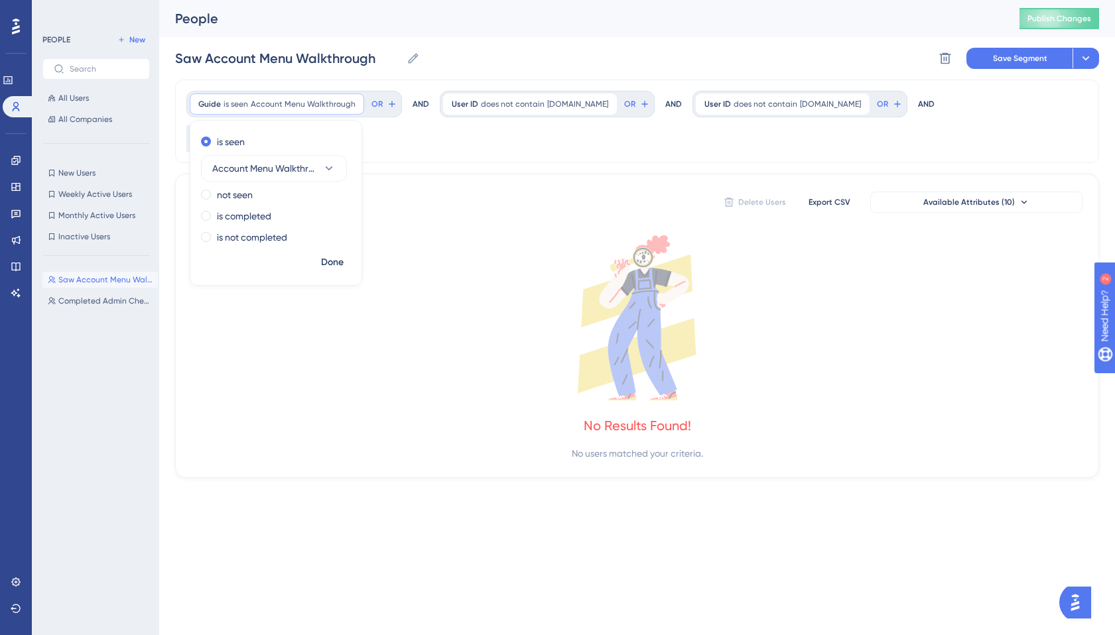
click at [422, 137] on div "Guide is seen Account Menu Walkthrough Account Menu Walkthrough Remove is seen …" at bounding box center [637, 279] width 924 height 398
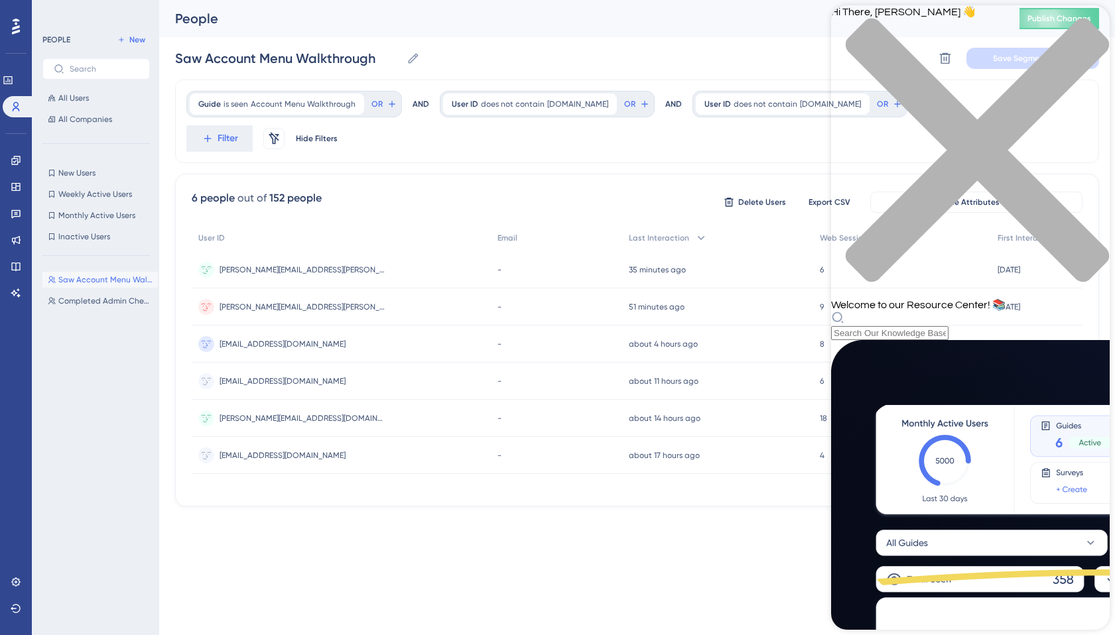
scroll to position [353, 0]
click at [1084, 33] on div "close resource center" at bounding box center [970, 158] width 278 height 280
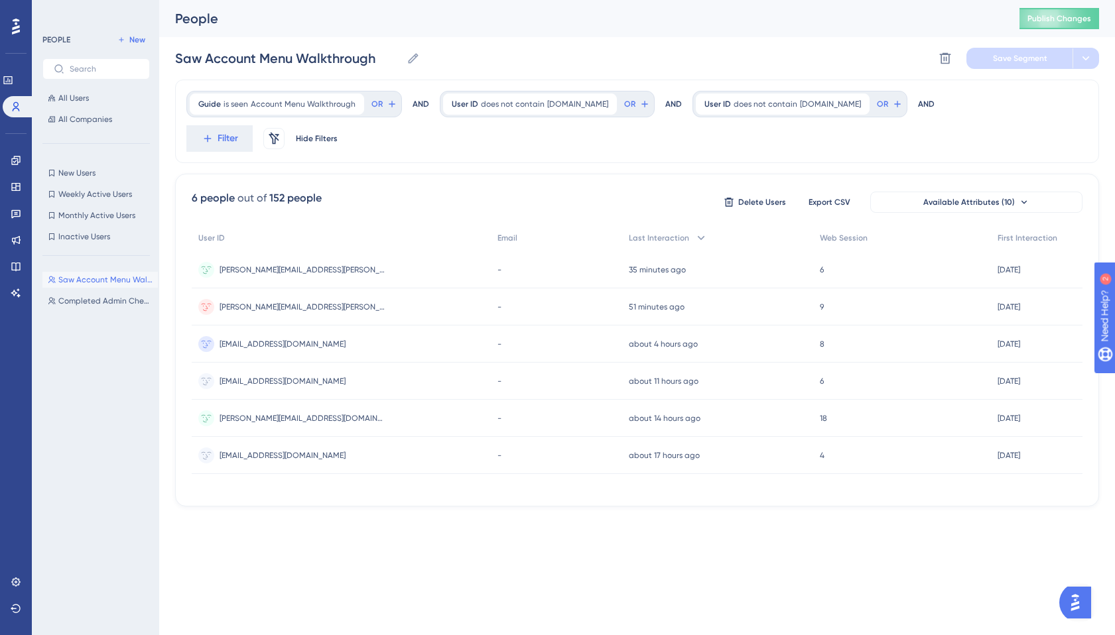
click at [1077, 596] on img "Open AI Assistant Launcher" at bounding box center [1075, 603] width 24 height 24
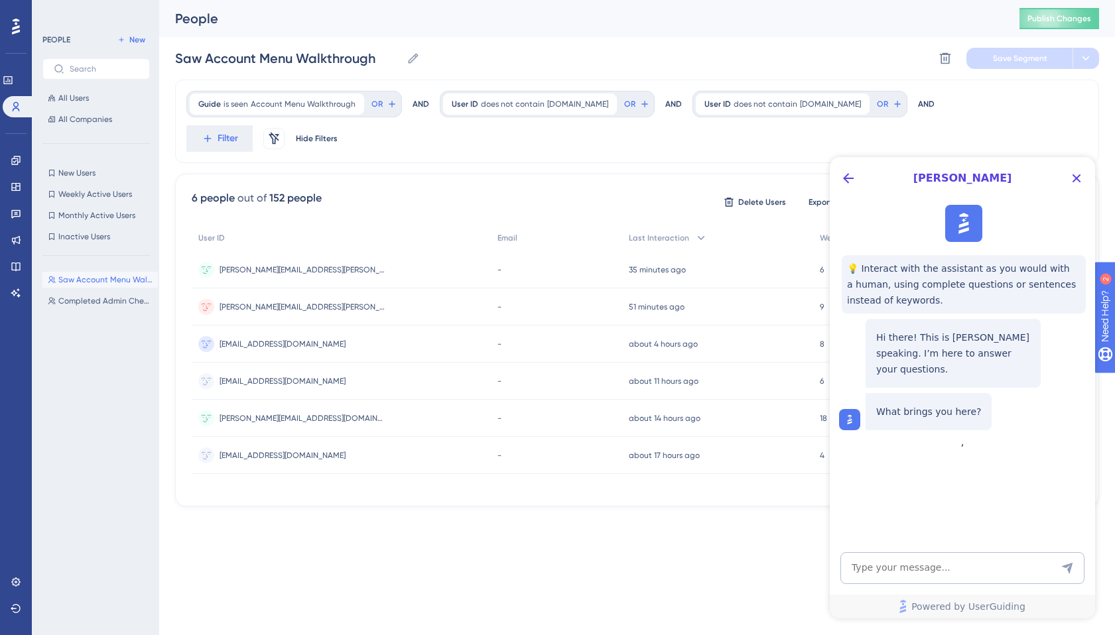
scroll to position [0, 0]
click at [939, 569] on textarea "AI Assistant Text Input" at bounding box center [962, 568] width 244 height 32
type textarea "I have a question about the performance data"
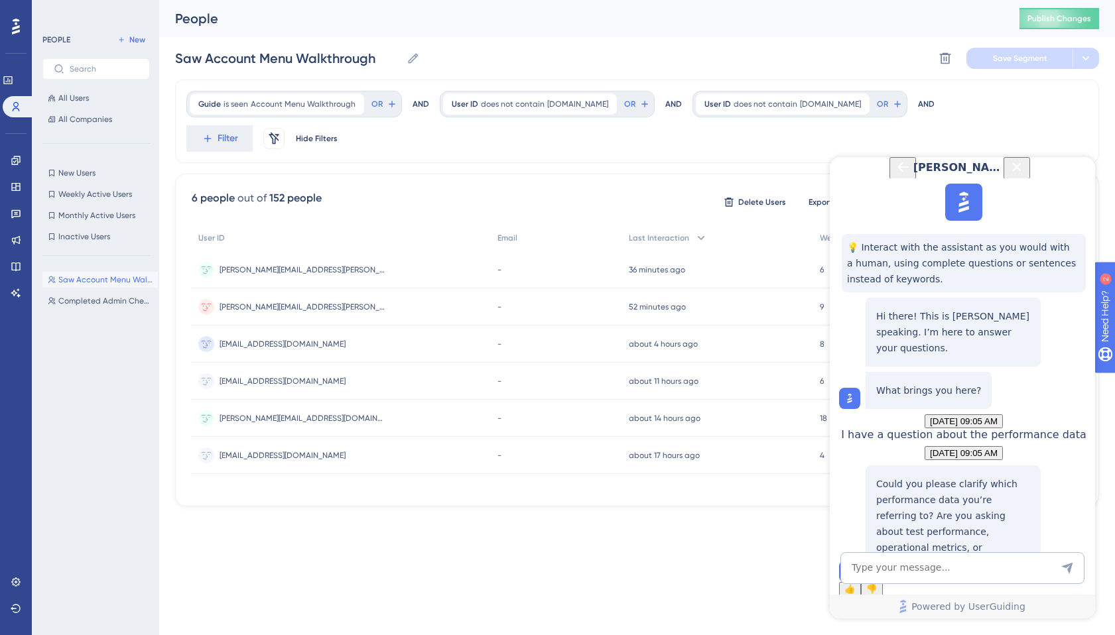
scroll to position [133, 0]
click at [953, 577] on textarea "AI Assistant Text Input" at bounding box center [962, 568] width 244 height 32
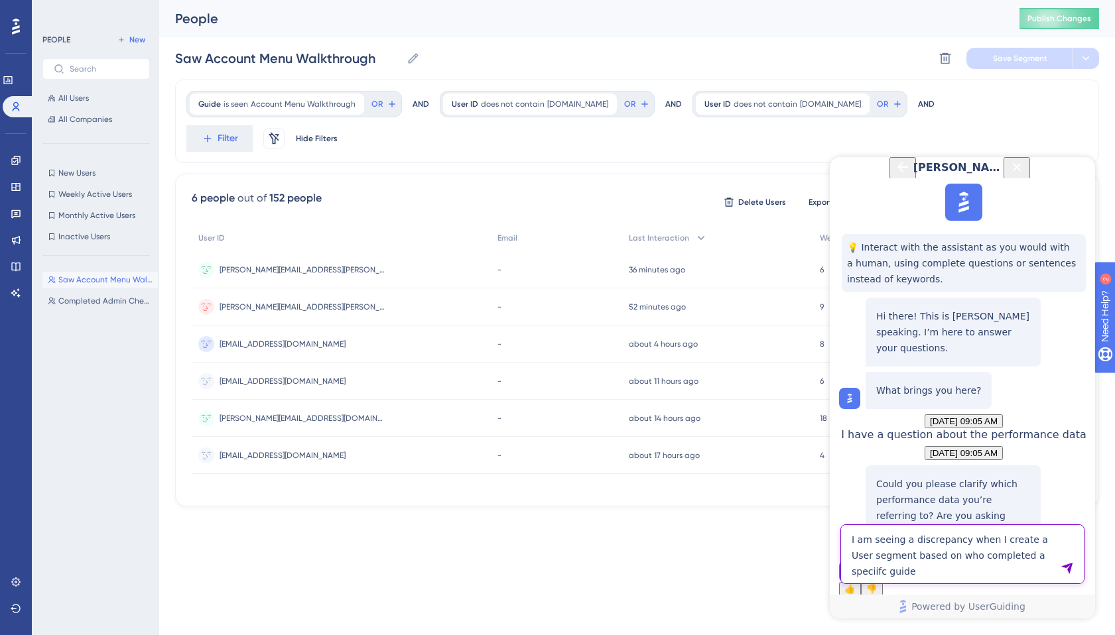
type textarea "I am seeing a discrepancy when I create a User segment based on who completed a…"
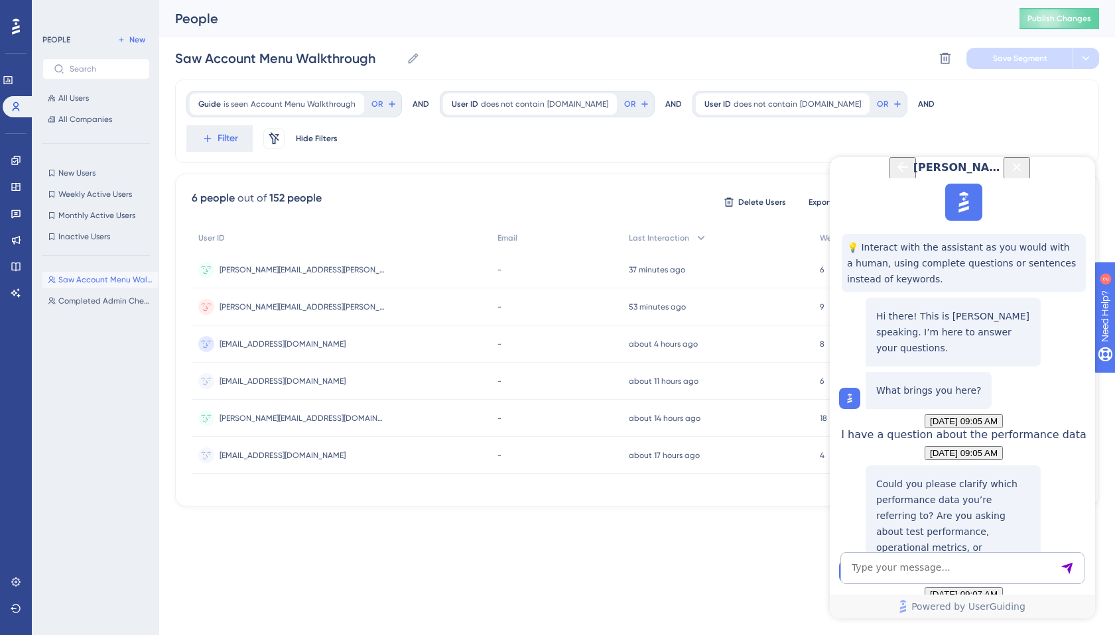
scroll to position [488, 0]
drag, startPoint x: 919, startPoint y: 443, endPoint x: 962, endPoint y: 452, distance: 44.1
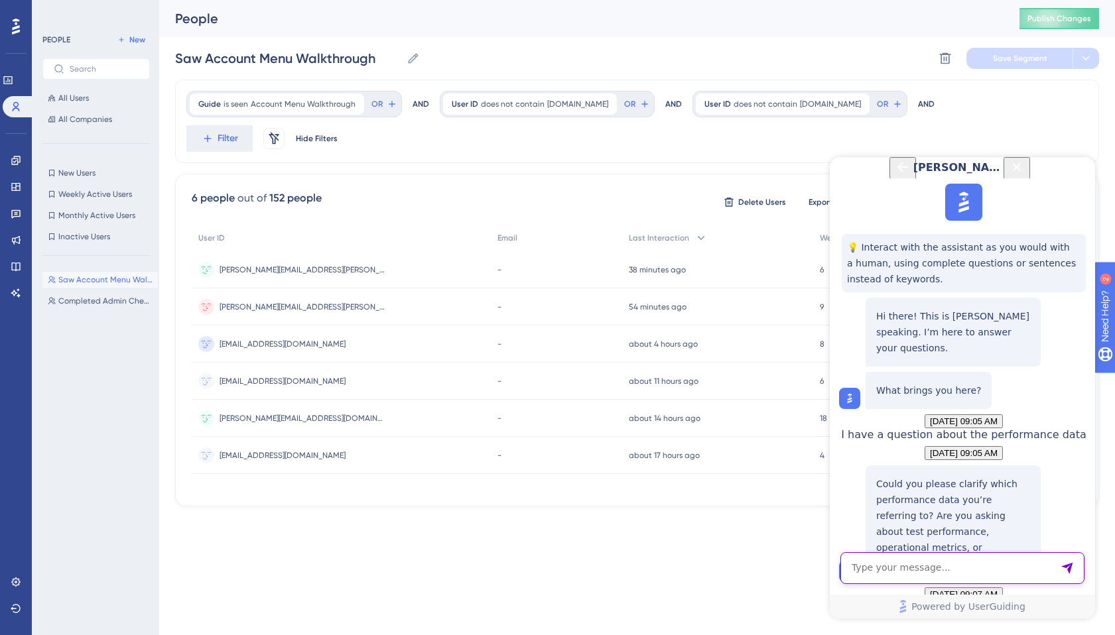
click at [910, 568] on textarea "AI Assistant Text Input" at bounding box center [962, 568] width 244 height 32
drag, startPoint x: 917, startPoint y: 444, endPoint x: 1029, endPoint y: 458, distance: 112.9
copy p "a Guide is marked as completed when the user has seen all the steps"
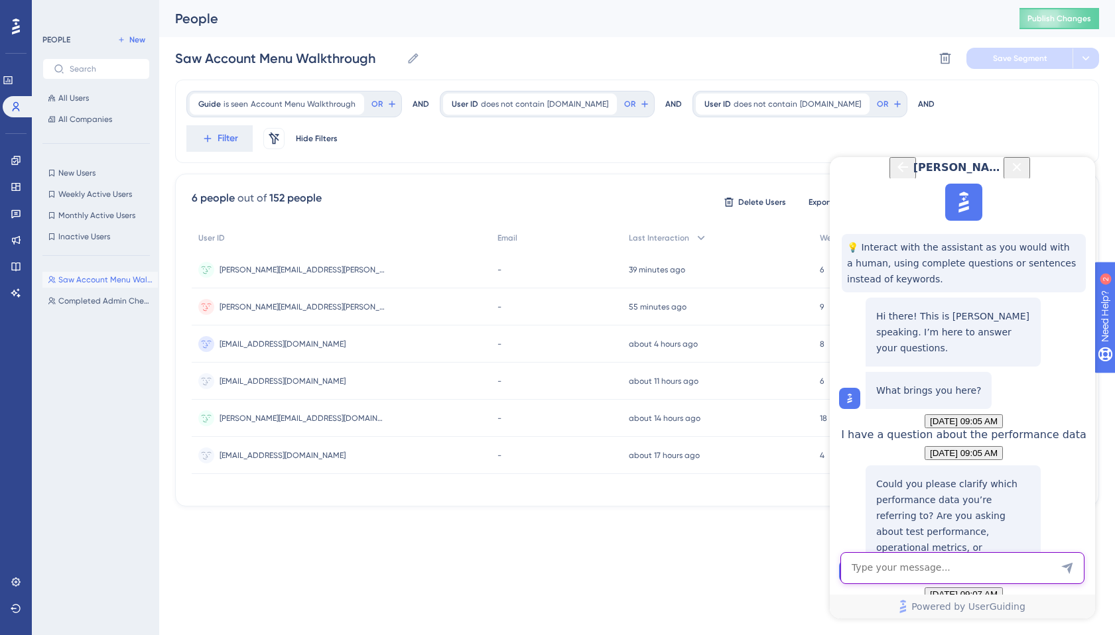
click at [939, 564] on textarea "AI Assistant Text Input" at bounding box center [962, 568] width 244 height 32
drag, startPoint x: 923, startPoint y: 475, endPoint x: 1040, endPoint y: 475, distance: 117.4
copy p "Users Page filter defines completion"
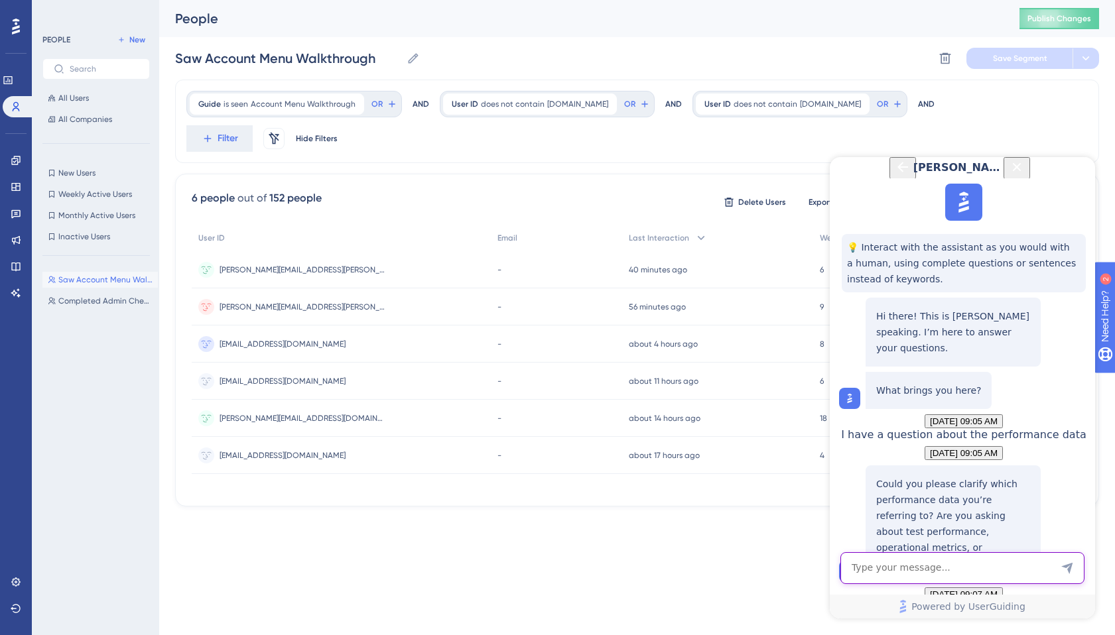
click at [957, 557] on textarea "AI Assistant Text Input" at bounding box center [962, 568] width 244 height 32
type textarea "I"
click at [971, 560] on textarea "Can you provide links to the knowledge base pages?" at bounding box center [962, 562] width 244 height 44
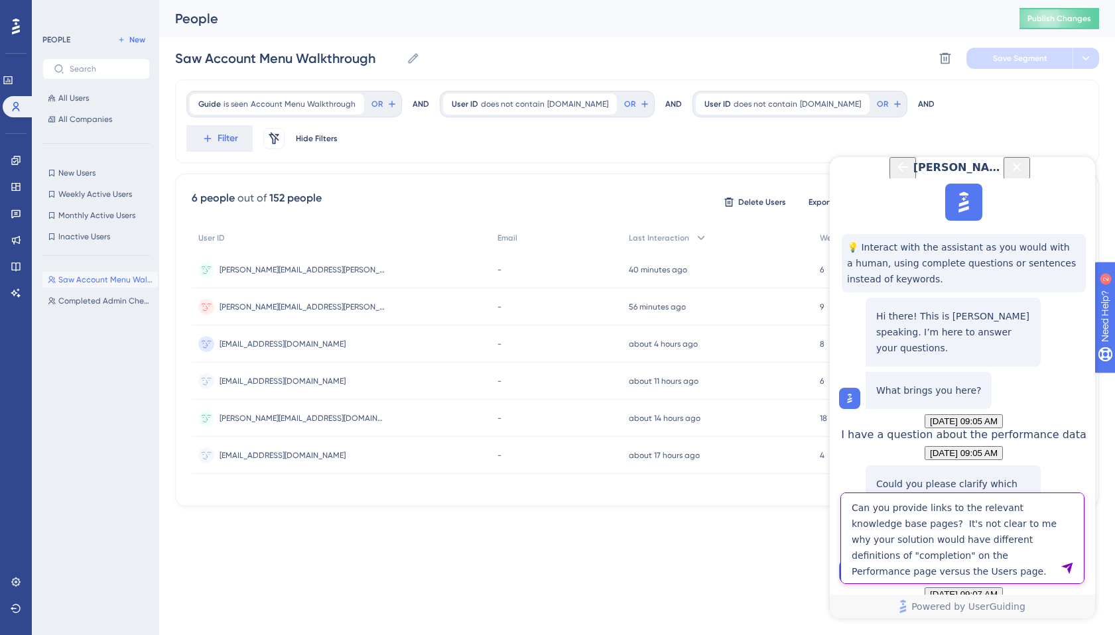
type textarea "Can you provide links to the relevant knowledge base pages? It's not clear to m…"
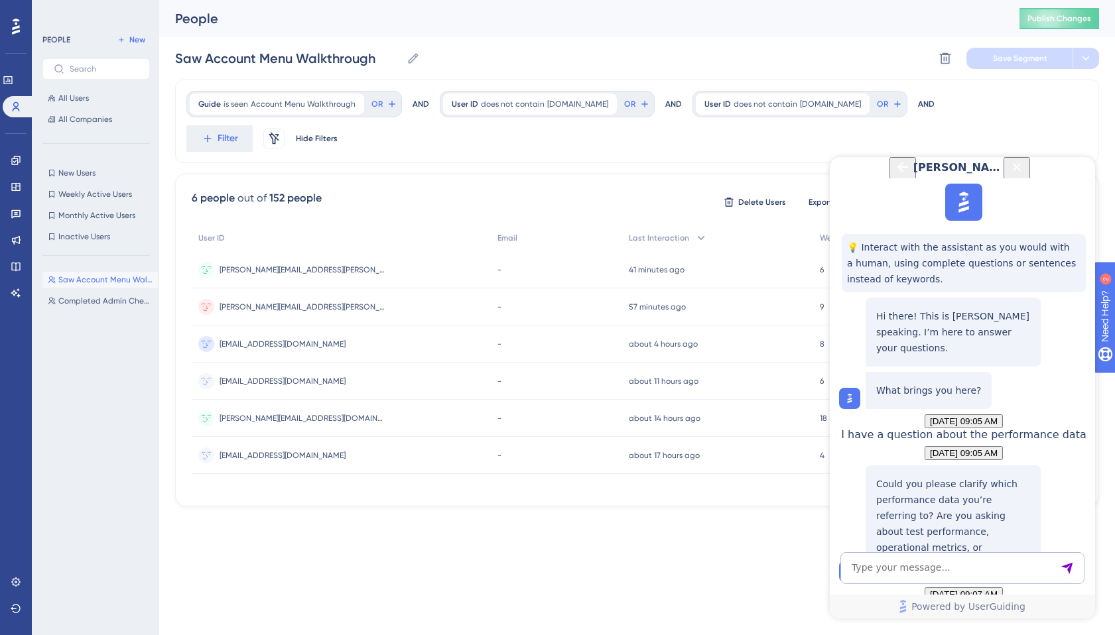
scroll to position [781, 0]
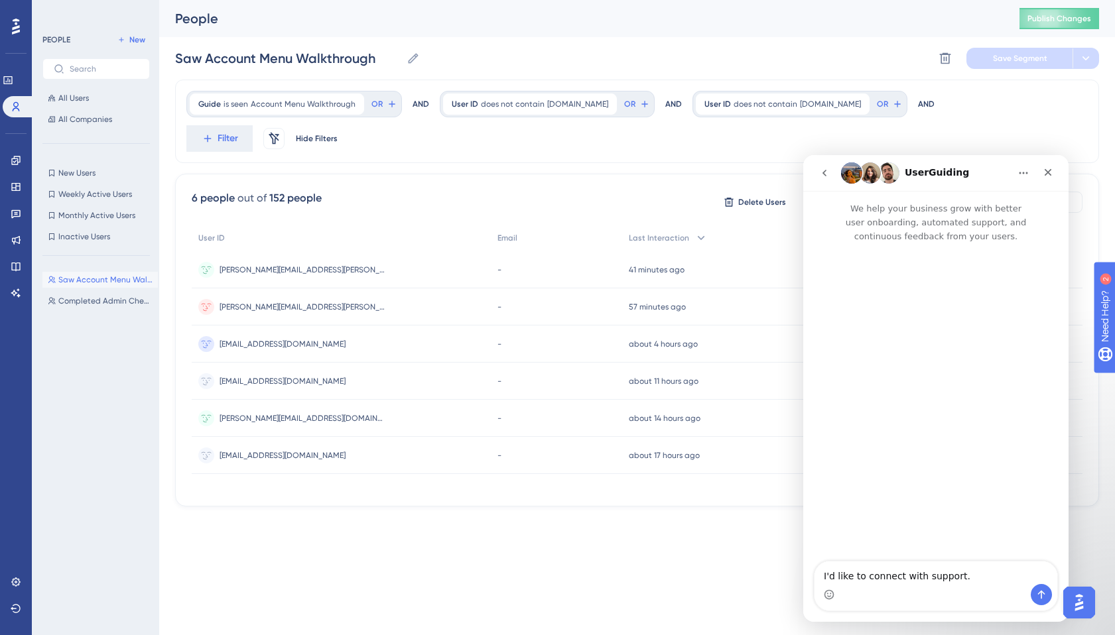
scroll to position [0, 0]
click at [1039, 593] on icon "Send a message…" at bounding box center [1041, 595] width 7 height 9
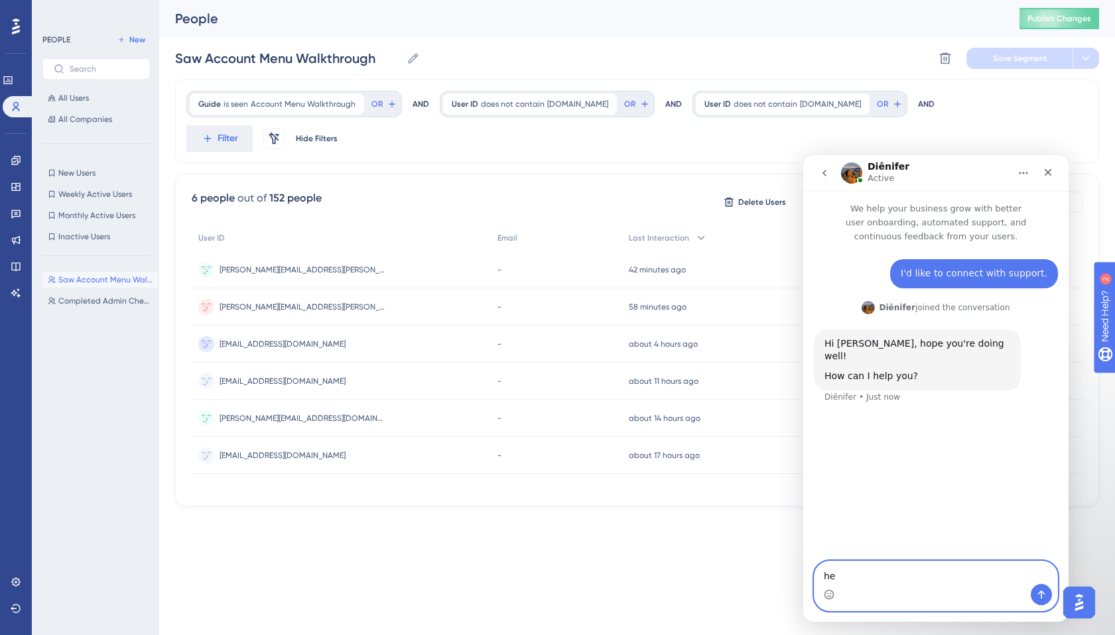
type textarea "h"
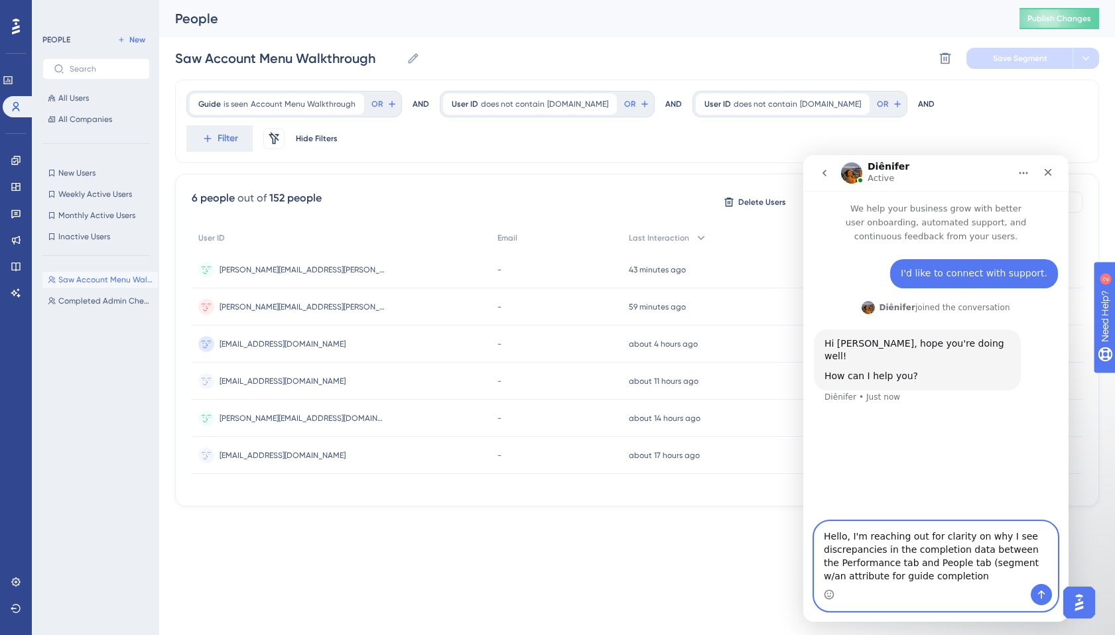
type textarea "Hello, I'm reaching out for clarity on why I see discrepancies in the completio…"
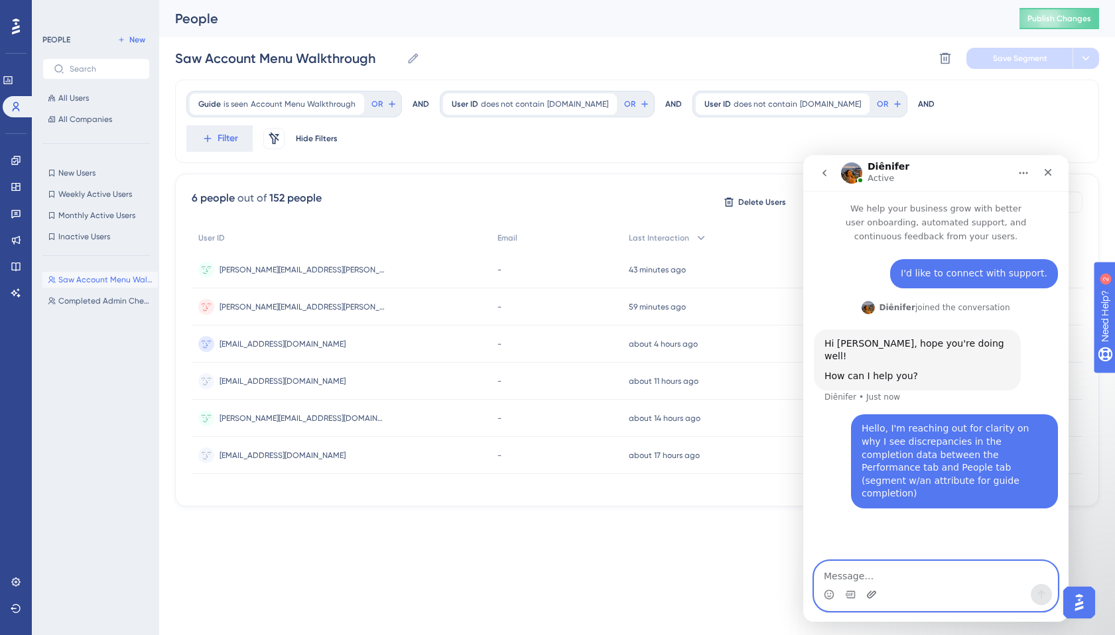
click at [872, 594] on icon "Upload attachment" at bounding box center [871, 594] width 11 height 11
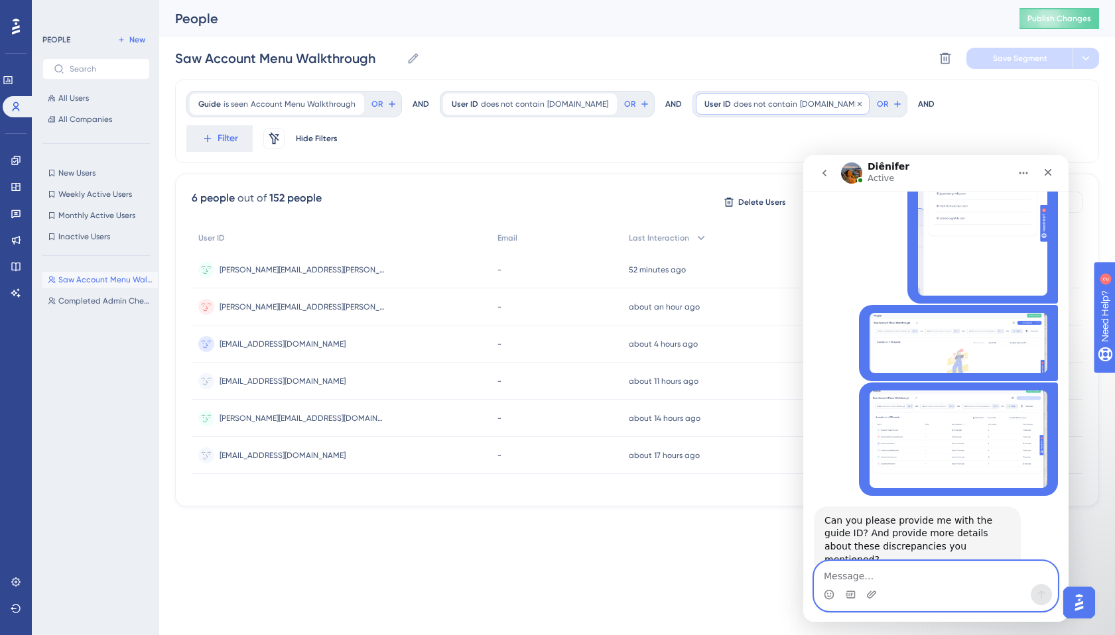
scroll to position [388, 0]
click at [930, 572] on textarea "Message…" at bounding box center [935, 573] width 243 height 23
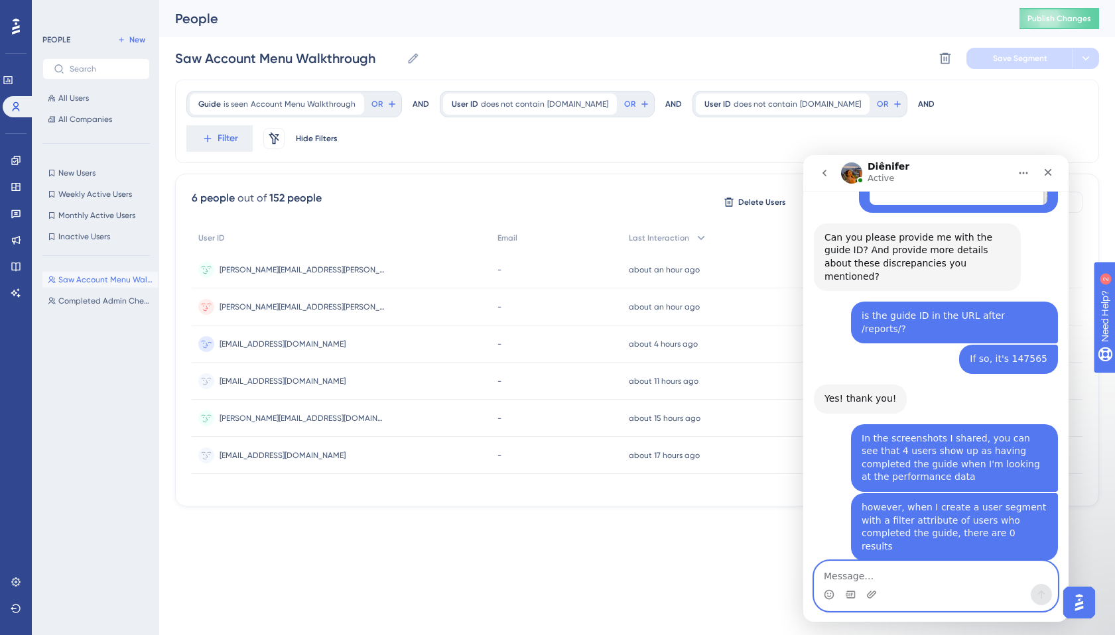
scroll to position [672, 0]
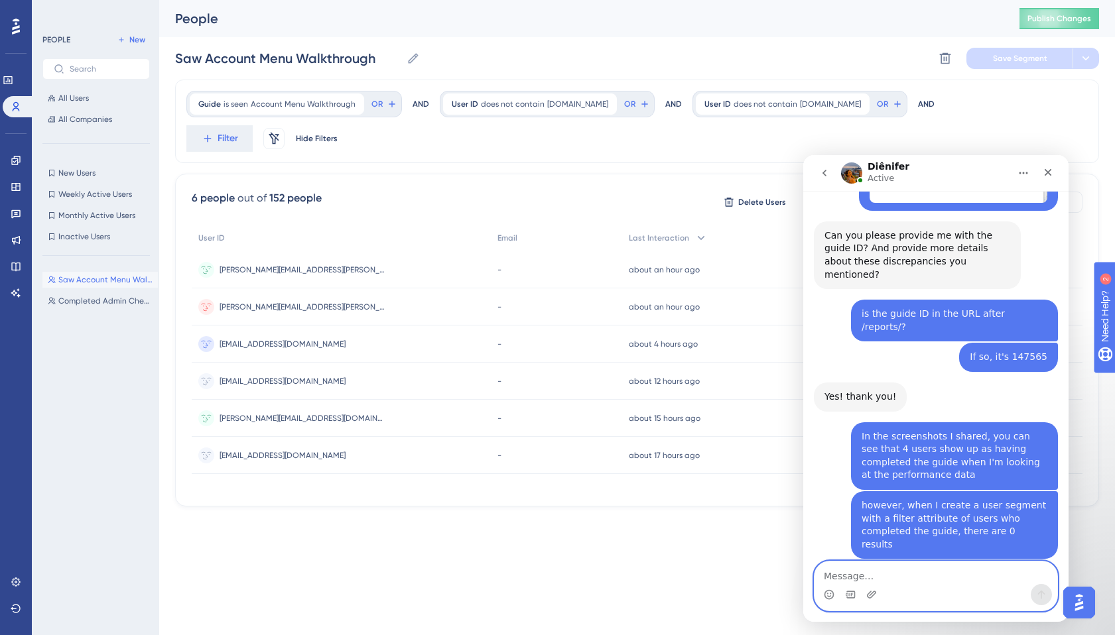
click at [959, 579] on textarea "Message…" at bounding box center [935, 573] width 243 height 23
